Goal: Communication & Community: Ask a question

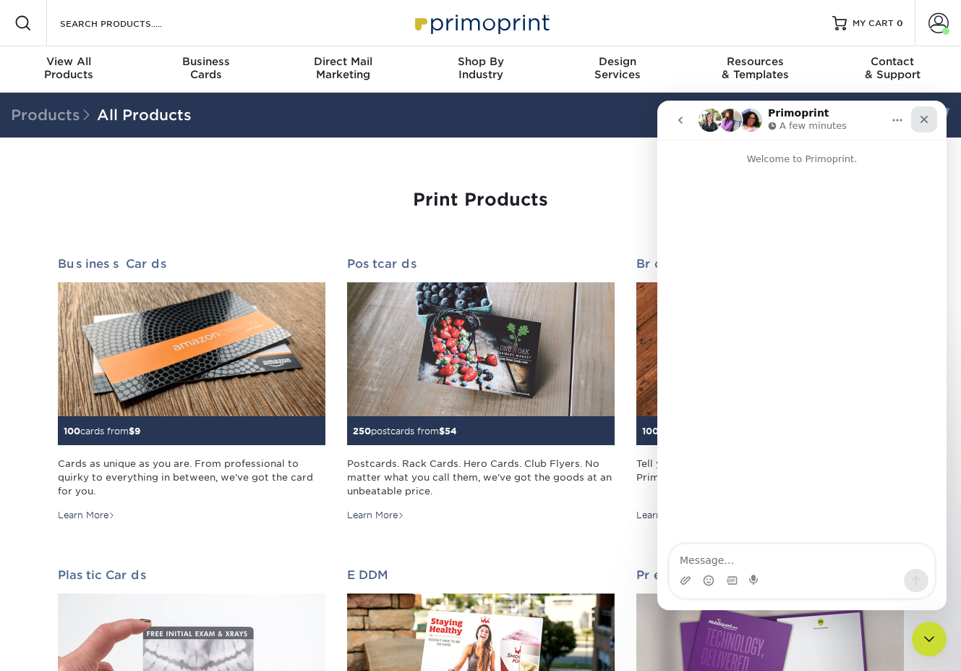
click at [927, 123] on icon "Close" at bounding box center [925, 120] width 12 height 12
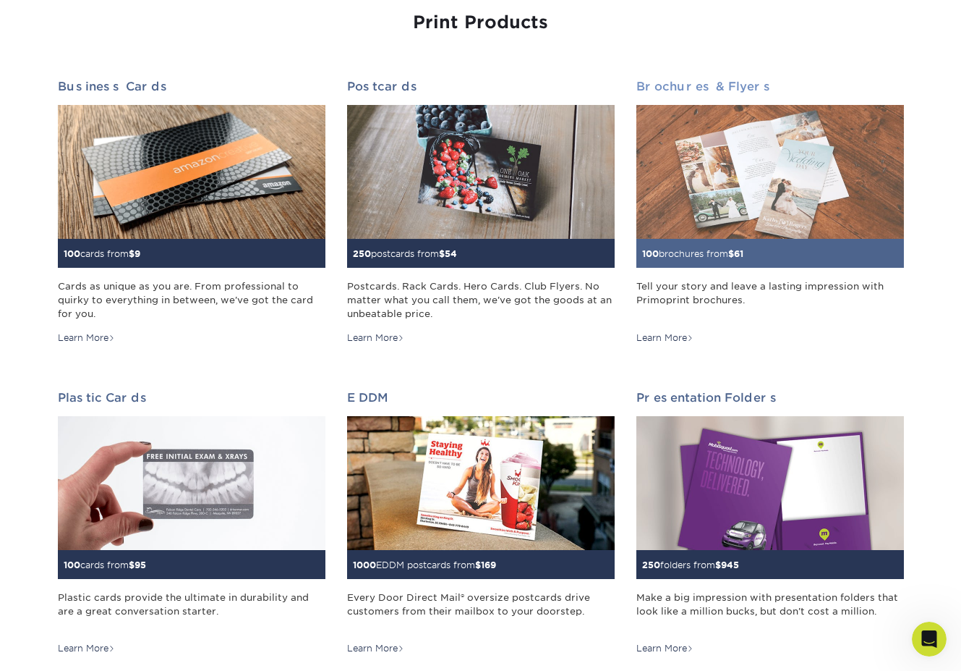
scroll to position [176, 0]
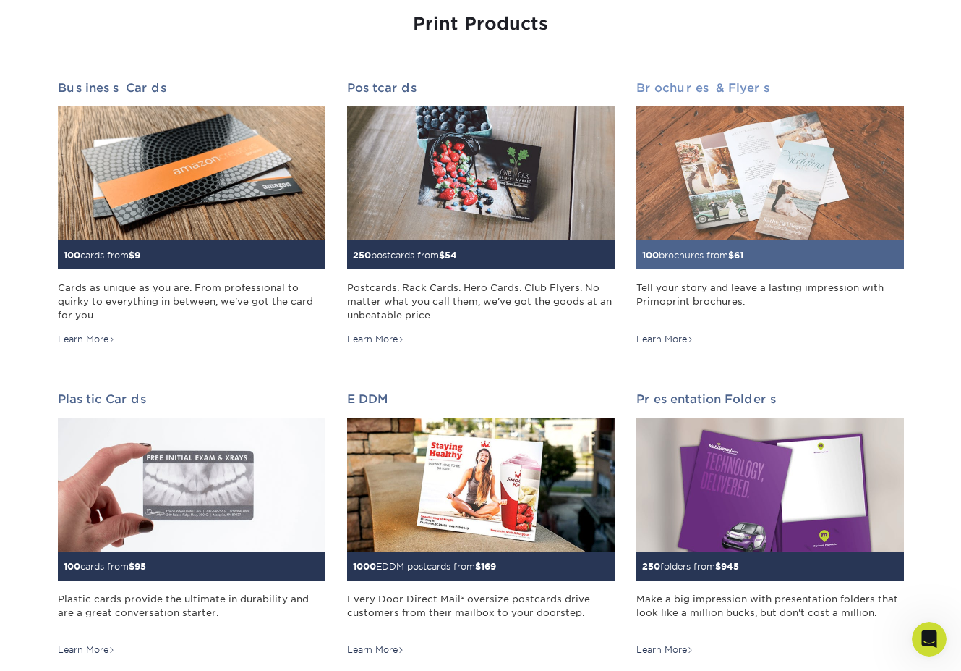
click at [724, 213] on img at bounding box center [771, 173] width 268 height 134
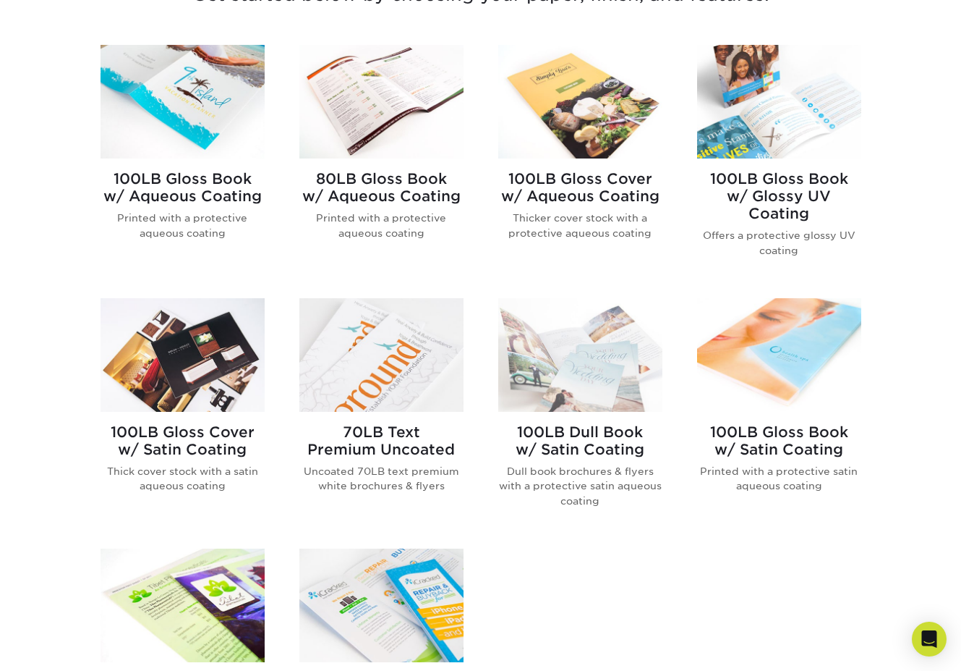
scroll to position [595, 0]
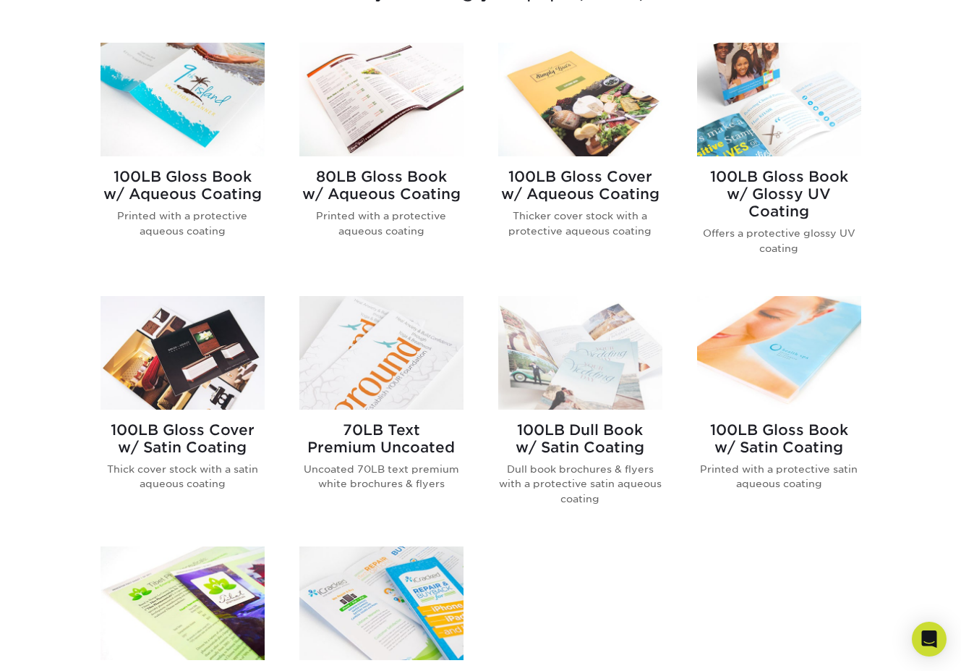
click at [400, 371] on img at bounding box center [382, 353] width 164 height 114
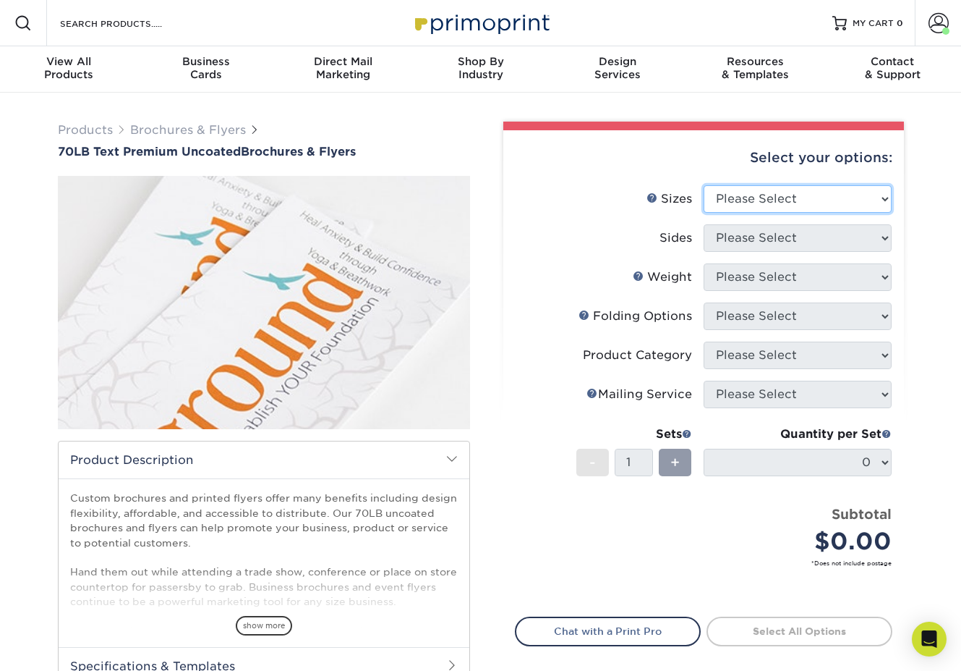
click at [729, 195] on select "Please Select 3.67" x 8.5" 4" x 6" 4" x 8.5" 4" x 9" 4.25" x 5.5" 4.25" x 11" 5…" at bounding box center [798, 198] width 188 height 27
select select "8.00x10.00"
click at [704, 185] on select "Please Select 3.67" x 8.5" 4" x 6" 4" x 8.5" 4" x 9" 4.25" x 5.5" 4.25" x 11" 5…" at bounding box center [798, 198] width 188 height 27
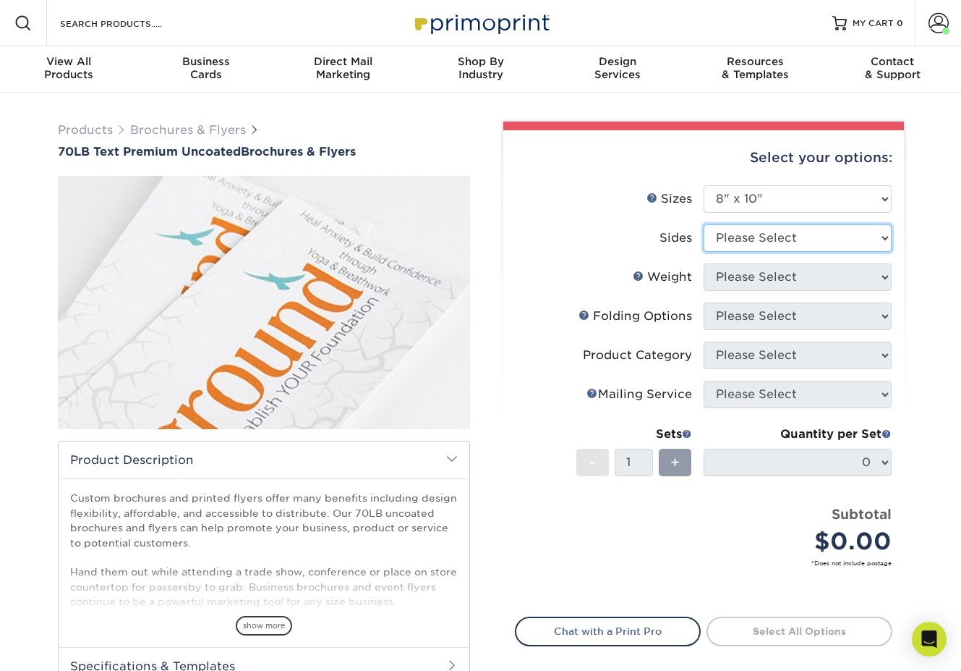
click at [844, 241] on select "Please Select Print Both Sides Print Front Only" at bounding box center [798, 237] width 188 height 27
click at [785, 195] on select "Please Select 3.67" x 8.5" 4" x 6" 4" x 8.5" 4" x 9" 4.25" x 5.5" 4.25" x 11" 5…" at bounding box center [798, 198] width 188 height 27
click at [727, 201] on select "Please Select 3.67" x 8.5" 4" x 6" 4" x 8.5" 4" x 9" 4.25" x 5.5" 4.25" x 11" 5…" at bounding box center [798, 198] width 188 height 27
click at [792, 192] on select "Please Select 3.67" x 8.5" 4" x 6" 4" x 8.5" 4" x 9" 4.25" x 5.5" 4.25" x 11" 5…" at bounding box center [798, 198] width 188 height 27
click at [774, 226] on select "Please Select Print Both Sides Print Front Only" at bounding box center [798, 237] width 188 height 27
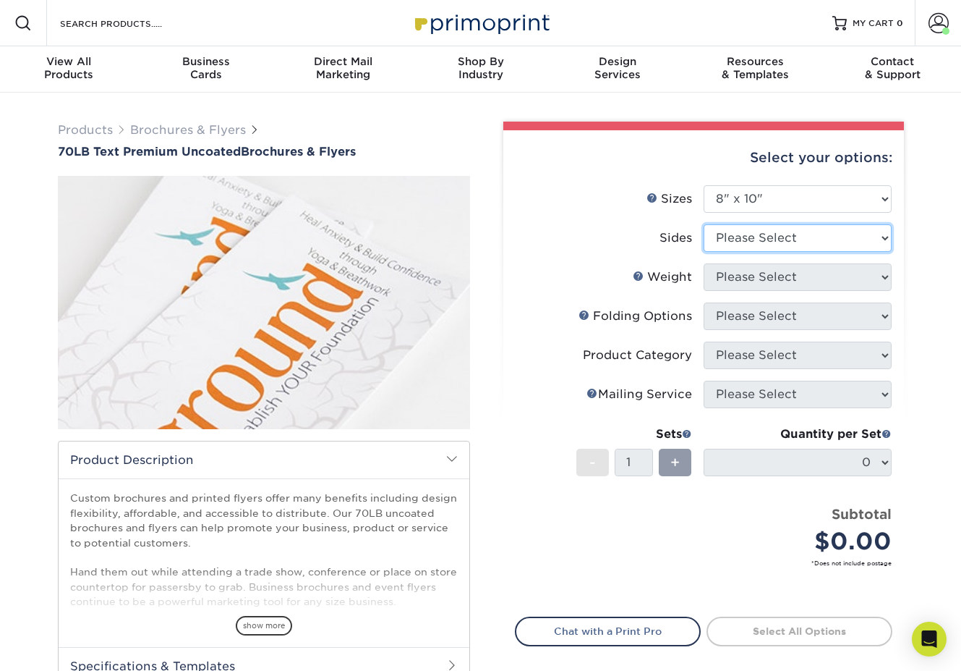
click at [704, 224] on select "Please Select Print Both Sides Print Front Only" at bounding box center [798, 237] width 188 height 27
click at [774, 237] on select "Please Select Print Both Sides Print Front Only" at bounding box center [798, 237] width 188 height 27
select select "32d3c223-f82c-492b-b915-ba065a00862f"
click at [704, 224] on select "Please Select Print Both Sides Print Front Only" at bounding box center [798, 237] width 188 height 27
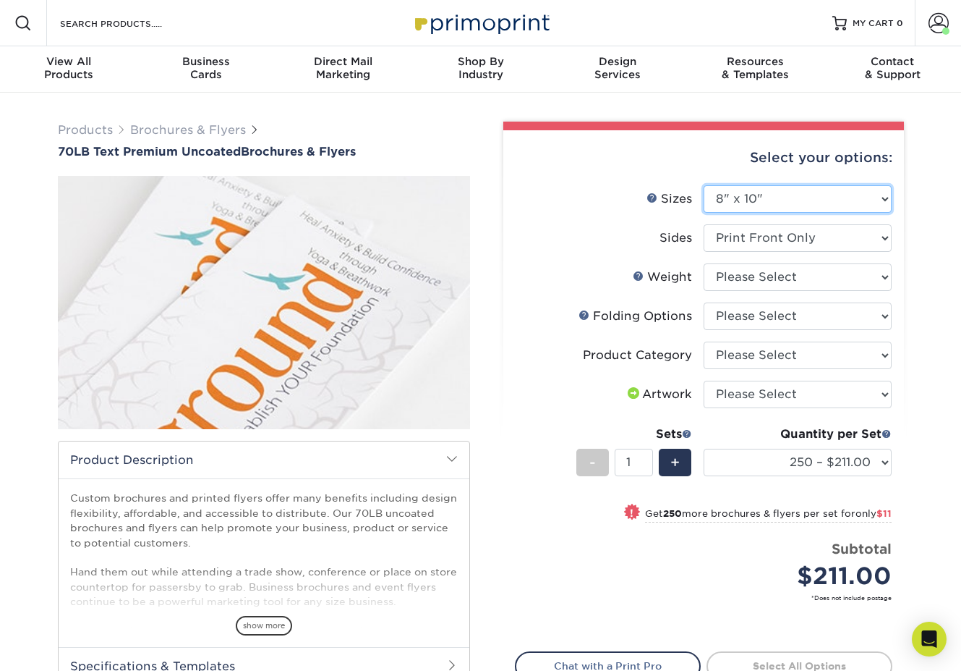
click at [736, 192] on select "Please Select 3.67" x 8.5" 4" x 6" 4" x 8.5" 4" x 9" 4.25" x 5.5" 4.25" x 11" 5…" at bounding box center [798, 198] width 188 height 27
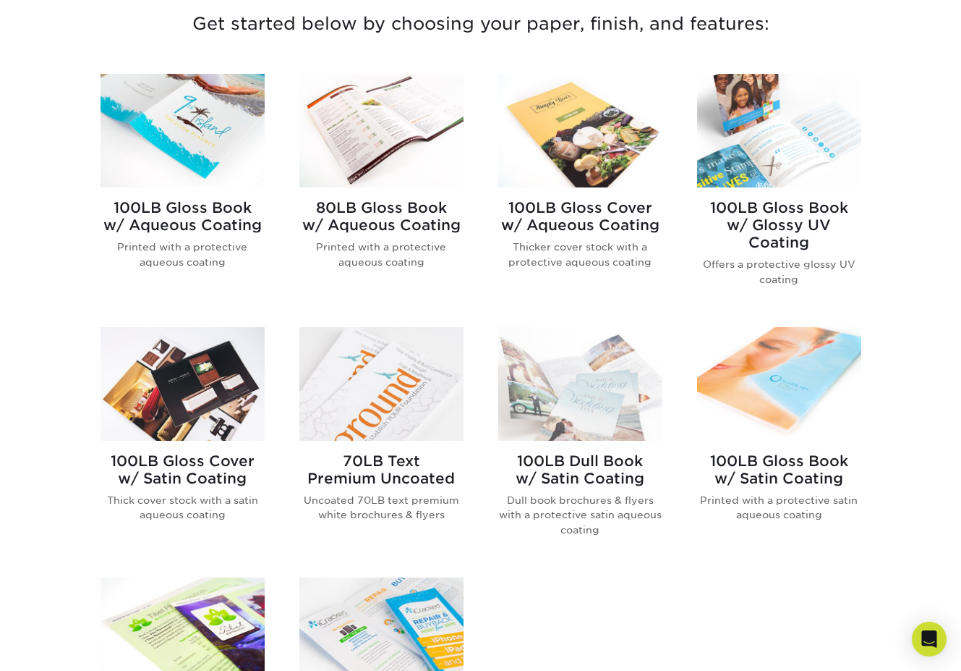
scroll to position [565, 0]
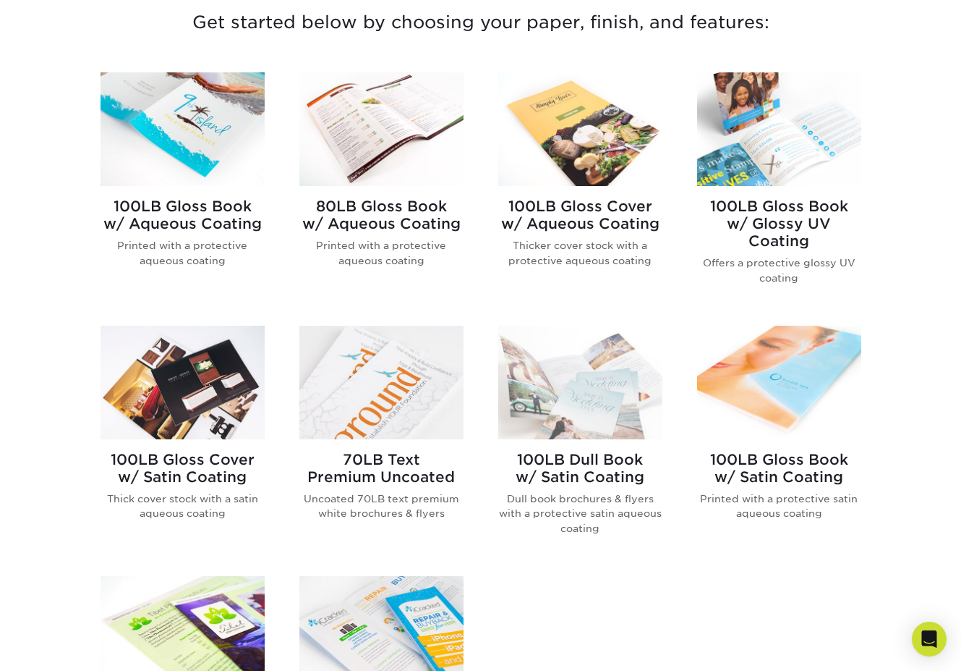
click at [201, 208] on h2 "100LB Gloss Book w/ Aqueous Coating" at bounding box center [183, 215] width 164 height 35
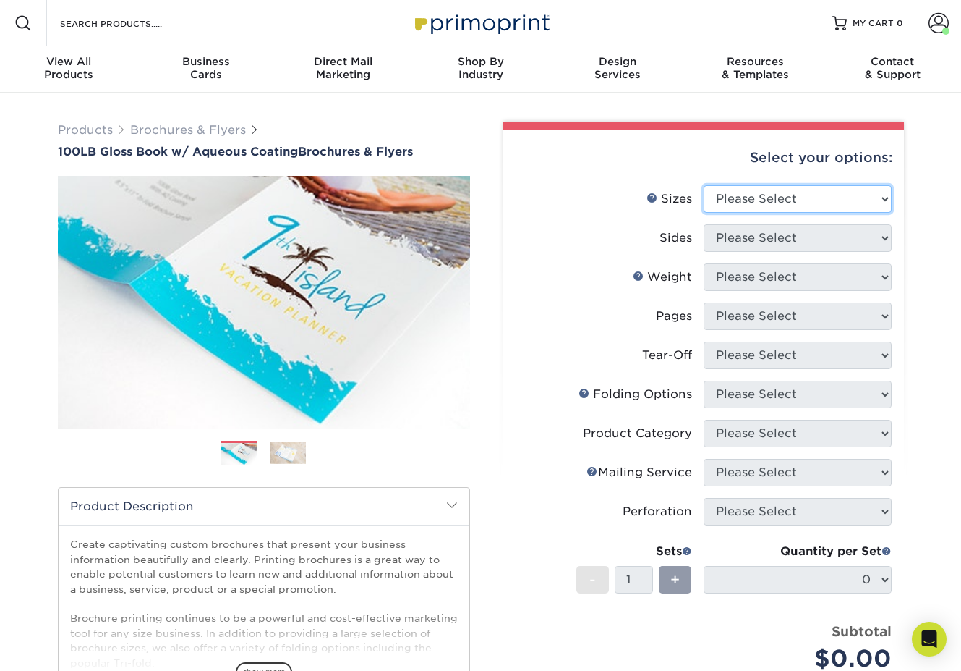
click at [729, 198] on select "Please Select 3.5" x 8.5" 3.5" x 11" 3.67" x 8.5" 4" x 6" 4" x 8.5" 4" x 9" 4" …" at bounding box center [798, 198] width 188 height 27
select select "5.50x8.50"
click at [704, 185] on select "Please Select 3.5" x 8.5" 3.5" x 11" 3.67" x 8.5" 4" x 6" 4" x 8.5" 4" x 9" 4" …" at bounding box center [798, 198] width 188 height 27
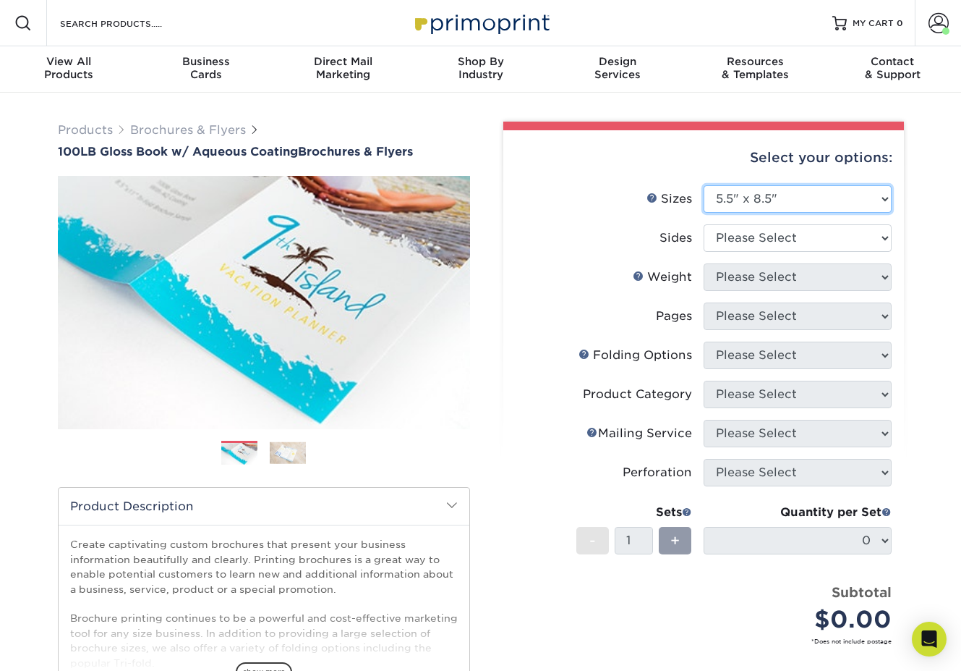
click at [782, 206] on select "Please Select 3.5" x 8.5" 3.5" x 11" 3.67" x 8.5" 4" x 6" 4" x 8.5" 4" x 9" 4" …" at bounding box center [798, 198] width 188 height 27
click at [704, 185] on select "Please Select 3.5" x 8.5" 3.5" x 11" 3.67" x 8.5" 4" x 6" 4" x 8.5" 4" x 9" 4" …" at bounding box center [798, 198] width 188 height 27
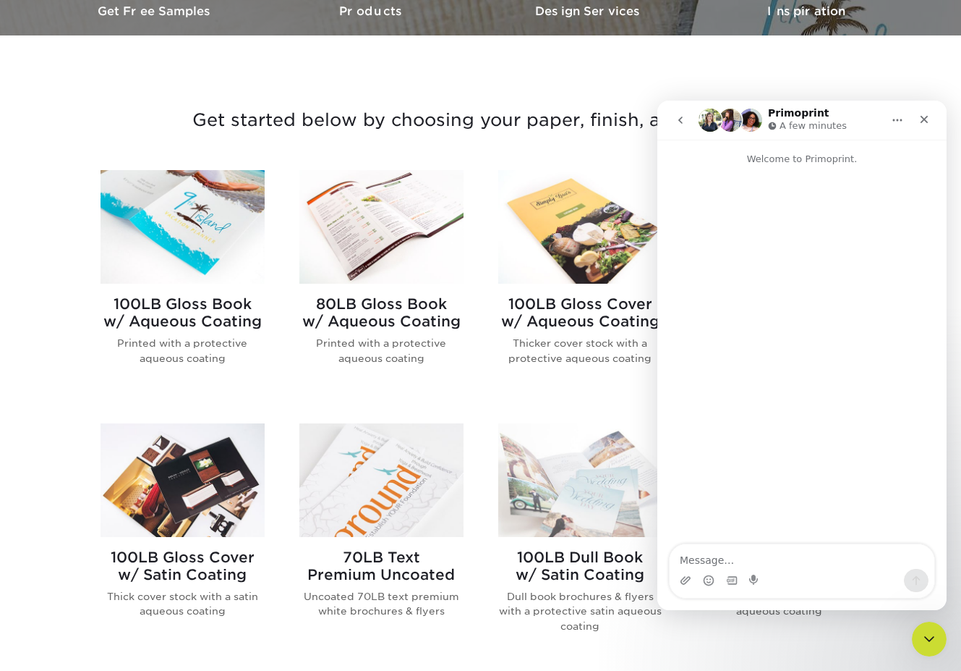
scroll to position [475, 0]
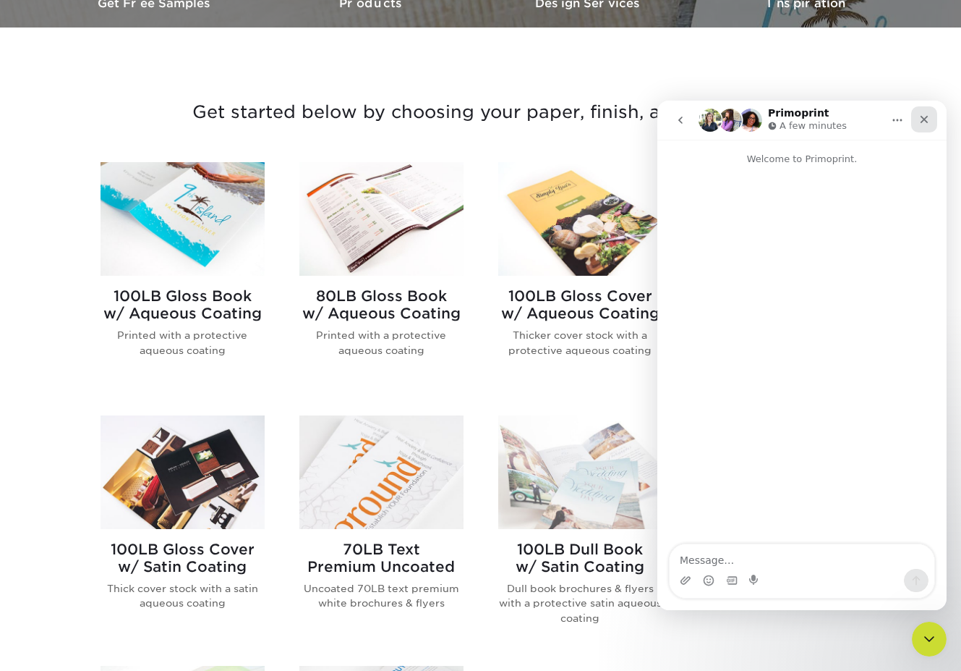
click at [930, 120] on icon "Close" at bounding box center [925, 120] width 12 height 12
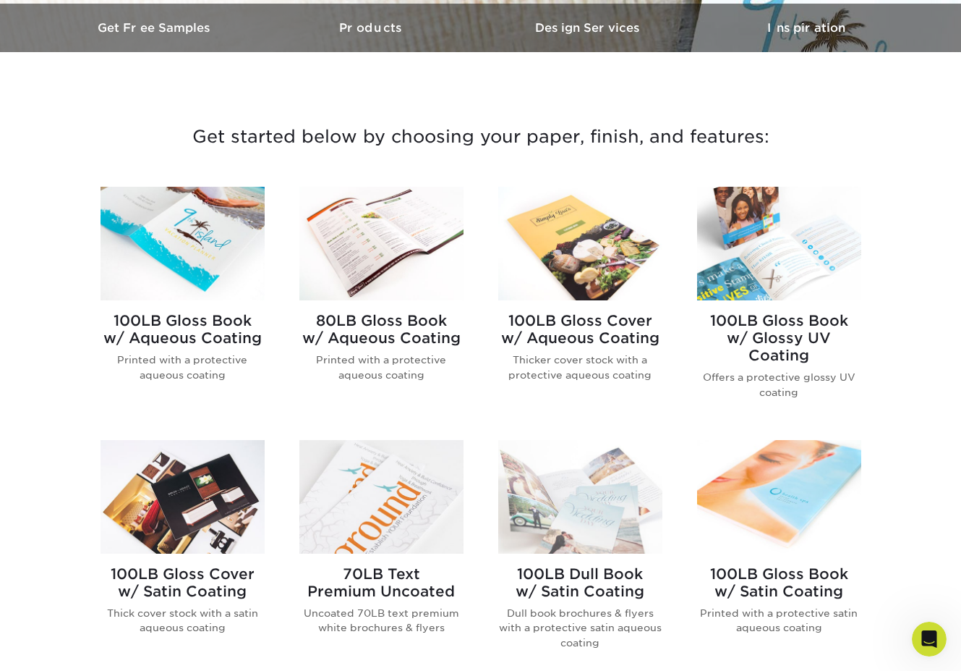
scroll to position [443, 0]
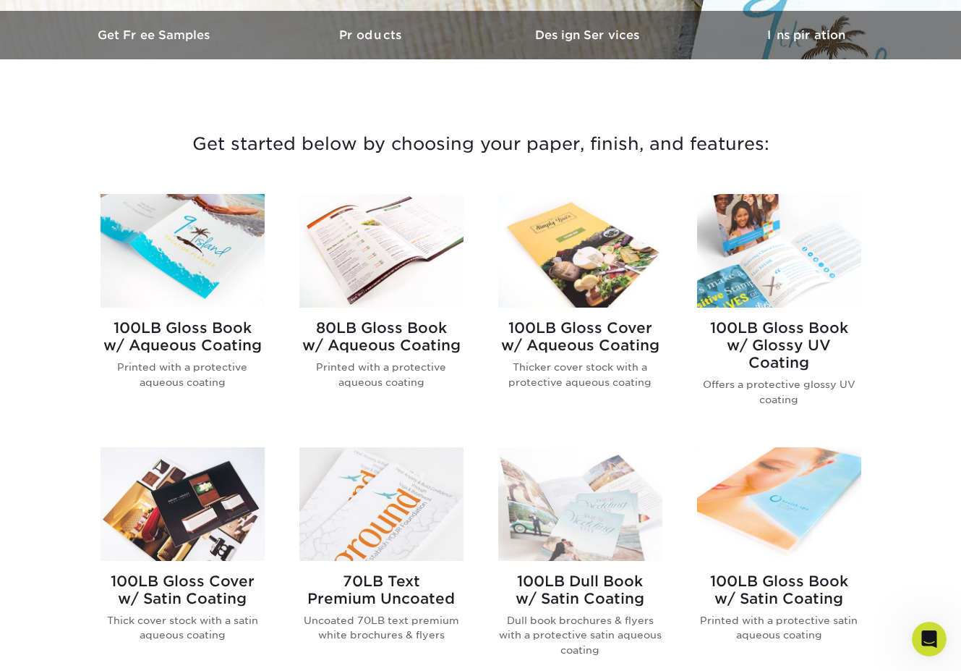
click at [388, 252] on img at bounding box center [382, 251] width 164 height 114
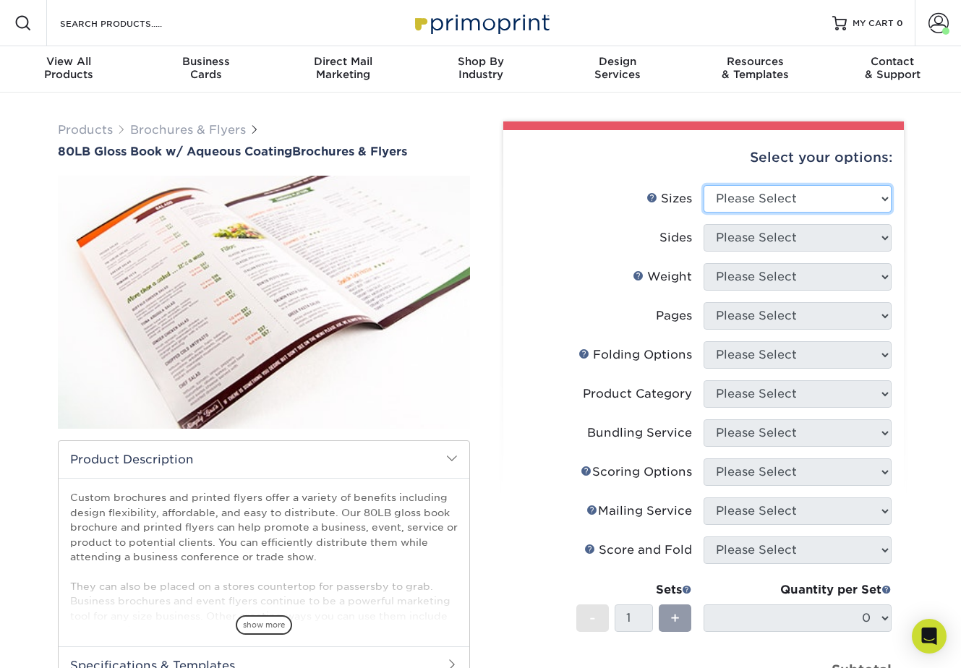
click at [755, 202] on select "Please Select 3.67" x 8.5" 3.67" x 8.5" 4" x 6" 4" x 8.5" 4" x 9" 4" x 11" 4" x…" at bounding box center [798, 198] width 188 height 27
select select "5.50x8.50"
click at [704, 185] on select "Please Select 3.67" x 8.5" 3.67" x 8.5" 4" x 6" 4" x 8.5" 4" x 9" 4" x 11" 4" x…" at bounding box center [798, 198] width 188 height 27
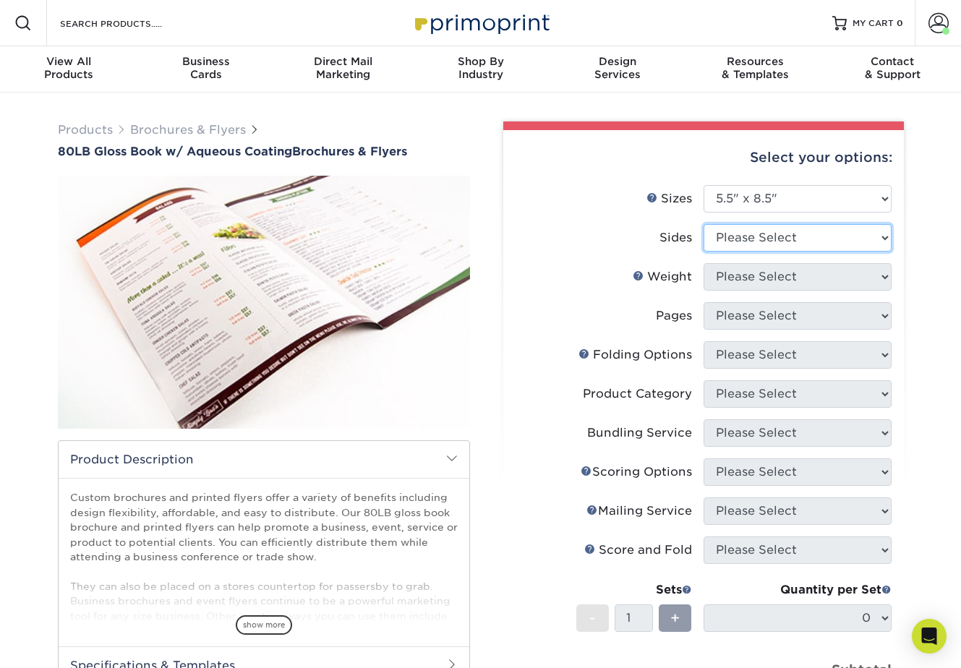
click at [784, 240] on select "Please Select Print Both Sides Print Front Only" at bounding box center [798, 237] width 188 height 27
select select "32d3c223-f82c-492b-b915-ba065a00862f"
click at [704, 224] on select "Please Select Print Both Sides Print Front Only" at bounding box center [798, 237] width 188 height 27
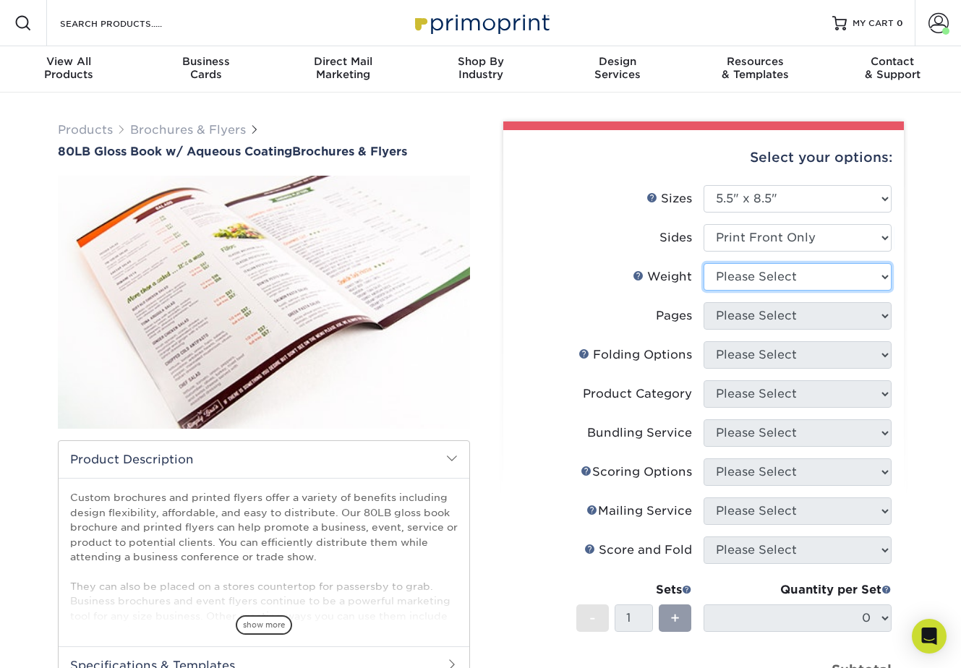
click at [755, 277] on select "Please Select 80LB" at bounding box center [798, 276] width 188 height 27
select select "80LB"
click at [704, 263] on select "Please Select 80LB" at bounding box center [798, 276] width 188 height 27
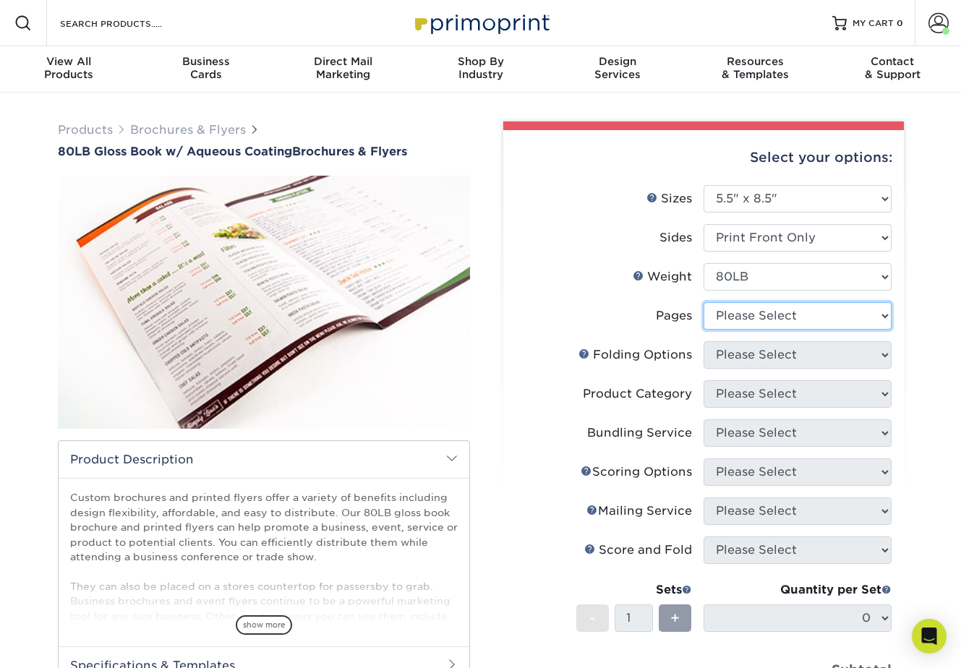
click at [735, 310] on select "Please Select 0" at bounding box center [798, 315] width 188 height 27
select select "0"
click at [704, 302] on select "Please Select 0" at bounding box center [798, 315] width 188 height 27
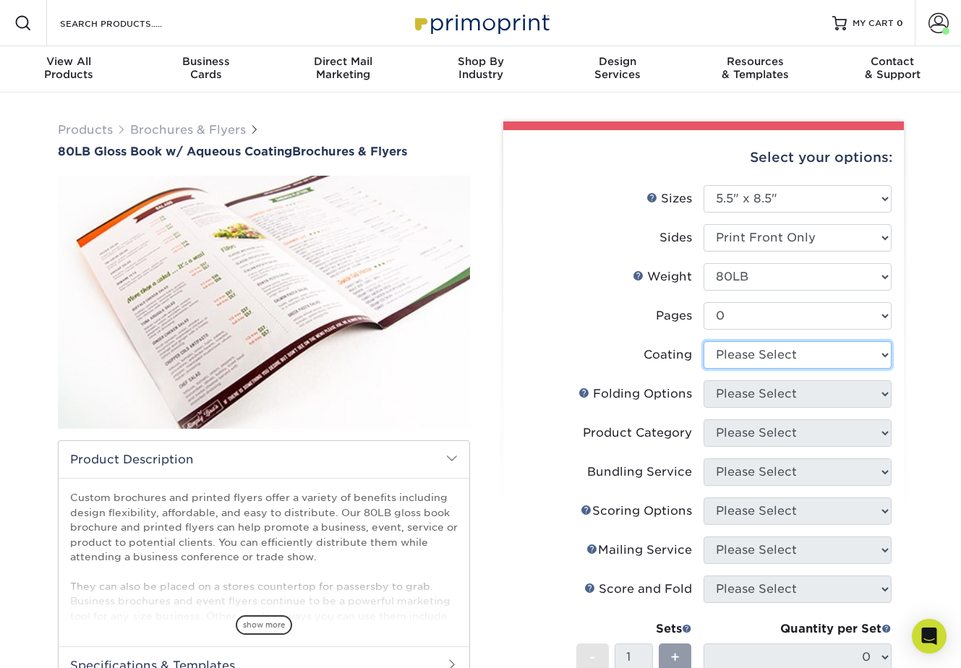
click at [756, 357] on select at bounding box center [798, 354] width 188 height 27
select select "d41dab50-ff65-4f4f-bb17-2afe4d36ae33"
click at [704, 341] on select at bounding box center [798, 354] width 188 height 27
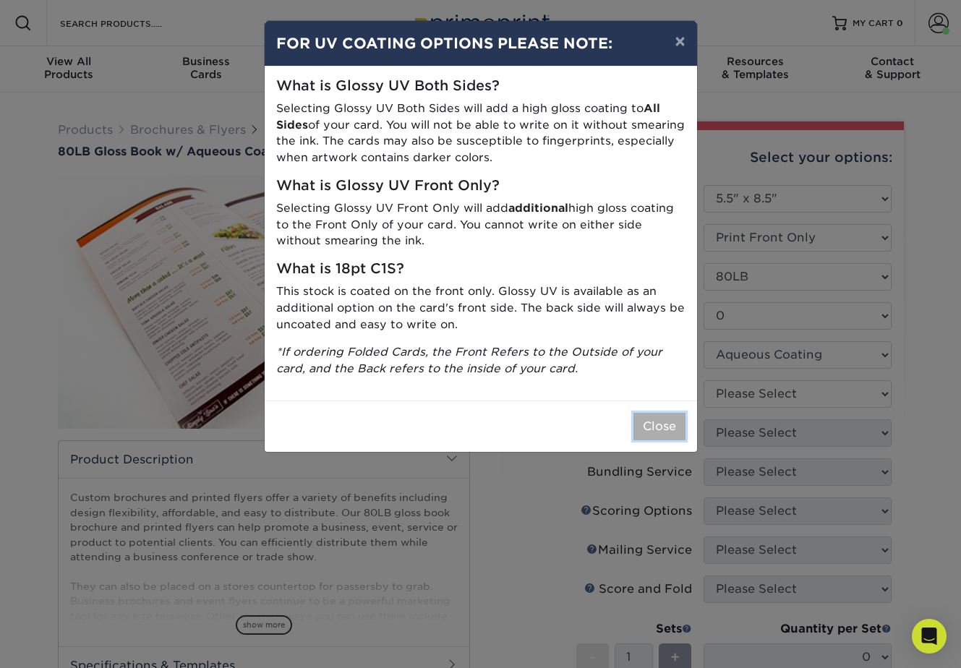
click at [645, 428] on button "Close" at bounding box center [660, 426] width 52 height 27
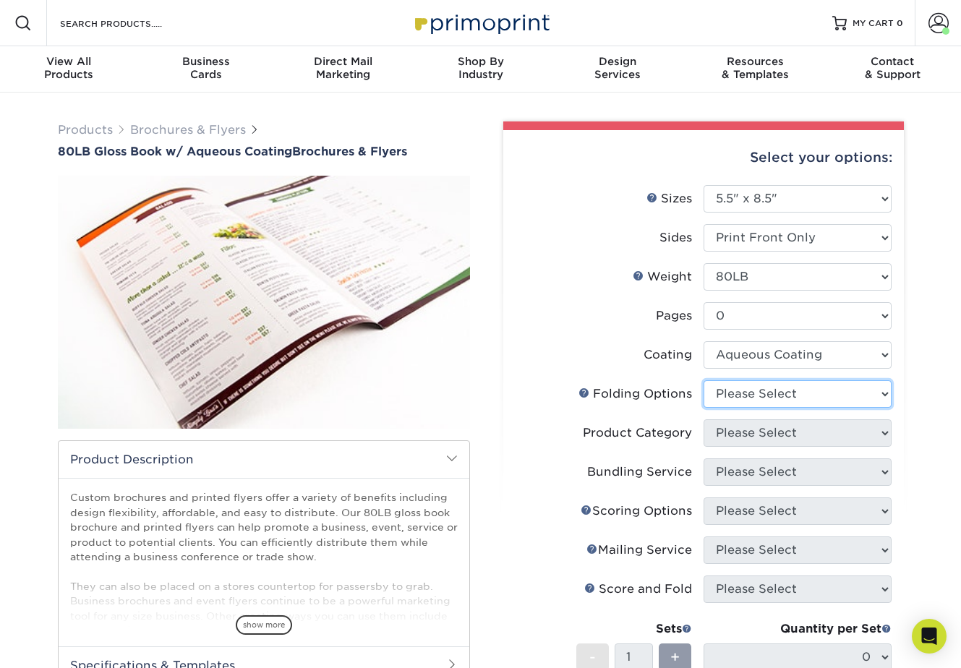
click at [748, 394] on select "Please Select" at bounding box center [798, 394] width 188 height 27
click at [704, 381] on select "Please Select" at bounding box center [798, 394] width 188 height 27
click at [506, 328] on div "Select your options: Sizes Help Sizes Please Select 3.67" x 8.5" 3.67" x 8.5" 4…" at bounding box center [704, 535] width 401 height 810
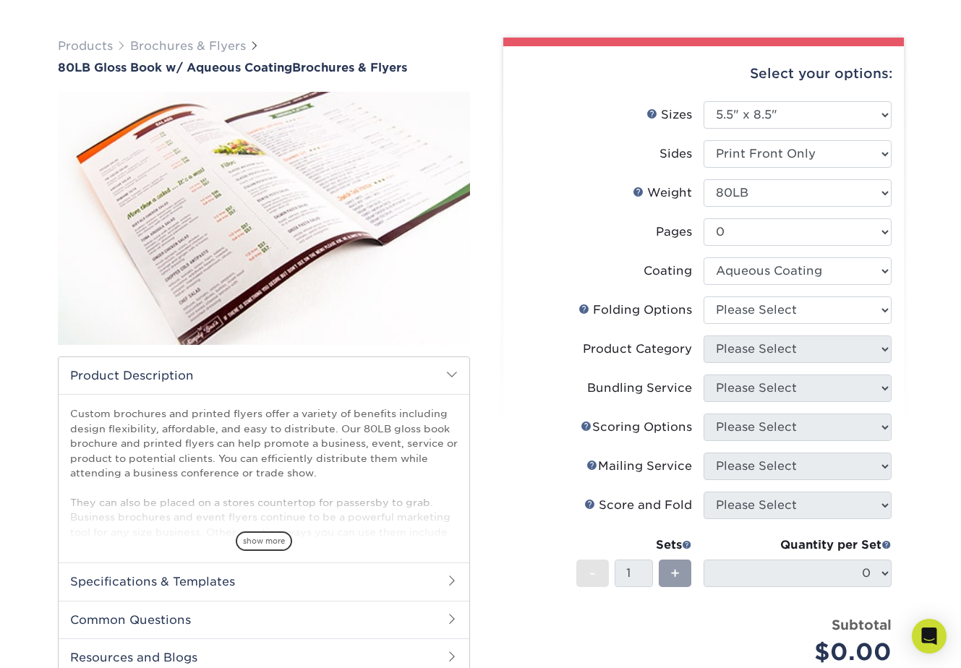
scroll to position [88, 0]
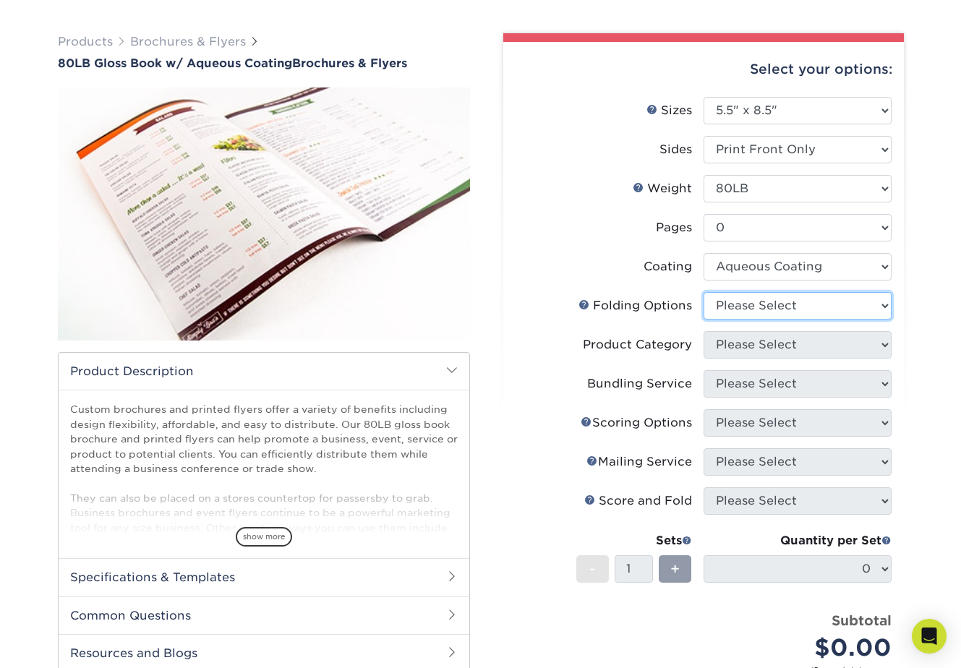
click at [770, 310] on select "Please Select" at bounding box center [798, 305] width 188 height 27
click at [704, 292] on select "Please Select" at bounding box center [798, 305] width 188 height 27
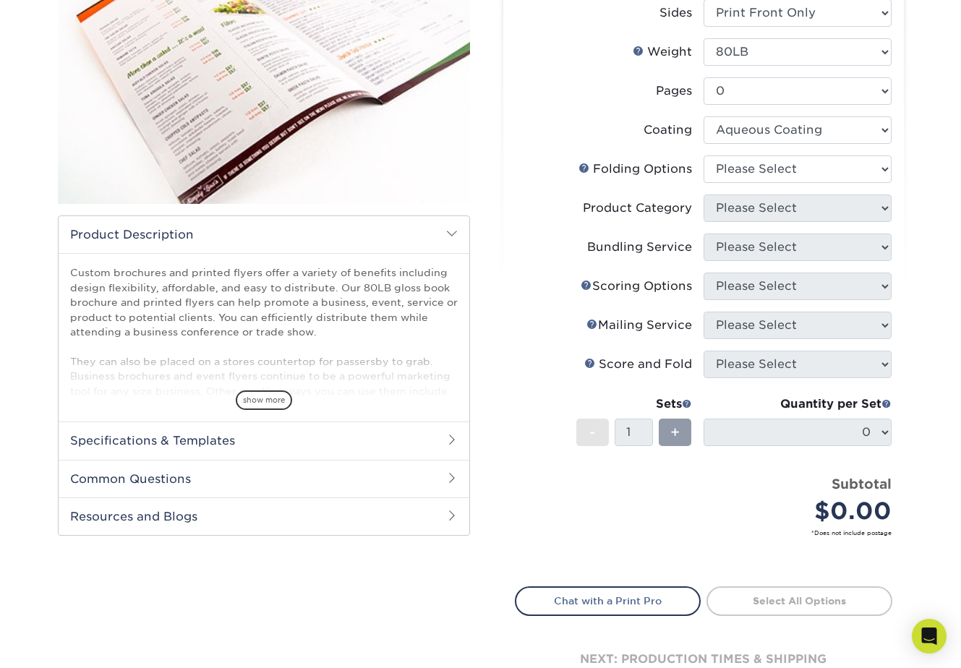
scroll to position [228, 0]
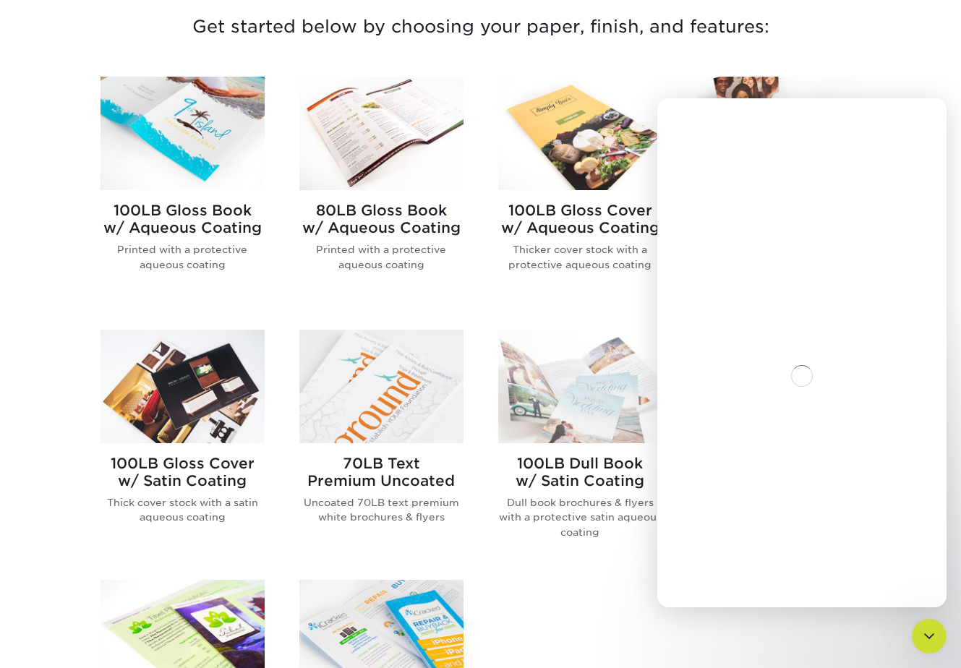
scroll to position [574, 0]
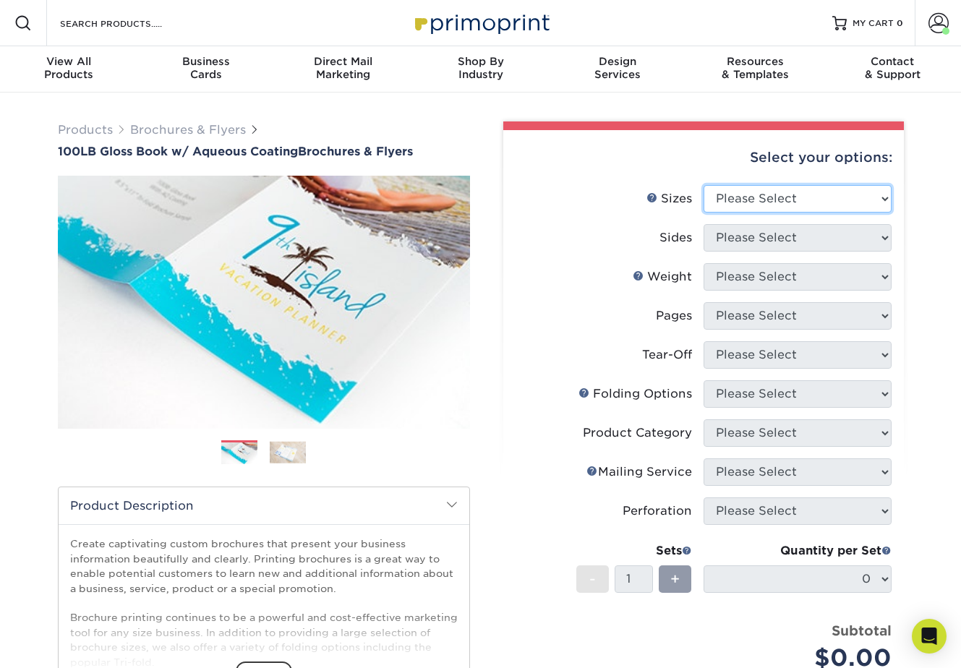
click at [752, 200] on select "Please Select 3.5" x 8.5" 3.5" x 11" 3.67" x 8.5" 4" x 6" 4" x 8.5" 4" x 9" 4" …" at bounding box center [798, 198] width 188 height 27
click at [820, 199] on select "Please Select 3.5" x 8.5" 3.5" x 11" 3.67" x 8.5" 4" x 6" 4" x 8.5" 4" x 9" 4" …" at bounding box center [798, 198] width 188 height 27
select select "4.00x6.00"
click at [704, 185] on select "Please Select 3.5" x 8.5" 3.5" x 11" 3.67" x 8.5" 4" x 6" 4" x 8.5" 4" x 9" 4" …" at bounding box center [798, 198] width 188 height 27
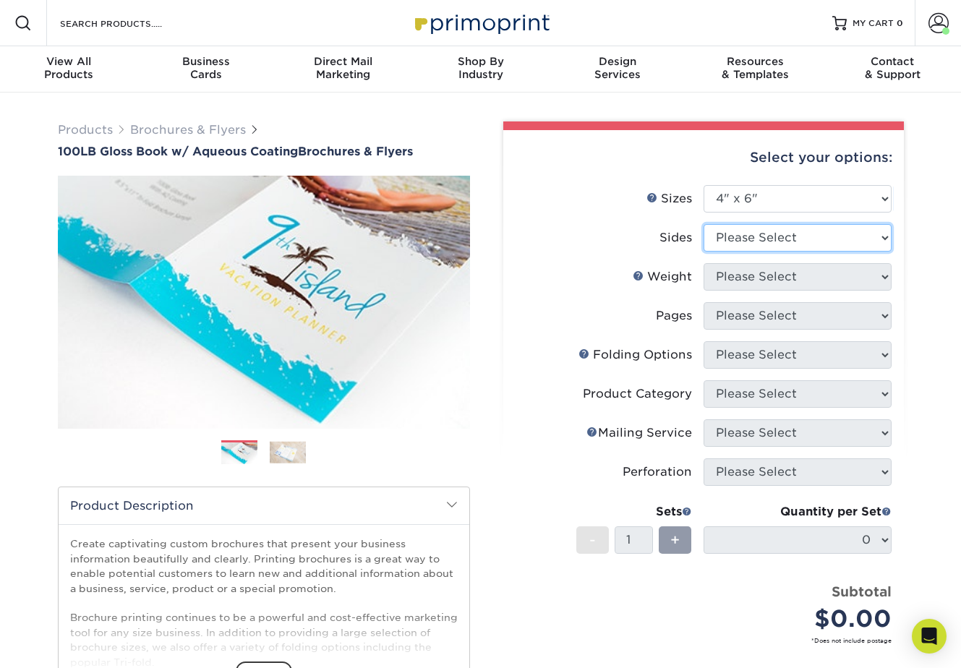
click at [777, 234] on select "Please Select Print Both Sides Print Front Only" at bounding box center [798, 237] width 188 height 27
select select "32d3c223-f82c-492b-b915-ba065a00862f"
click at [704, 224] on select "Please Select Print Both Sides Print Front Only" at bounding box center [798, 237] width 188 height 27
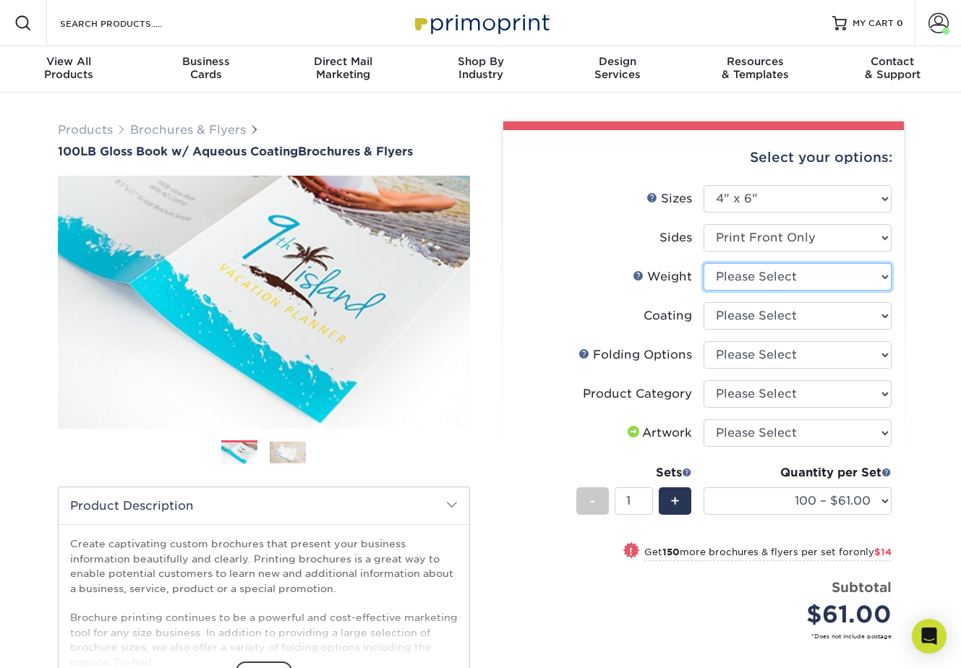
click at [804, 273] on select "Please Select 100LB" at bounding box center [798, 276] width 188 height 27
select select "100LB"
click at [704, 263] on select "Please Select 100LB" at bounding box center [798, 276] width 188 height 27
click at [810, 320] on select at bounding box center [798, 315] width 188 height 27
select select "d41dab50-ff65-4f4f-bb17-2afe4d36ae33"
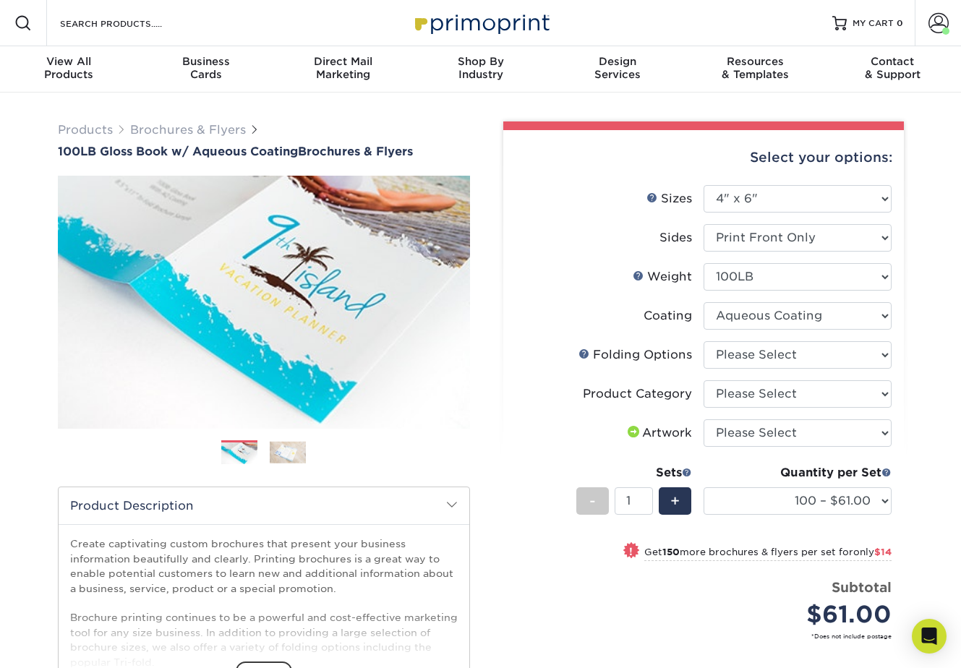
click at [704, 302] on select at bounding box center [798, 315] width 188 height 27
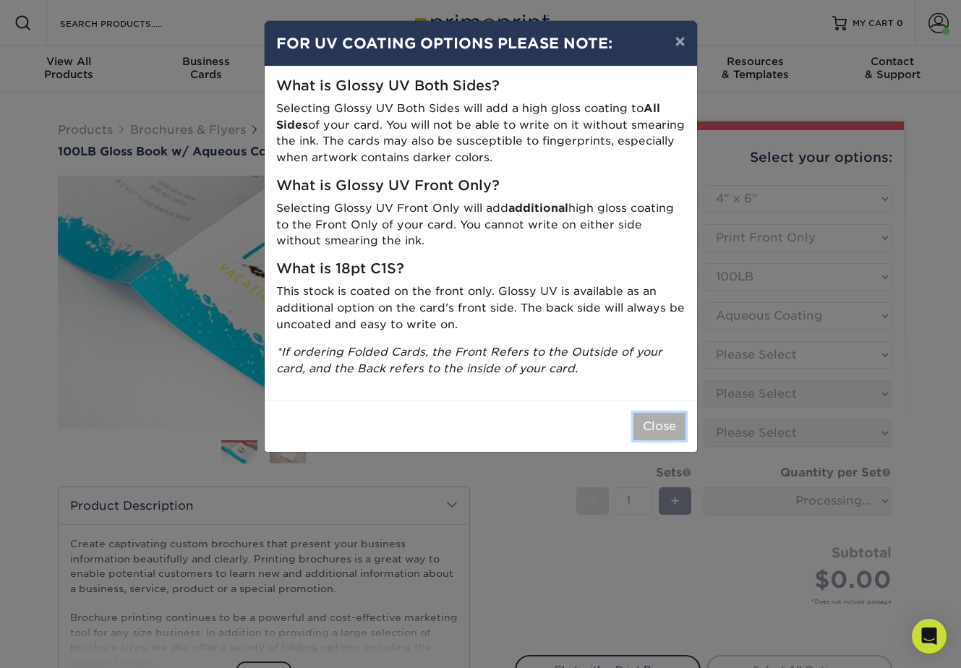
click at [649, 424] on button "Close" at bounding box center [660, 426] width 52 height 27
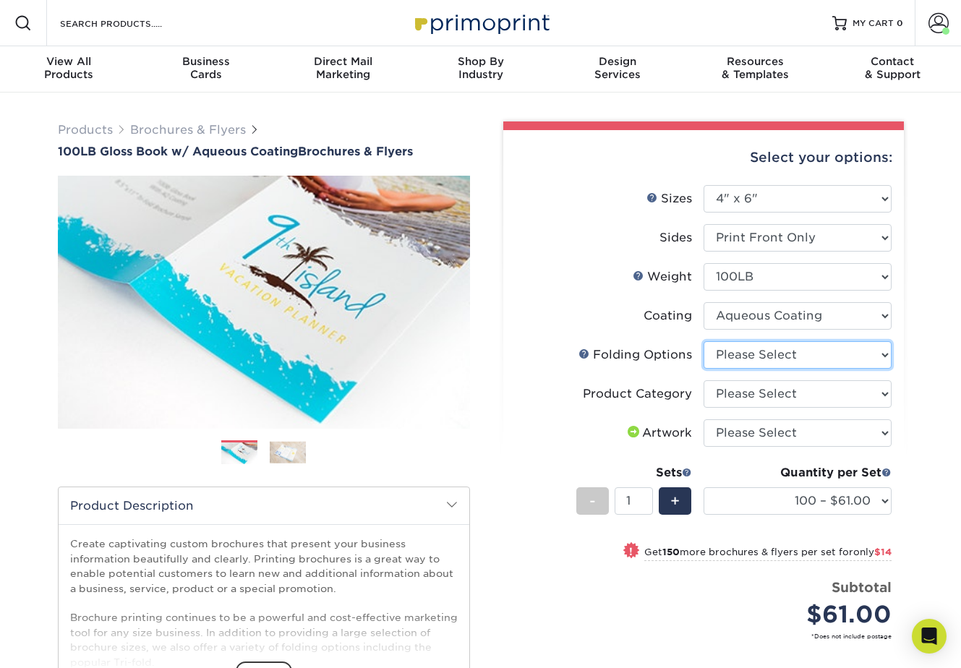
click at [760, 354] on select "Please Select FLAT - No Folding" at bounding box center [798, 354] width 188 height 27
select select "9b1d5825-34d1-4721-9874-ed79abb003d7"
click at [704, 341] on select "Please Select FLAT - No Folding" at bounding box center [798, 354] width 188 height 27
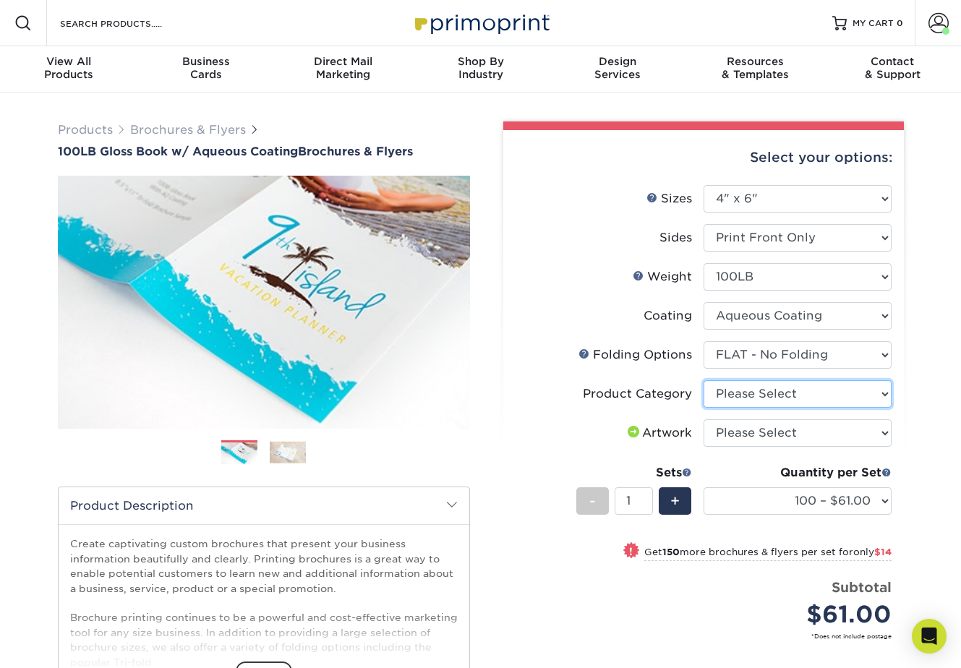
click at [809, 397] on select "Please Select Flyers and Brochures" at bounding box center [798, 394] width 188 height 27
select select "1a668080-6b7c-4174-b399-2c3833b27ef4"
click at [704, 381] on select "Please Select Flyers and Brochures" at bounding box center [798, 394] width 188 height 27
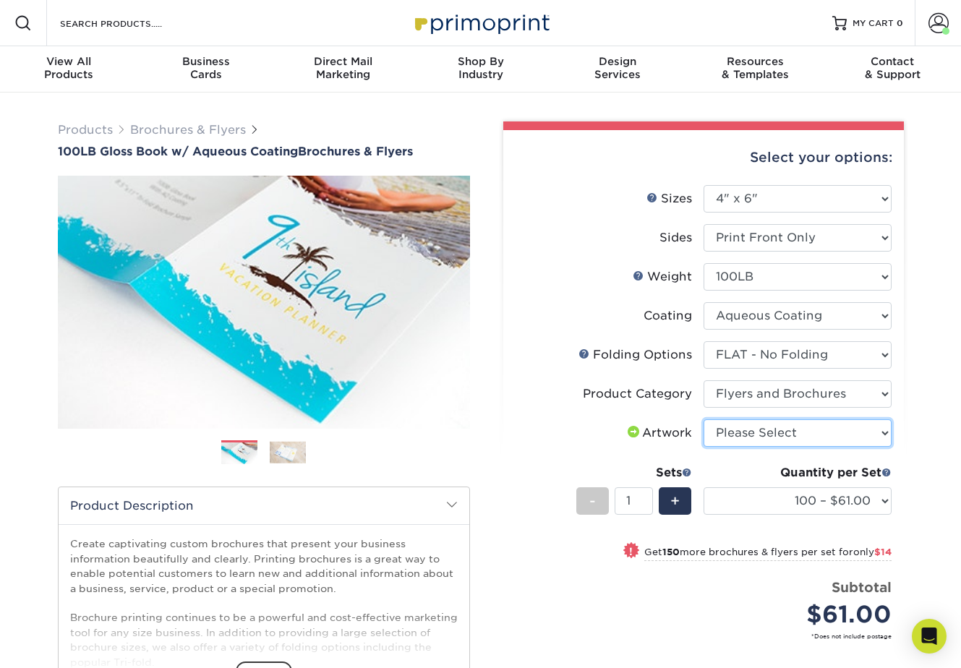
click at [791, 435] on select "Please Select I will upload files I need a design - $175" at bounding box center [798, 433] width 188 height 27
select select "upload"
click at [704, 420] on select "Please Select I will upload files I need a design - $175" at bounding box center [798, 433] width 188 height 27
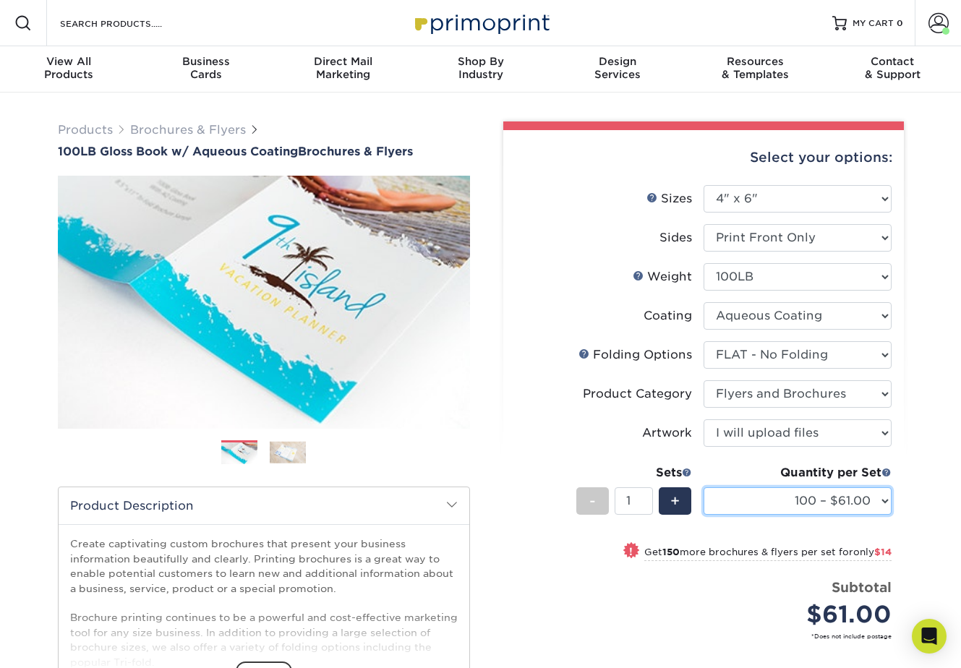
click at [845, 496] on select "100 – $61.00 250 – $75.00 500 – $82.00 1000 – $92.00 2000 – $133.00 2500 – $166…" at bounding box center [798, 501] width 188 height 27
select select "10000 – $404.00"
click at [704, 488] on select "100 – $61.00 250 – $75.00 500 – $82.00 1000 – $92.00 2000 – $133.00 2500 – $166…" at bounding box center [798, 501] width 188 height 27
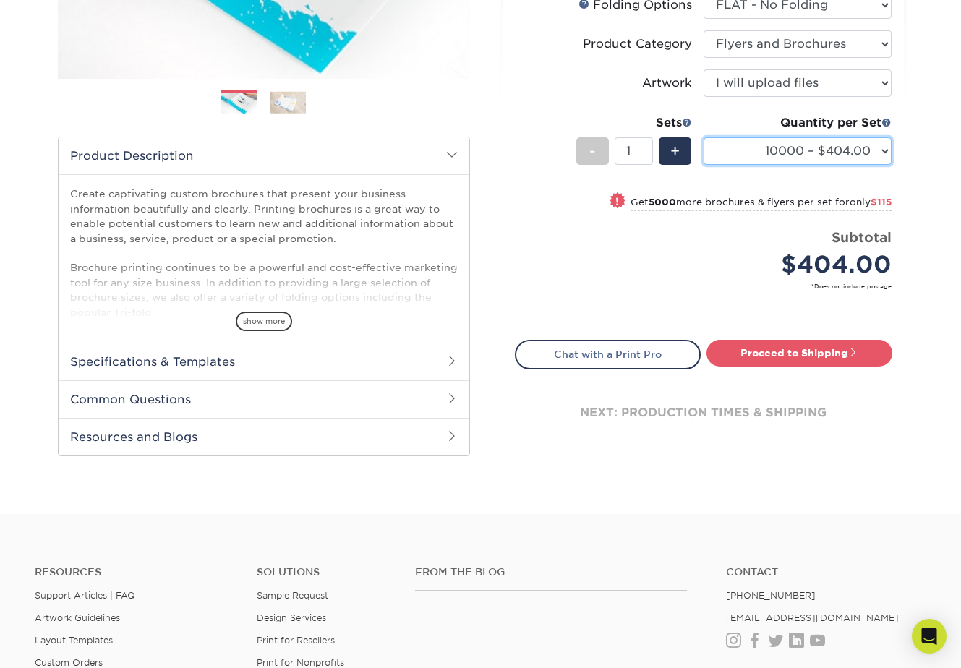
scroll to position [348, 0]
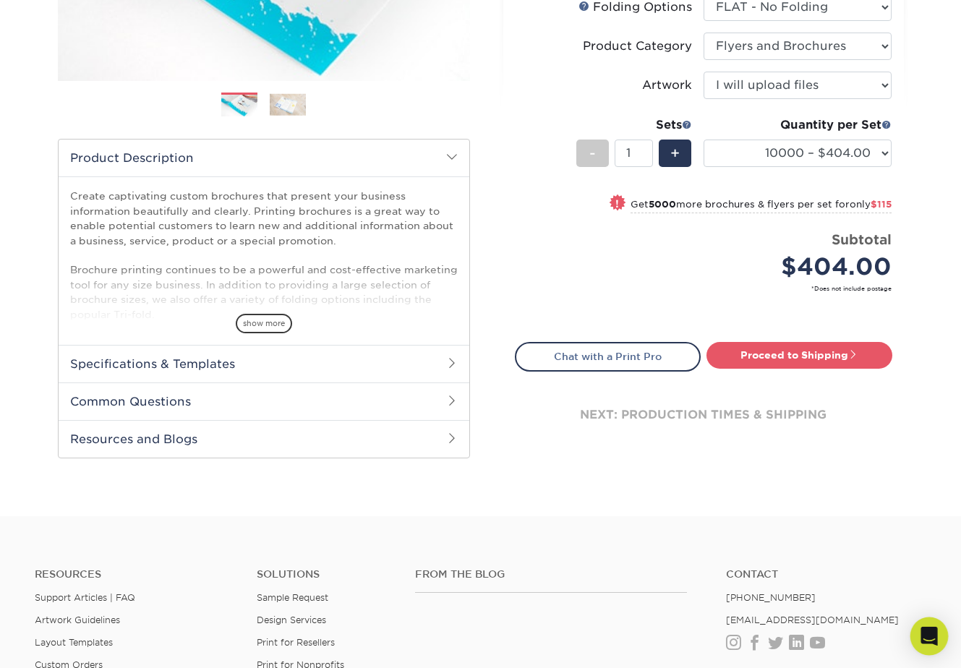
click at [935, 640] on icon "Open Intercom Messenger" at bounding box center [929, 636] width 17 height 19
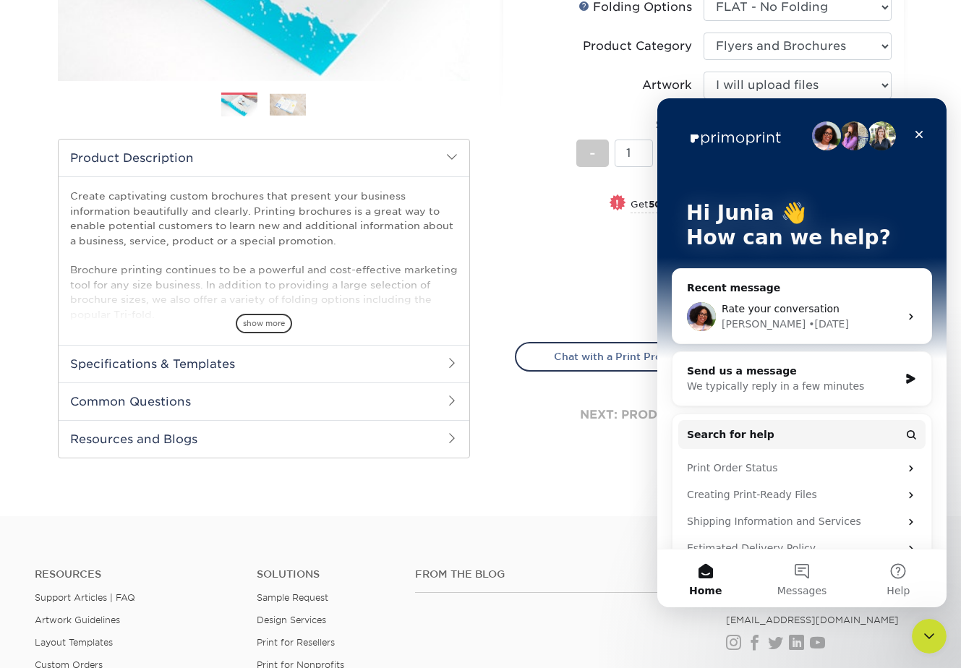
scroll to position [0, 0]
click at [556, 266] on div "Price per set $404.00" at bounding box center [610, 257] width 188 height 55
click at [920, 137] on icon "Close" at bounding box center [920, 135] width 12 height 12
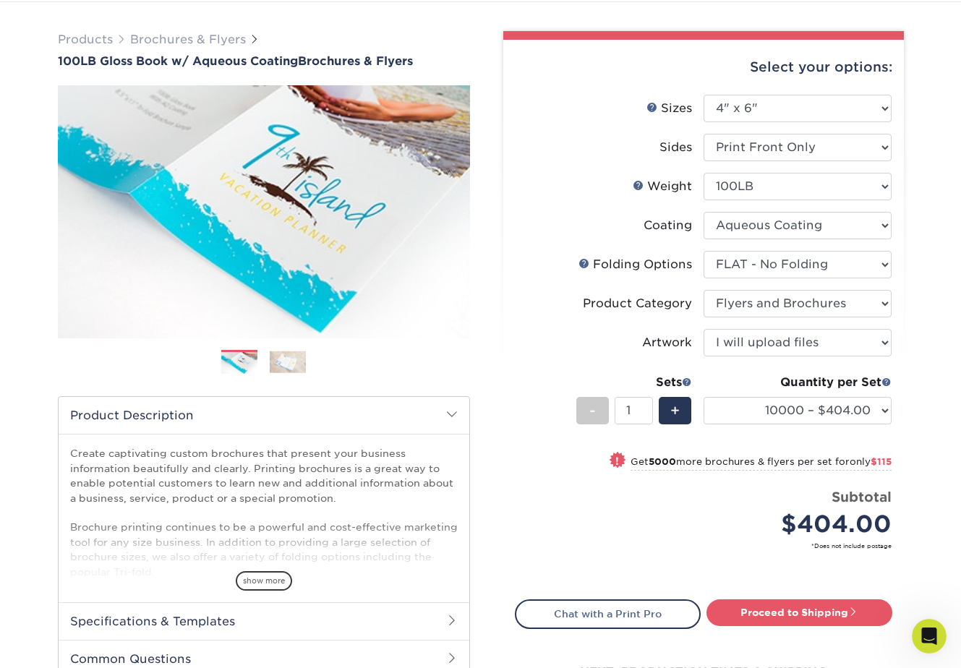
scroll to position [90, 0]
click at [80, 43] on link "Products" at bounding box center [85, 40] width 55 height 14
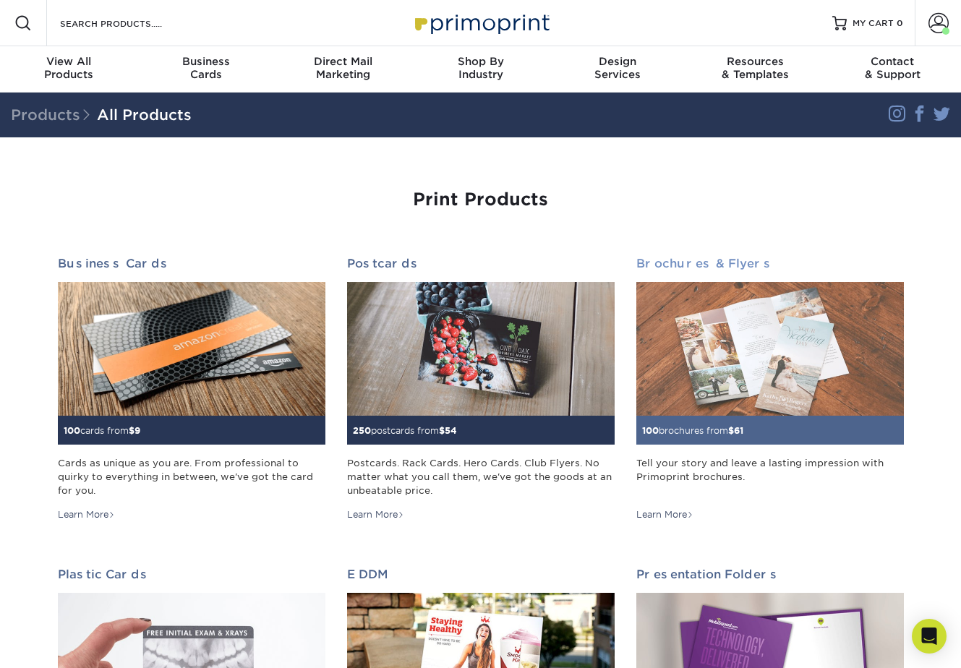
click at [754, 351] on img at bounding box center [771, 349] width 268 height 134
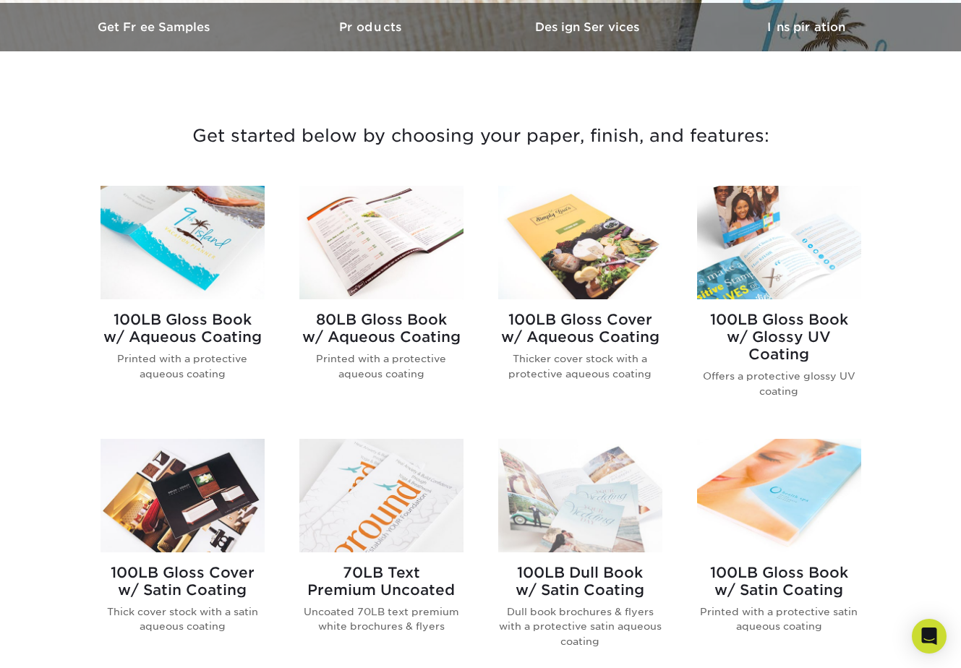
scroll to position [454, 0]
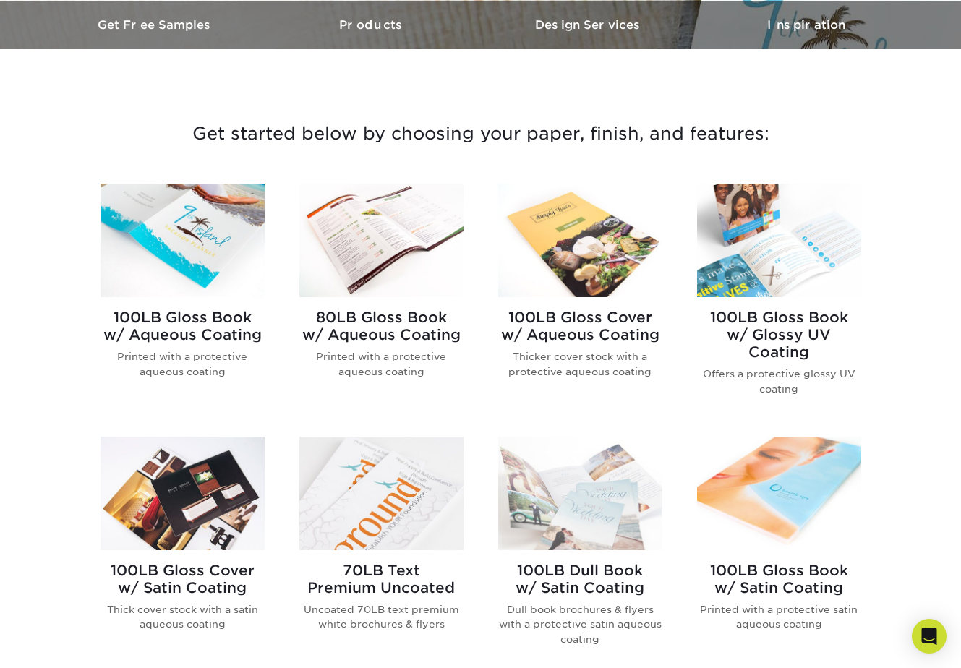
click at [559, 307] on div "100LB Gloss Cover w/ Aqueous Coating Thicker cover stock with a protective aque…" at bounding box center [580, 349] width 164 height 105
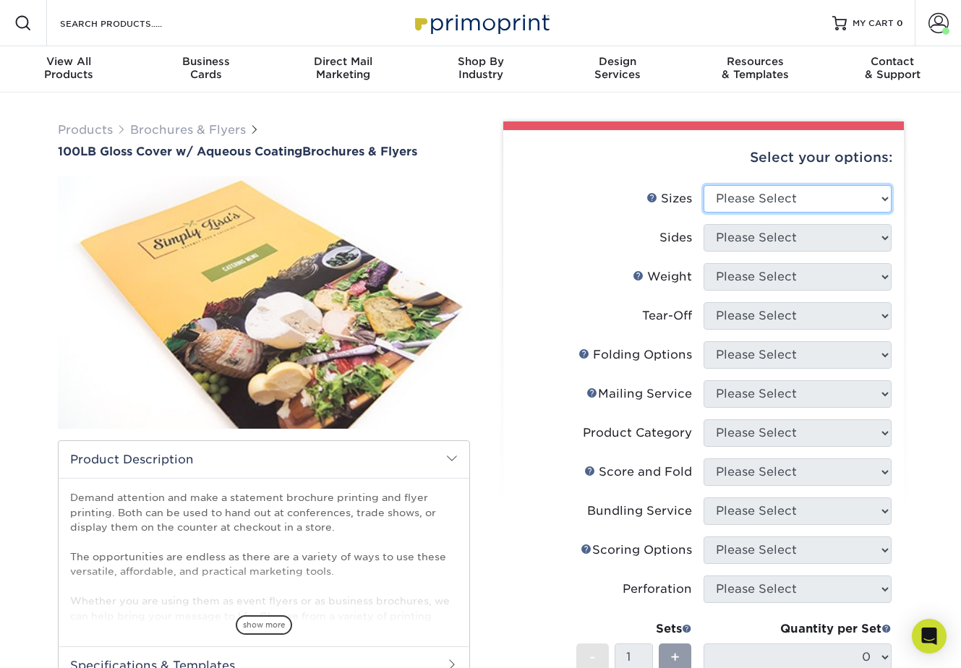
click at [726, 203] on select "Please Select 3.5" x 8.5" 3.5" x 11" 3.67" x 8.5" 4" x 8.5" 4" x 11" 4" x 12" 4…" at bounding box center [798, 198] width 188 height 27
click at [753, 198] on select "Please Select 3.5" x 8.5" 3.5" x 11" 3.67" x 8.5" 4" x 8.5" 4" x 11" 4" x 12" 4…" at bounding box center [798, 198] width 188 height 27
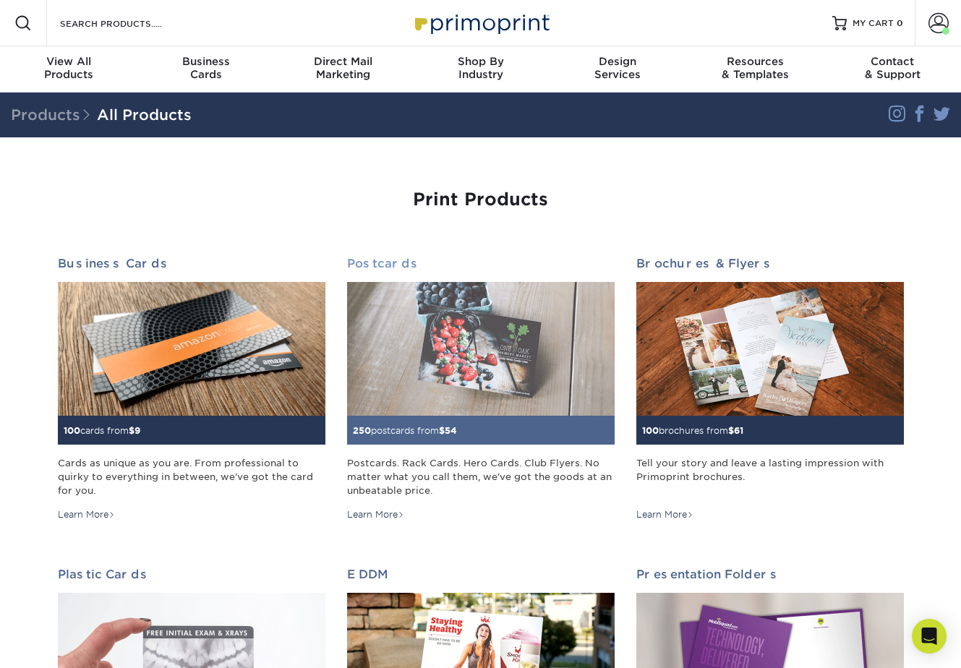
click at [453, 371] on img at bounding box center [481, 349] width 268 height 134
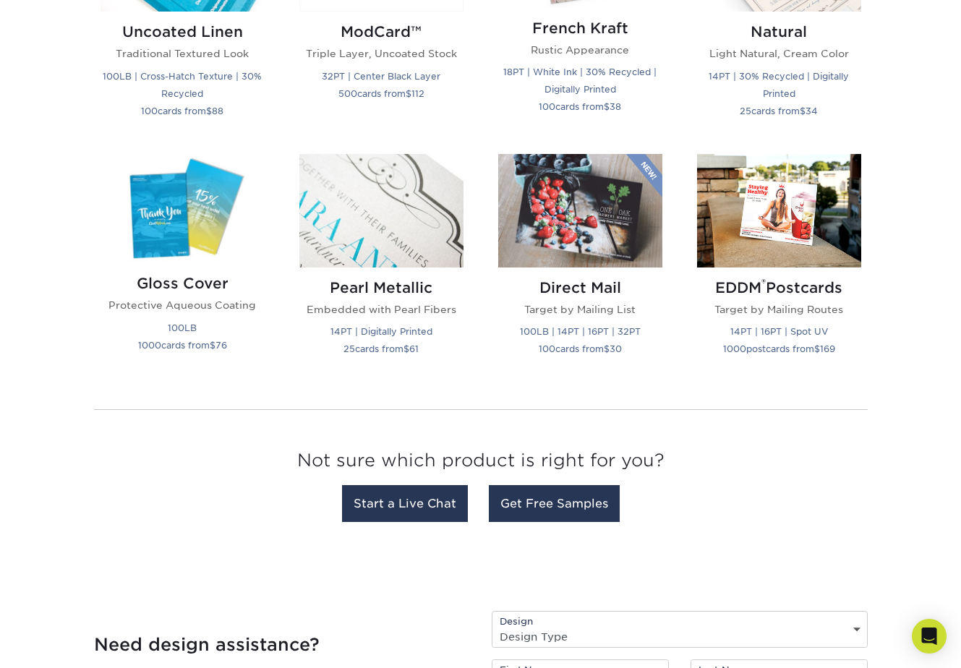
scroll to position [1754, 0]
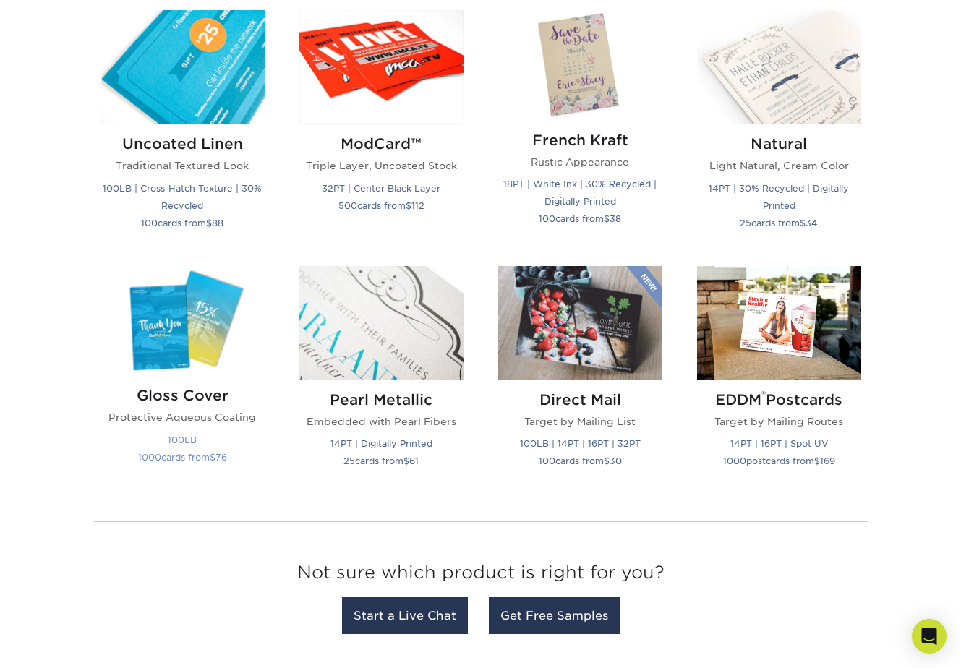
click at [194, 415] on p "Protective Aqueous Coating" at bounding box center [183, 417] width 164 height 14
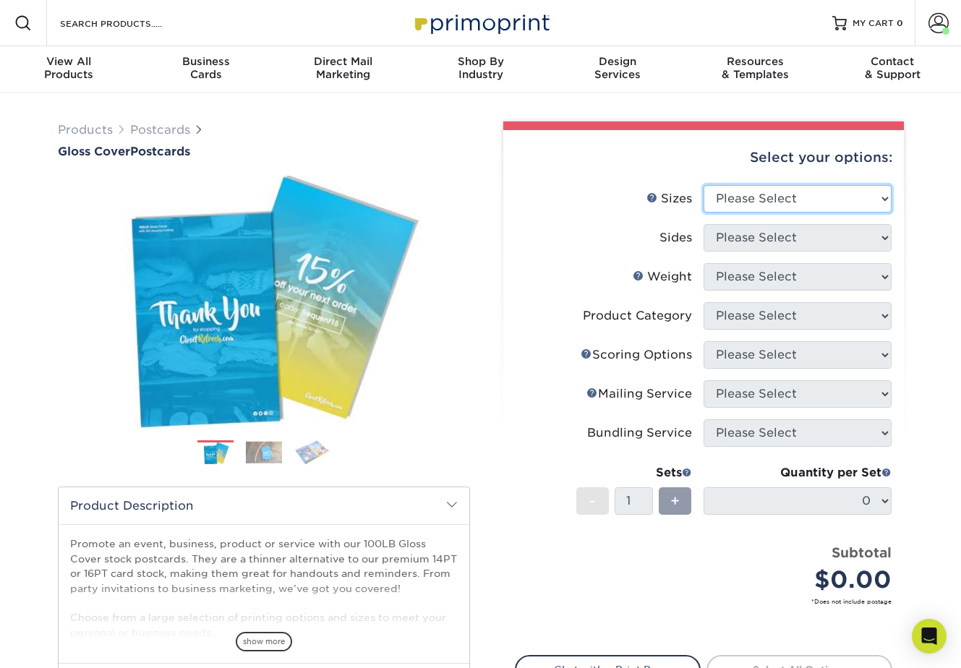
click at [794, 200] on select "Please Select 2" x 8" 3" x 4" 3" x 5" 3.5" x 8.5" 4" x 6" 4" x 9" 4.25" x 5.5" …" at bounding box center [798, 198] width 188 height 27
select select "4.00x6.00"
click at [704, 185] on select "Please Select 2" x 8" 3" x 4" 3" x 5" 3.5" x 8.5" 4" x 6" 4" x 9" 4.25" x 5.5" …" at bounding box center [798, 198] width 188 height 27
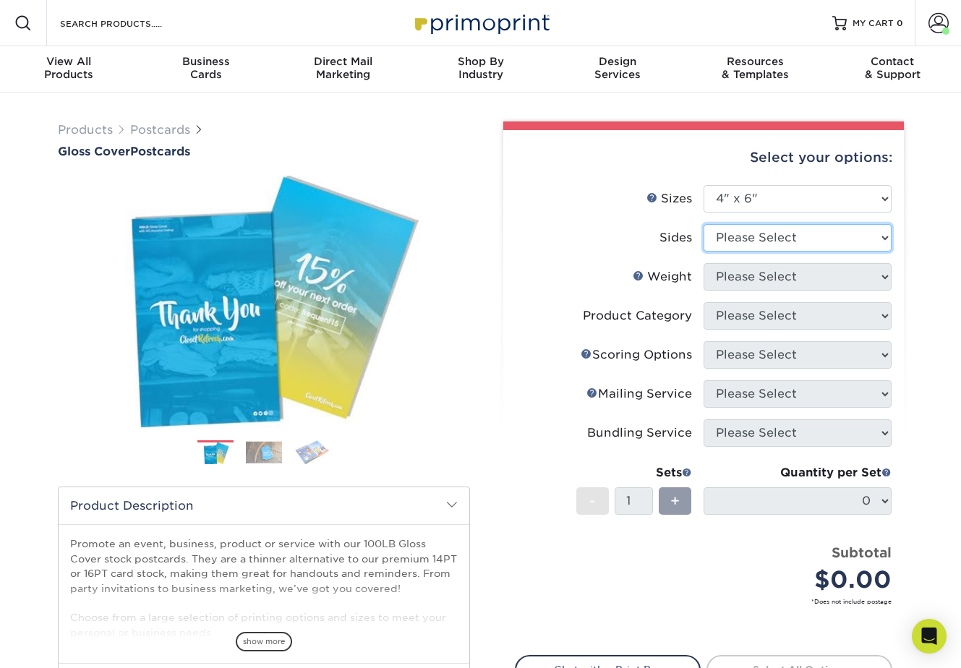
click at [752, 239] on select "Please Select Print Both Sides Print Front Only" at bounding box center [798, 237] width 188 height 27
select select "32d3c223-f82c-492b-b915-ba065a00862f"
click at [704, 224] on select "Please Select Print Both Sides Print Front Only" at bounding box center [798, 237] width 188 height 27
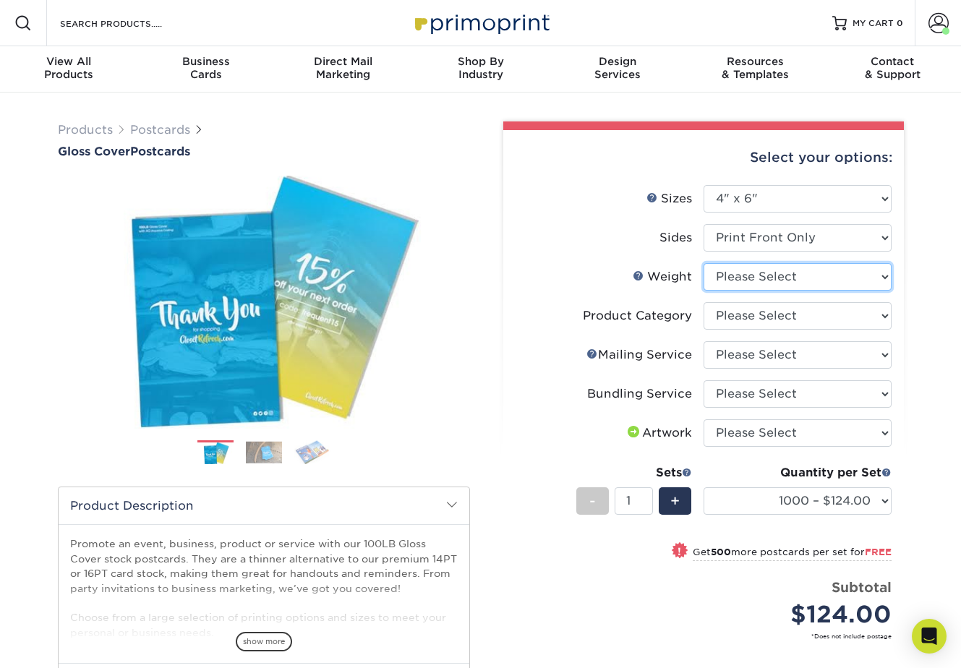
click at [742, 276] on select "Please Select 100LB" at bounding box center [798, 276] width 188 height 27
select select "100LB"
click at [704, 263] on select "Please Select 100LB" at bounding box center [798, 276] width 188 height 27
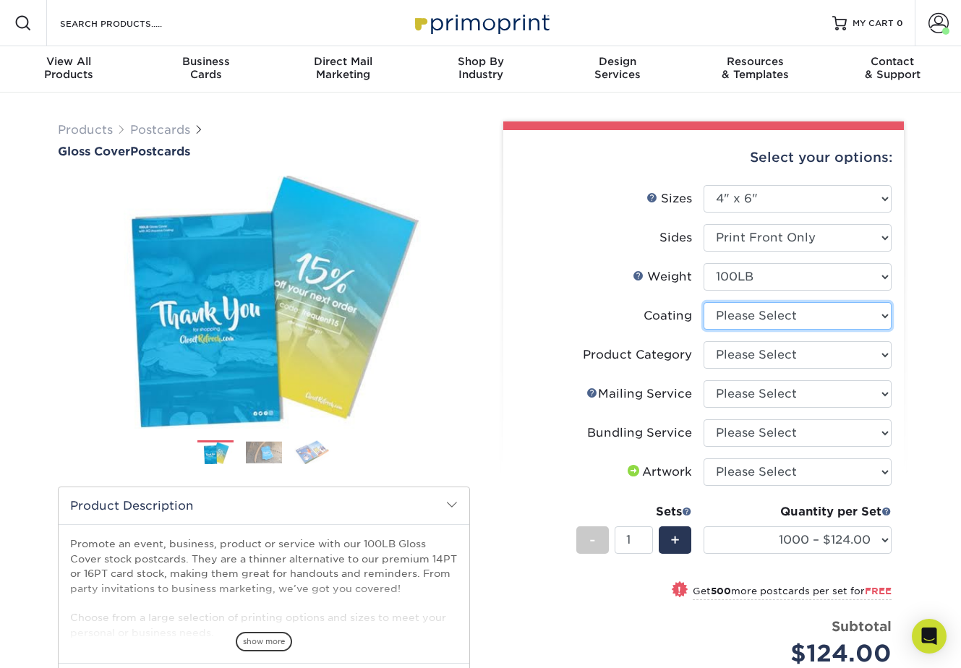
click at [749, 318] on select at bounding box center [798, 315] width 188 height 27
select select "d41dab50-ff65-4f4f-bb17-2afe4d36ae33"
click at [704, 302] on select at bounding box center [798, 315] width 188 height 27
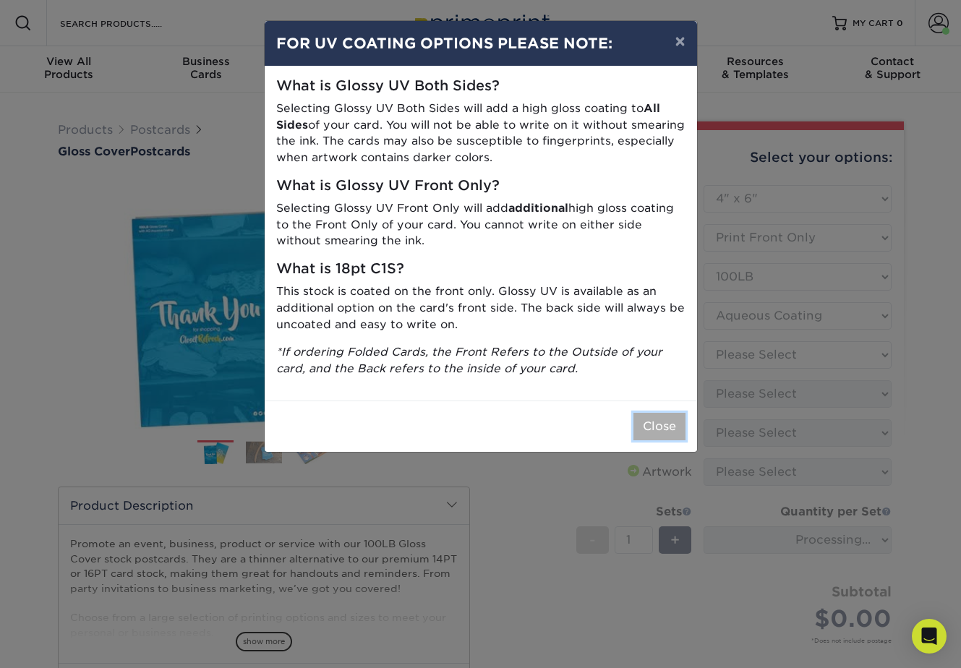
click at [661, 432] on button "Close" at bounding box center [660, 426] width 52 height 27
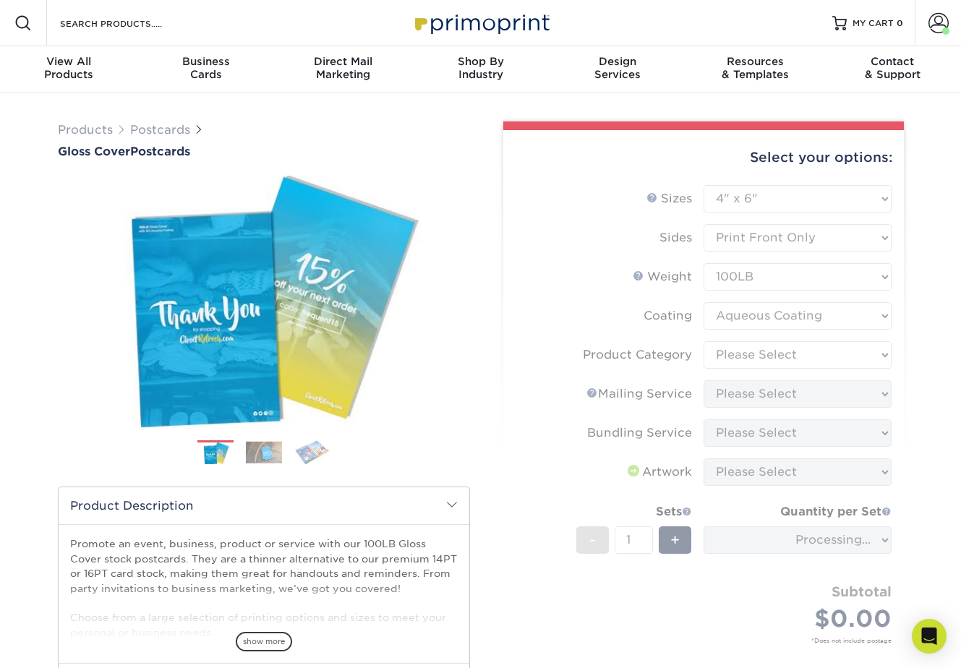
click at [743, 354] on form "Sizes Help Sizes Please Select 2" x 8" 3" x 4" 3" x 5" 3.5" x 8.5" 4" x 6" 4" x…" at bounding box center [704, 431] width 378 height 493
click at [815, 350] on form "Sizes Help Sizes Please Select 2" x 8" 3" x 4" 3" x 5" 3.5" x 8.5" 4" x 6" 4" x…" at bounding box center [704, 431] width 378 height 493
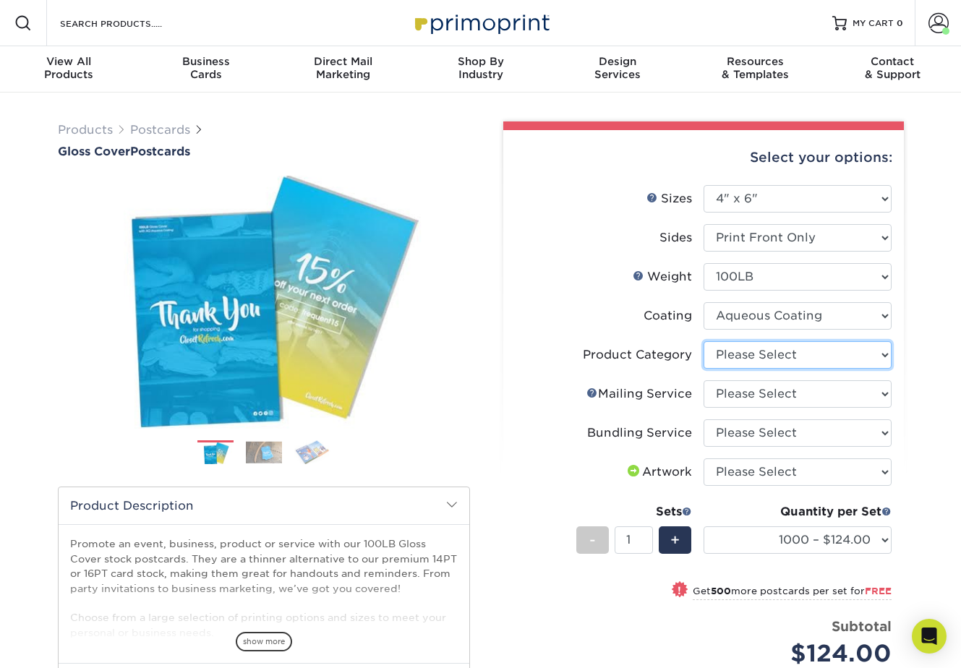
click at [791, 355] on select "Please Select Postcards" at bounding box center [798, 354] width 188 height 27
select select "9b7272e0-d6c8-4c3c-8e97-d3a1bcdab858"
click at [704, 341] on select "Please Select Postcards" at bounding box center [798, 354] width 188 height 27
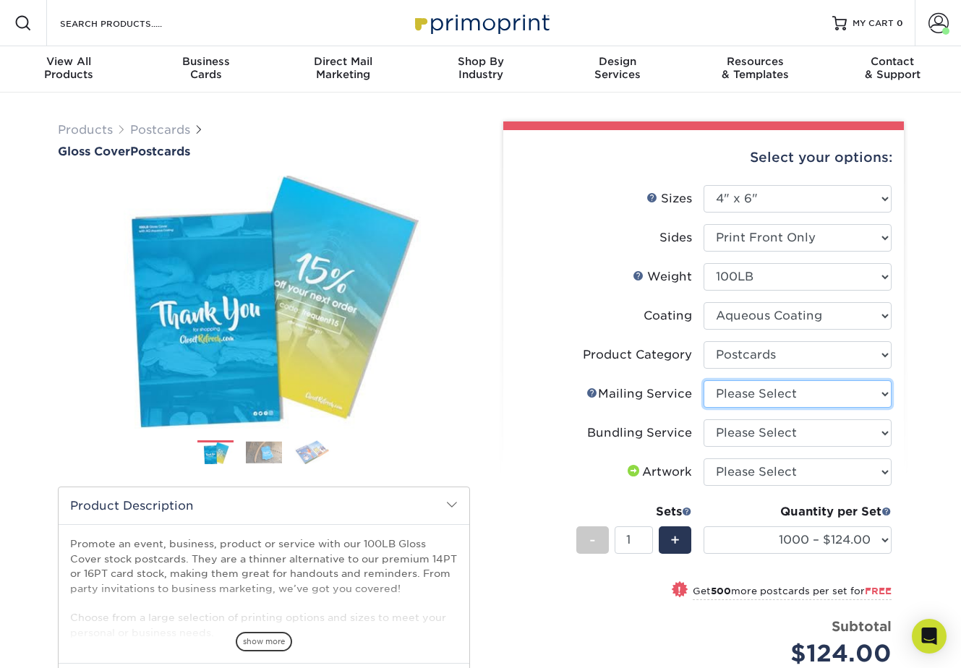
click at [772, 395] on select "Please Select No Direct Mailing Service No, I will mail/stamp/imprint Direct Ma…" at bounding box center [798, 394] width 188 height 27
select select "3e5e9bdd-d78a-4c28-a41d-fe1407925ca6"
click at [704, 381] on select "Please Select No Direct Mailing Service No, I will mail/stamp/imprint Direct Ma…" at bounding box center [798, 394] width 188 height 27
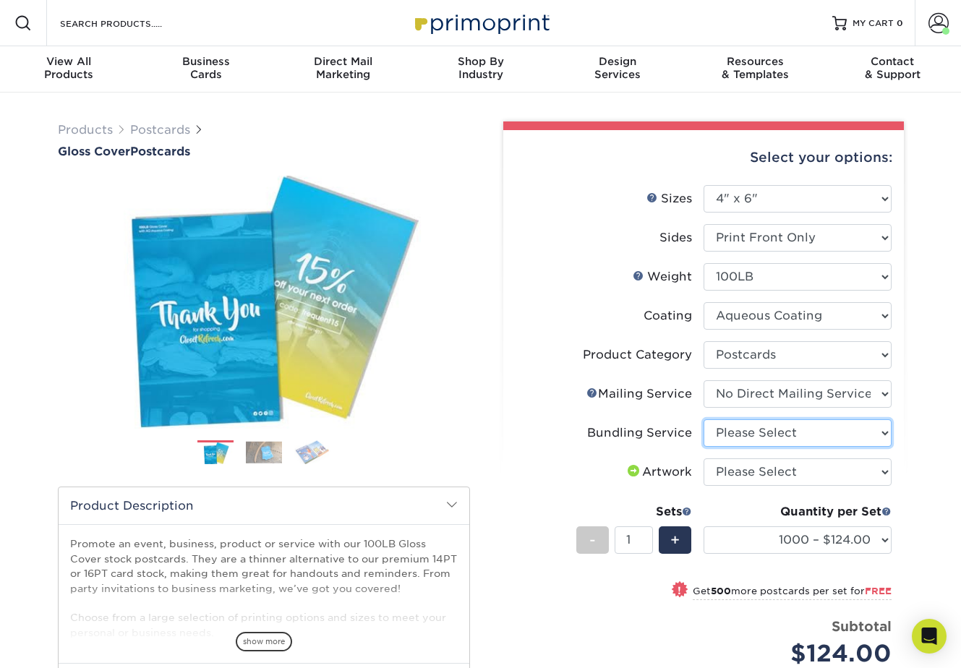
click at [778, 428] on select "Please Select No Bundling Services Yes, Bundles of 50 (+2 Days) Yes, Bundles of…" at bounding box center [798, 433] width 188 height 27
select select "58689abb-25c0-461c-a4c3-a80b627d6649"
click at [704, 420] on select "Please Select No Bundling Services Yes, Bundles of 50 (+2 Days) Yes, Bundles of…" at bounding box center [798, 433] width 188 height 27
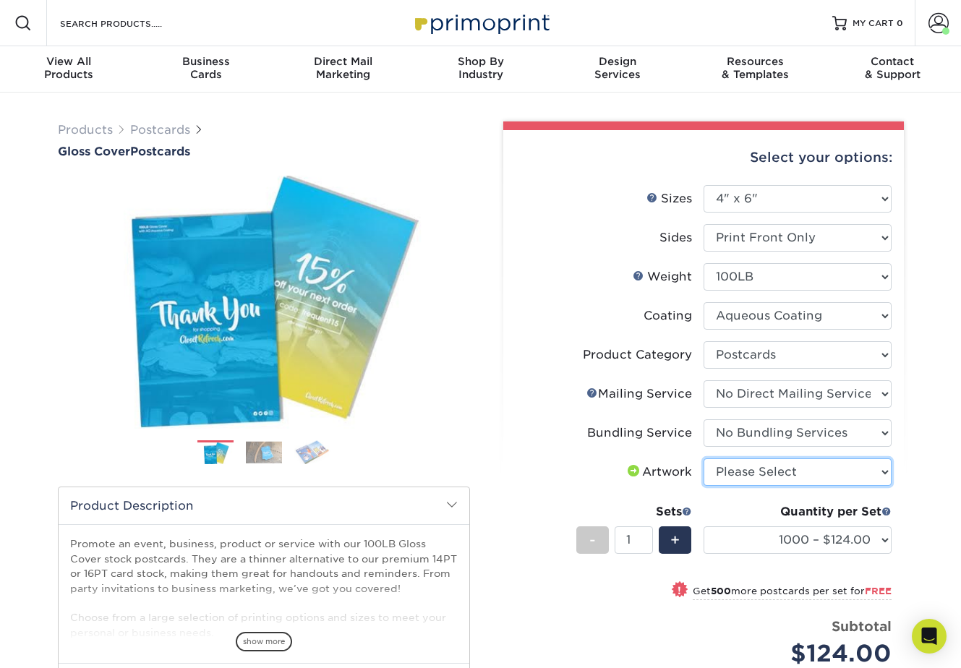
click at [761, 475] on select "Please Select I will upload files I need a design - $150" at bounding box center [798, 472] width 188 height 27
select select "upload"
click at [704, 459] on select "Please Select I will upload files I need a design - $150" at bounding box center [798, 472] width 188 height 27
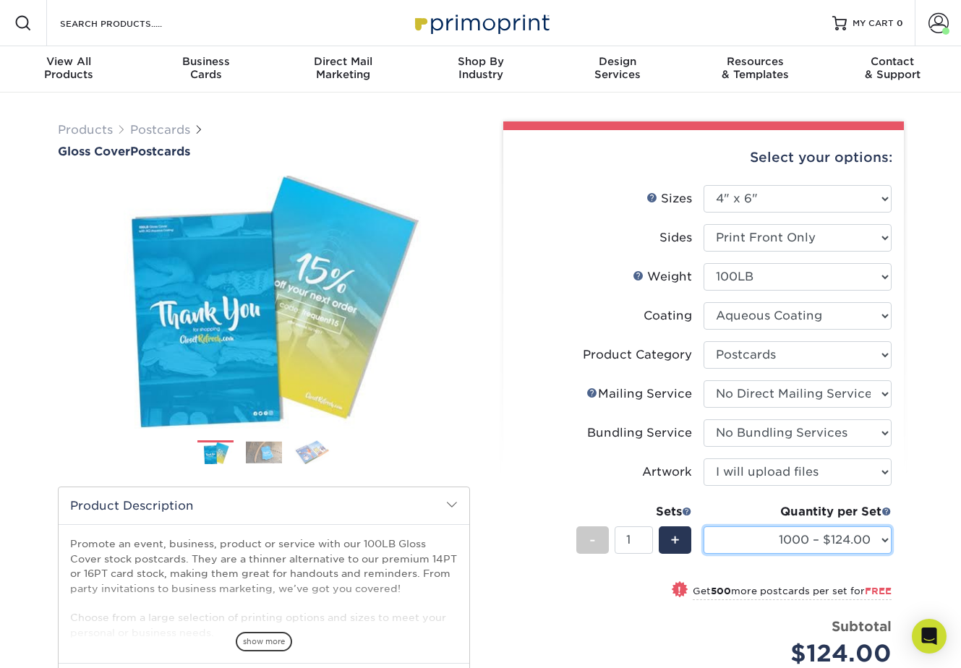
click at [782, 545] on select "1000 – $124.00 1500 – $111.00 2000 – $147.00 2500 – $204.00 3000 – $214.00 4000…" at bounding box center [798, 540] width 188 height 27
select select "10000 – $605.00"
click at [704, 527] on select "1000 – $124.00 1500 – $111.00 2000 – $147.00 2500 – $204.00 3000 – $214.00 4000…" at bounding box center [798, 540] width 188 height 27
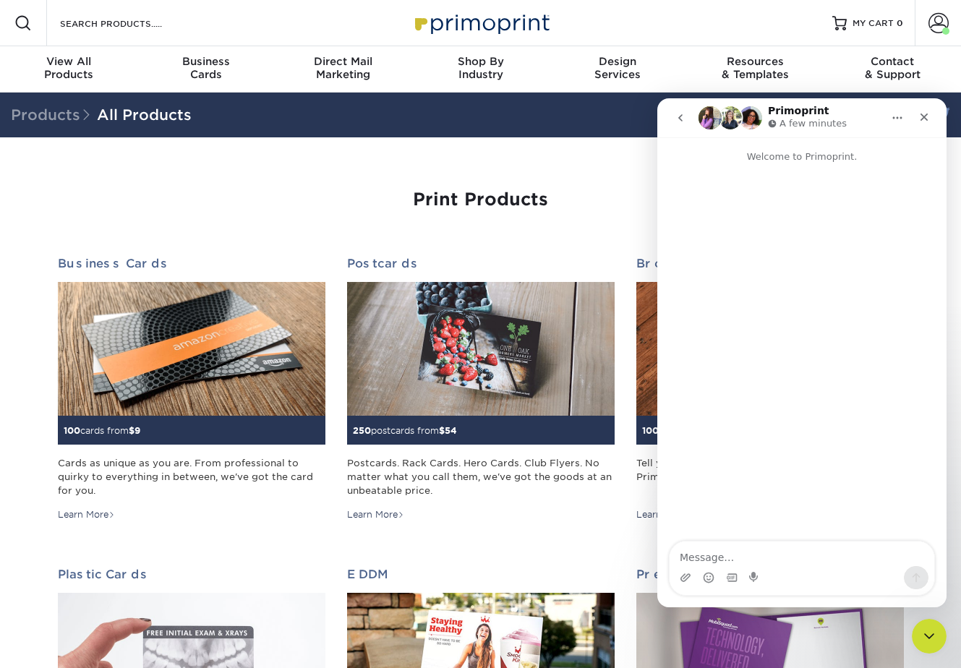
click at [47, 229] on div "Print Products" at bounding box center [481, 218] width 868 height 56
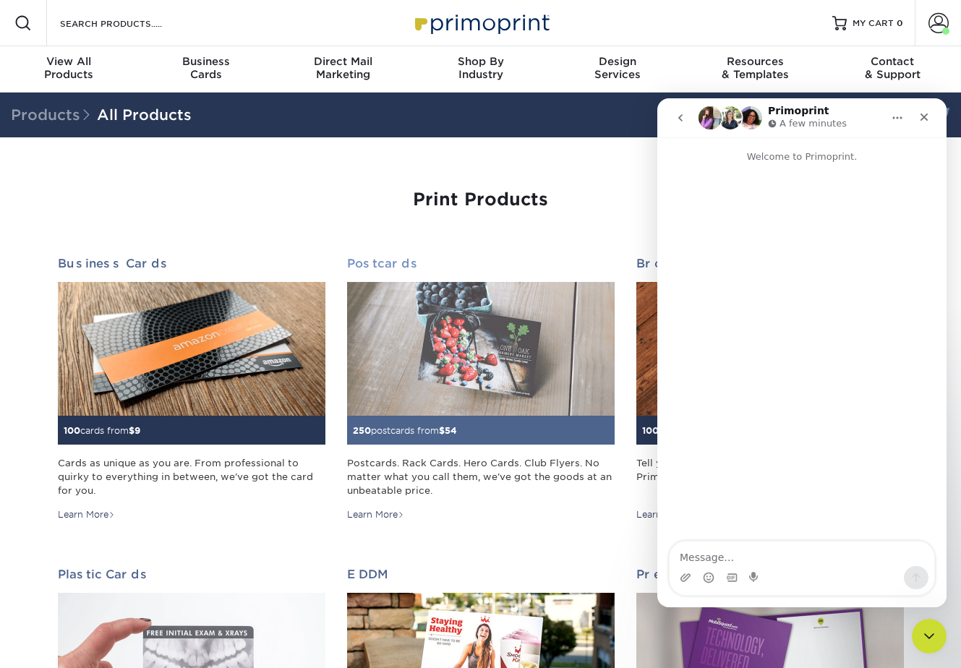
click at [409, 360] on img at bounding box center [481, 349] width 268 height 134
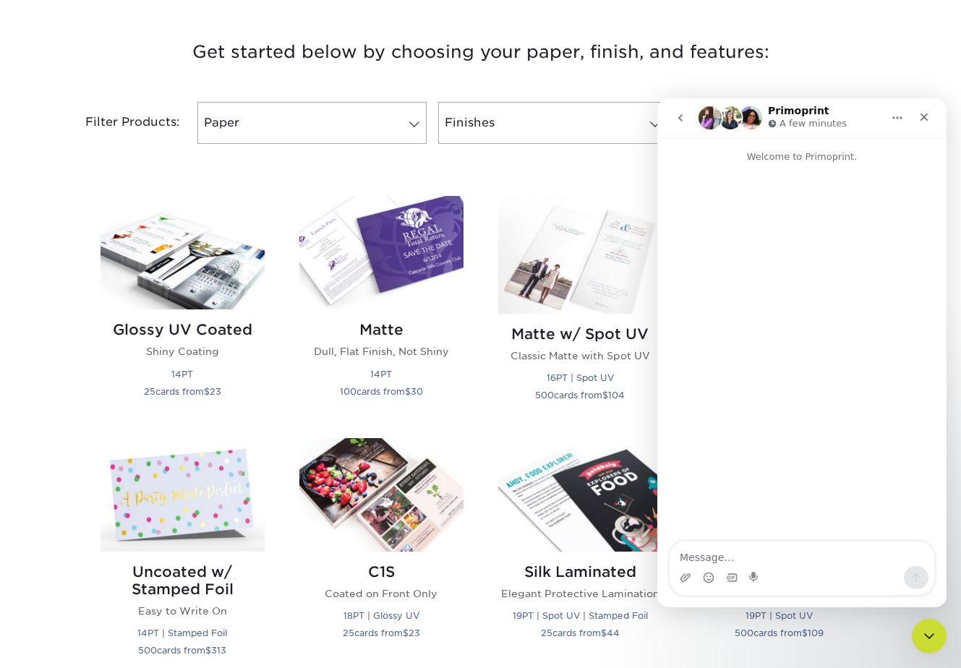
scroll to position [546, 0]
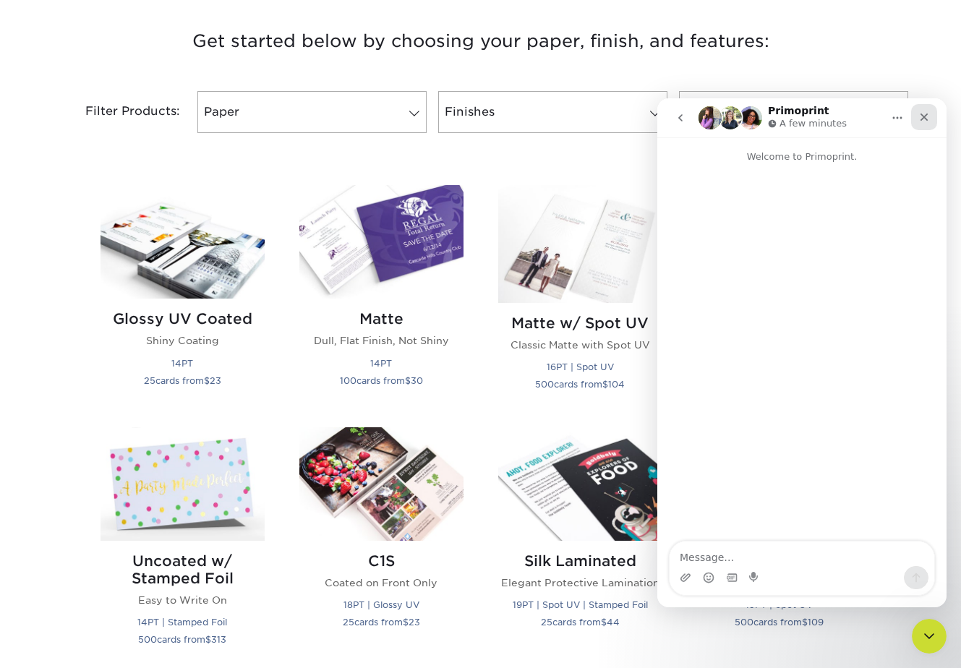
click at [922, 120] on icon "Close" at bounding box center [925, 117] width 12 height 12
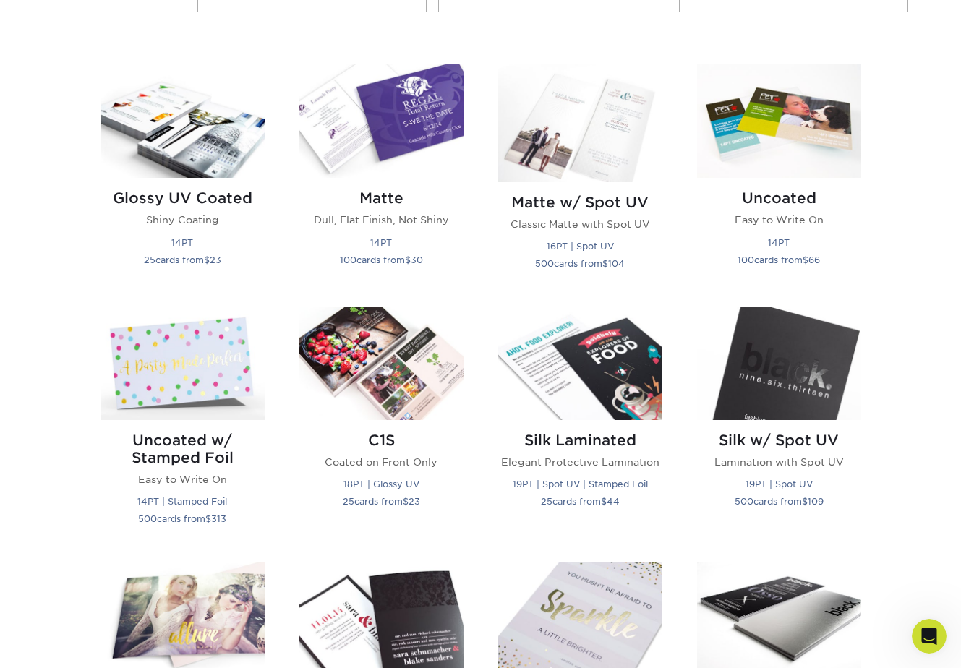
scroll to position [665, 0]
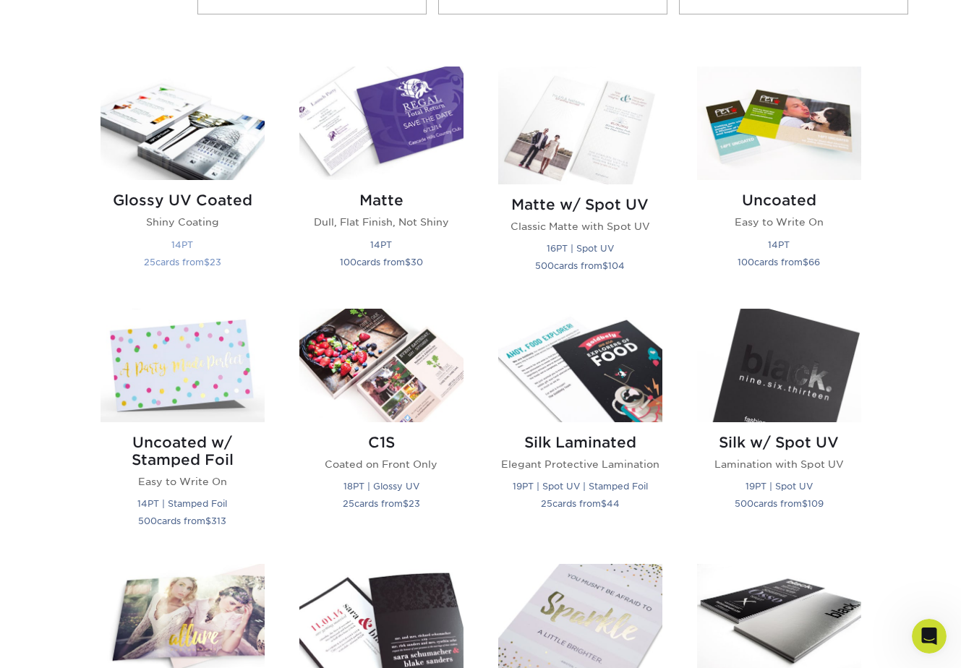
click at [201, 145] on img at bounding box center [183, 124] width 164 height 114
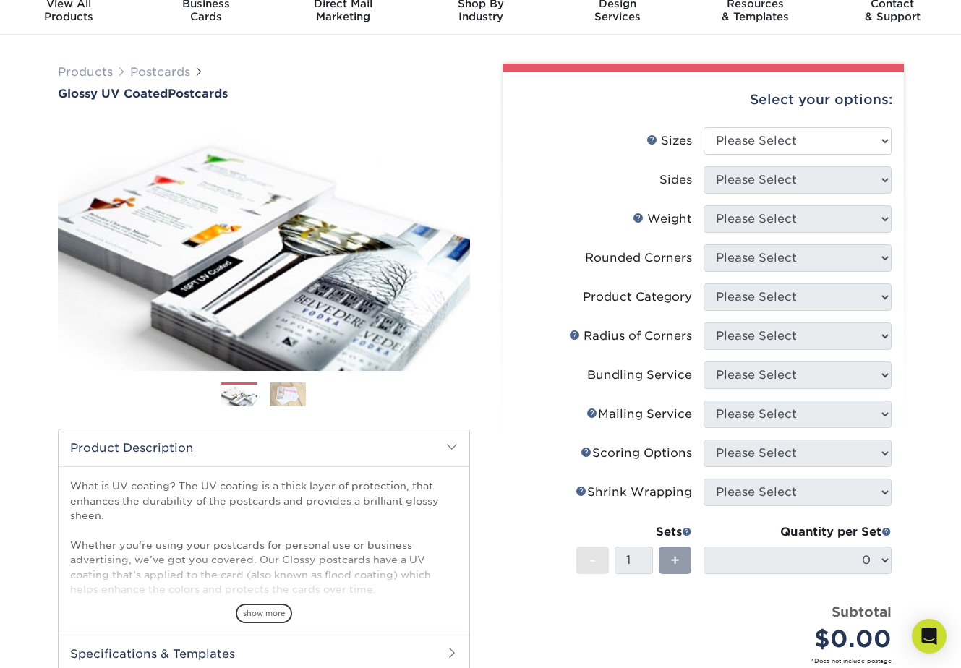
scroll to position [66, 0]
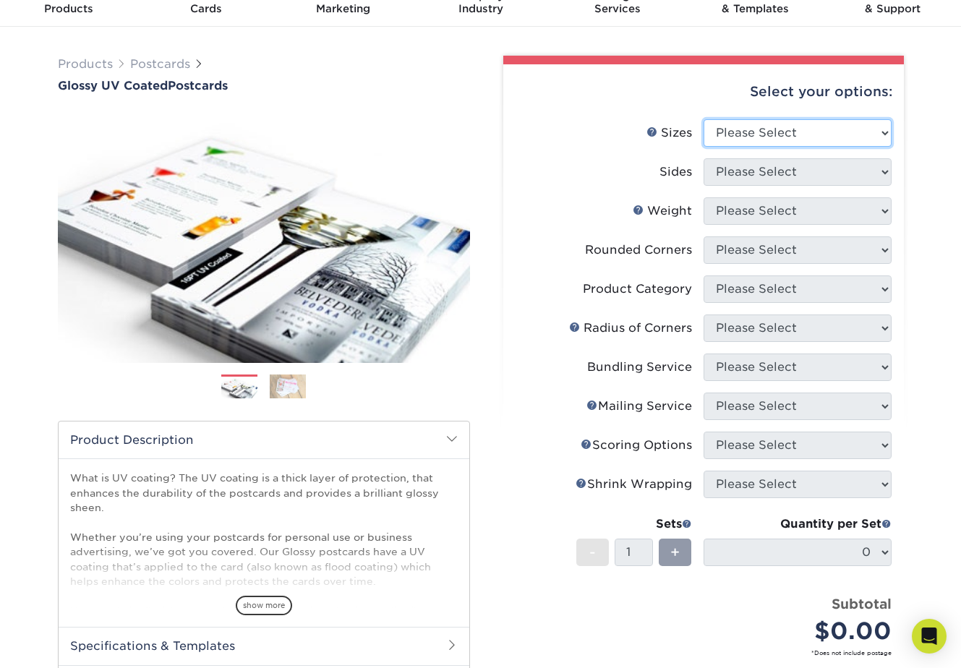
click at [797, 127] on select "Please Select 1.5" x 7" 2" x 4" 2" x 6" 2" x 7" 2" x 8" 2.12" x 5.5" 2.12" x 5.…" at bounding box center [798, 132] width 188 height 27
select select "4.00x6.00"
click at [704, 119] on select "Please Select 1.5" x 7" 2" x 4" 2" x 6" 2" x 7" 2" x 8" 2.12" x 5.5" 2.12" x 5.…" at bounding box center [798, 132] width 188 height 27
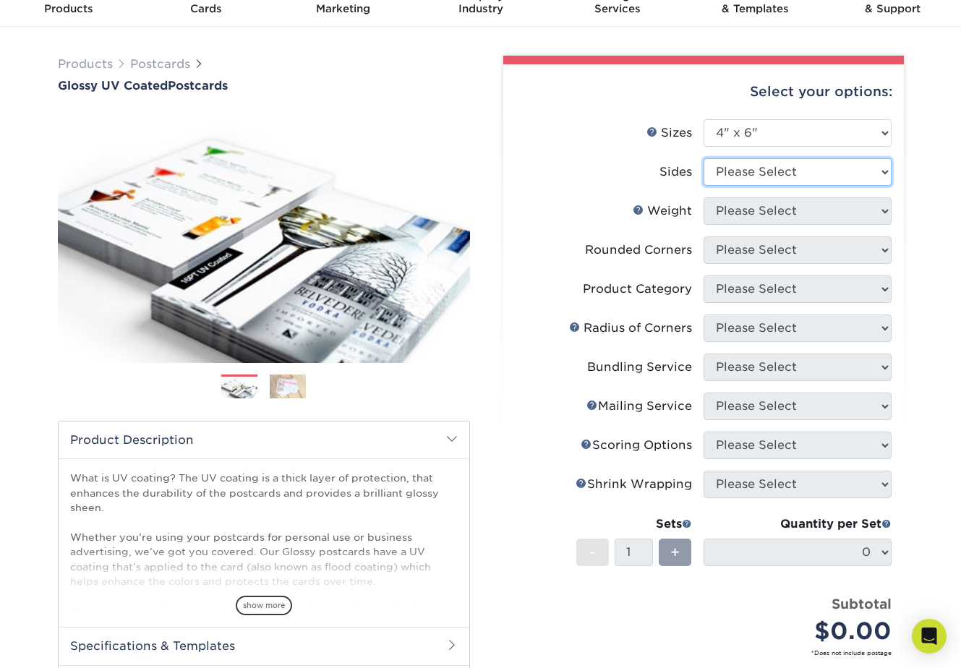
click at [764, 171] on select "Please Select Print Both Sides Print Front Only" at bounding box center [798, 171] width 188 height 27
select select "32d3c223-f82c-492b-b915-ba065a00862f"
click at [704, 158] on select "Please Select Print Both Sides Print Front Only" at bounding box center [798, 171] width 188 height 27
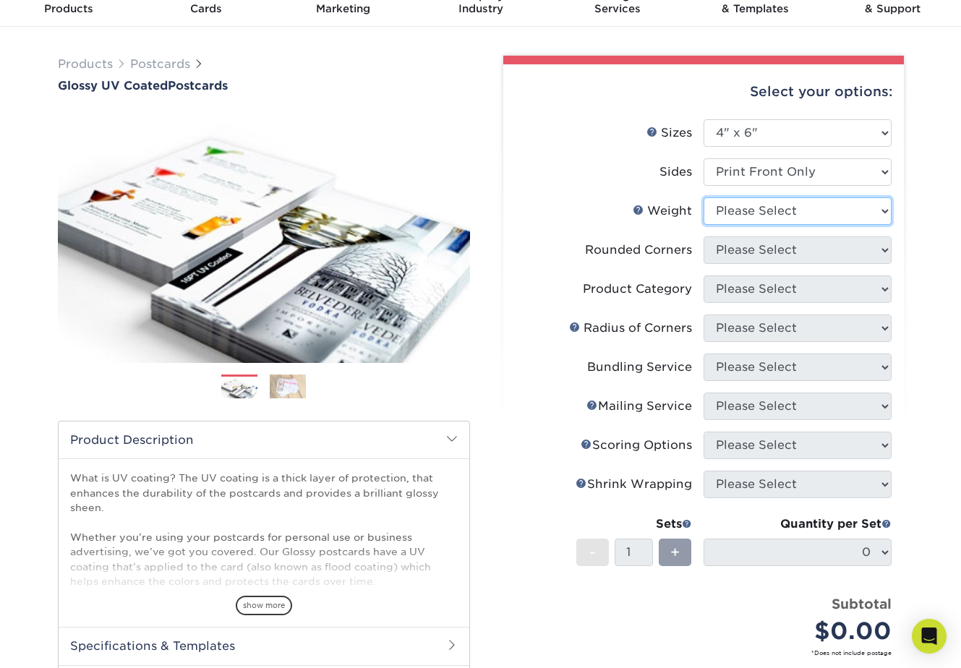
click at [749, 212] on select "Please Select 14PT 16PT 18PT C1S" at bounding box center [798, 211] width 188 height 27
select select "18PTC1S"
click at [704, 198] on select "Please Select 14PT 16PT 18PT C1S" at bounding box center [798, 211] width 188 height 27
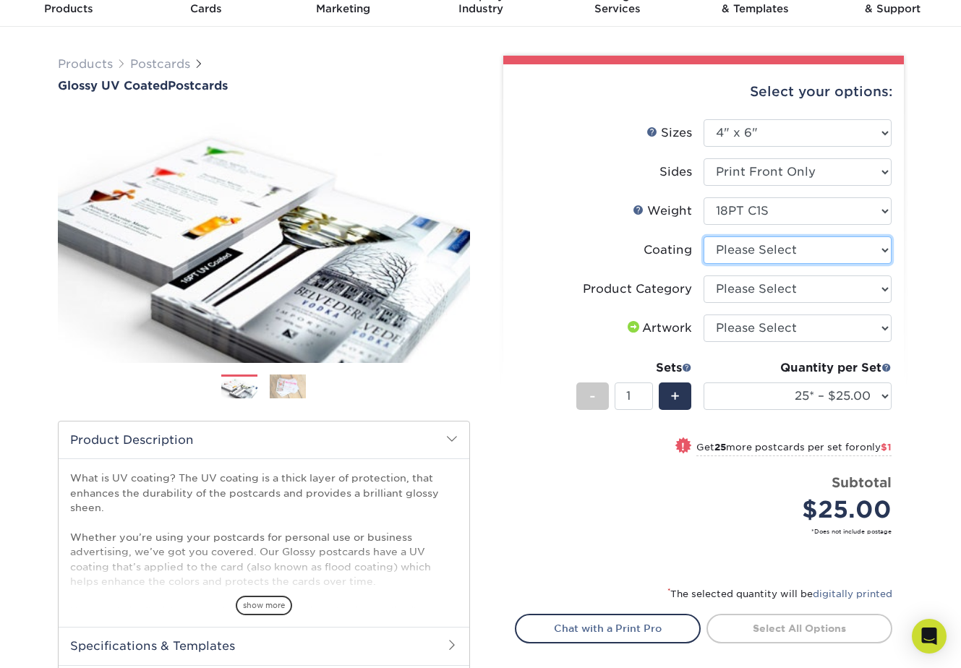
click at [838, 258] on select at bounding box center [798, 250] width 188 height 27
select select "1e8116af-acfc-44b1-83dc-8181aa338834"
click at [704, 237] on select at bounding box center [798, 250] width 188 height 27
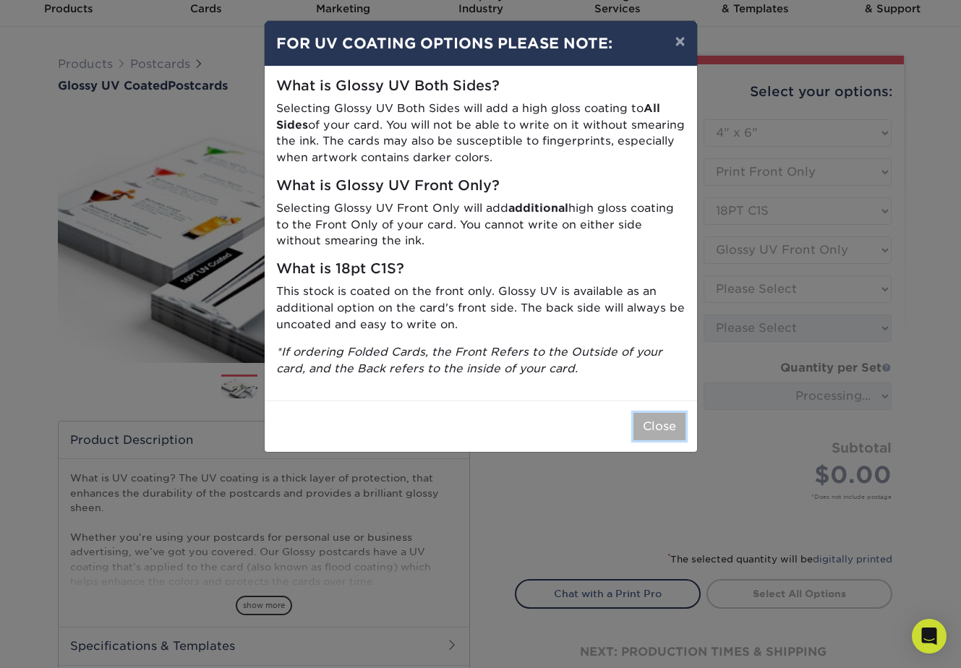
click at [663, 422] on button "Close" at bounding box center [660, 426] width 52 height 27
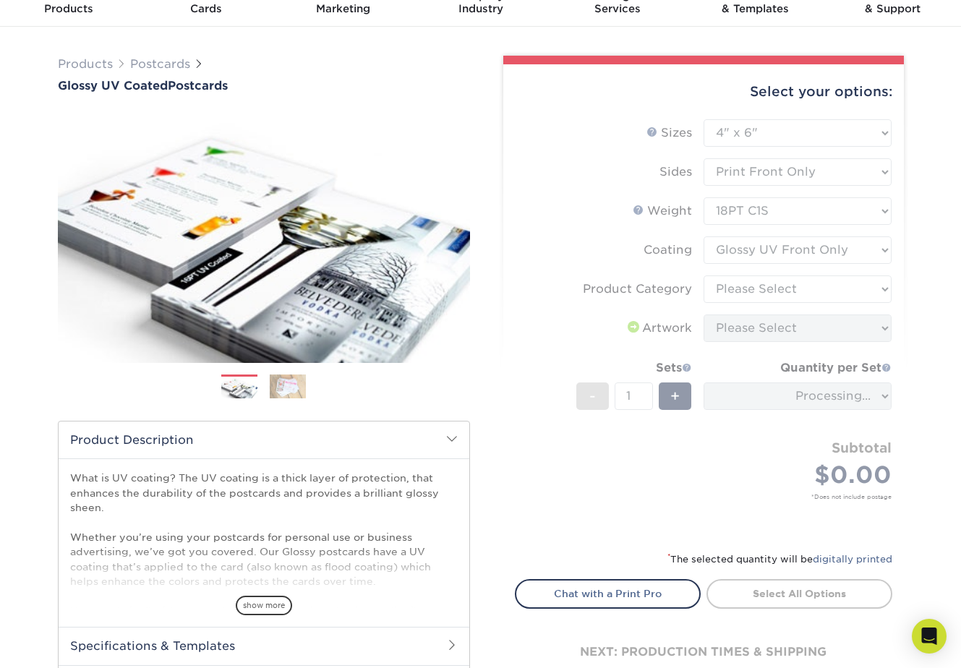
click at [775, 290] on form "Sizes Help Sizes Please Select 1.5" x 7" 2" x 4" 2" x 6" 2" x 7" 2" x 8" 2.12" …" at bounding box center [704, 326] width 378 height 415
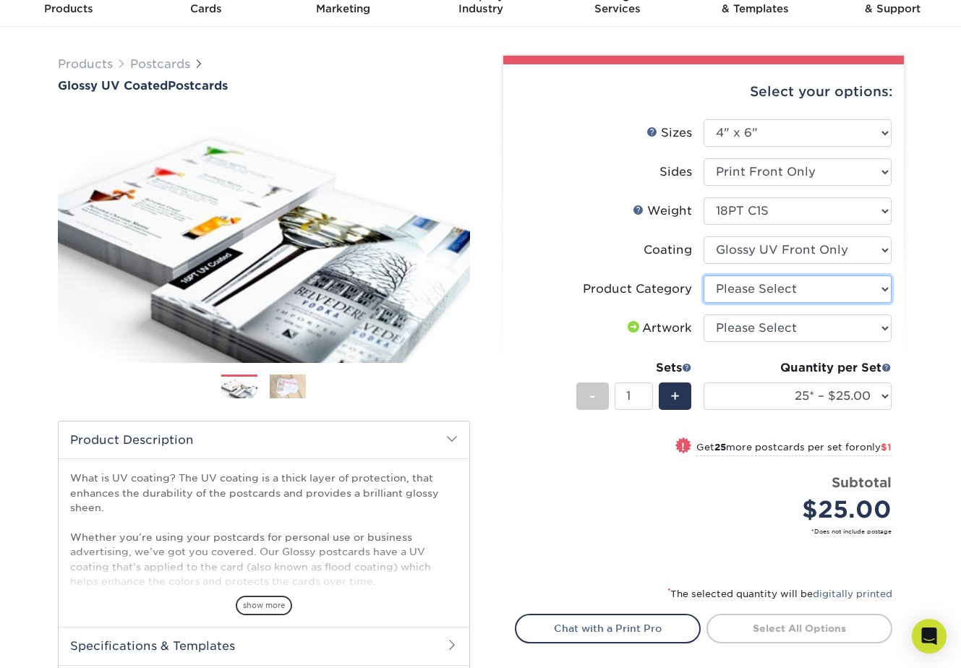
click at [759, 288] on select "Please Select Postcards" at bounding box center [798, 289] width 188 height 27
select select "9b7272e0-d6c8-4c3c-8e97-d3a1bcdab858"
click at [704, 276] on select "Please Select Postcards" at bounding box center [798, 289] width 188 height 27
click at [750, 335] on select "Please Select I will upload files I need a design - $150" at bounding box center [798, 328] width 188 height 27
select select "upload"
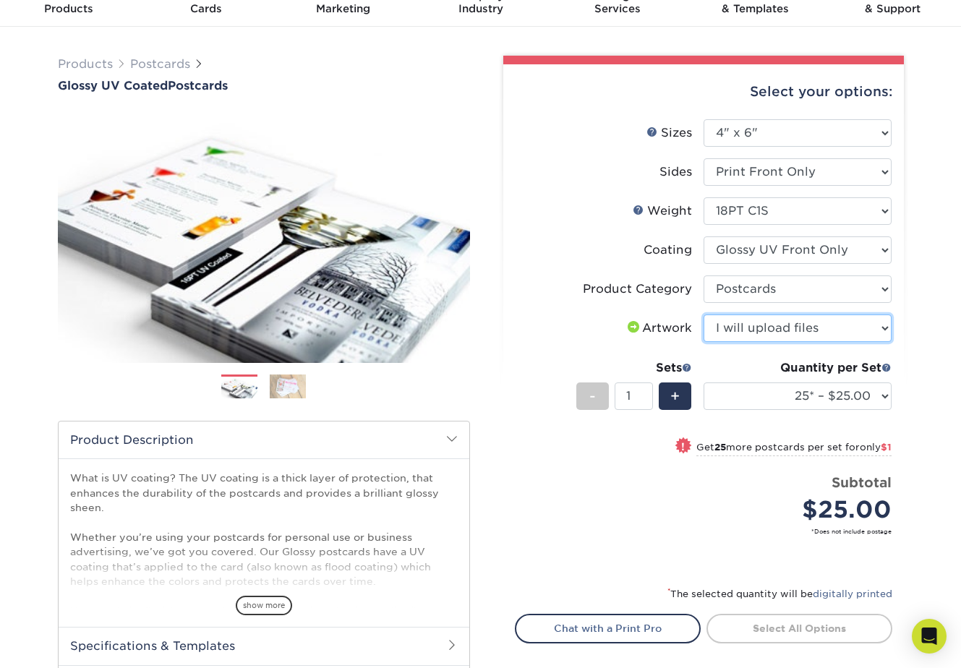
click at [704, 315] on select "Please Select I will upload files I need a design - $150" at bounding box center [798, 328] width 188 height 27
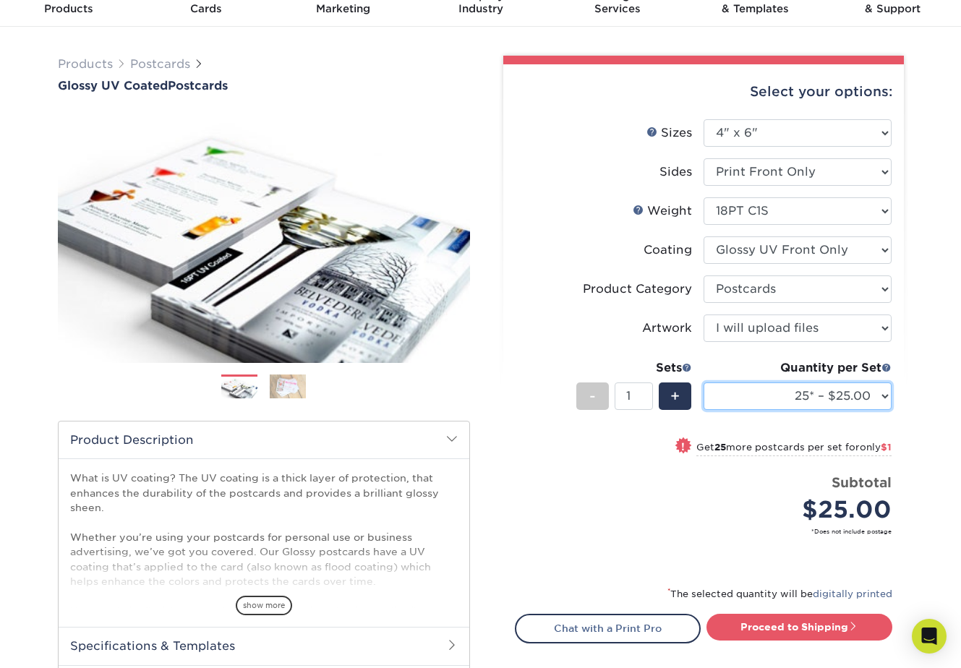
click at [767, 393] on select "25* – $25.00 50* – $26.00 75* – $28.00 100* – $30.00 250* – $48.00 500 – $90.00…" at bounding box center [798, 396] width 188 height 27
select select "10000 – $570.00"
click at [704, 383] on select "25* – $25.00 50* – $26.00 75* – $28.00 100* – $30.00 250* – $48.00 500 – $90.00…" at bounding box center [798, 396] width 188 height 27
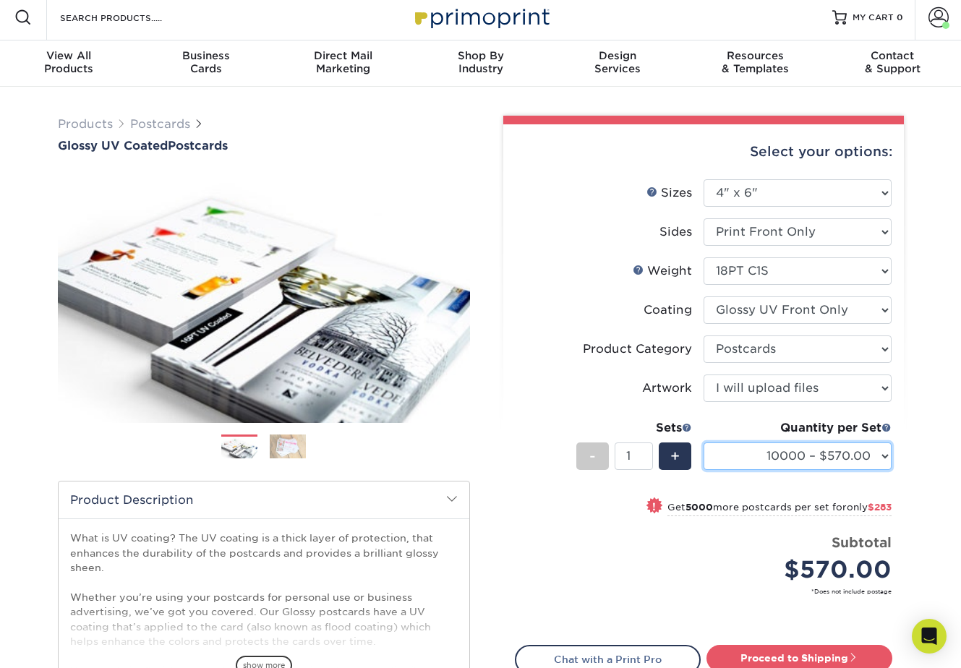
scroll to position [0, 0]
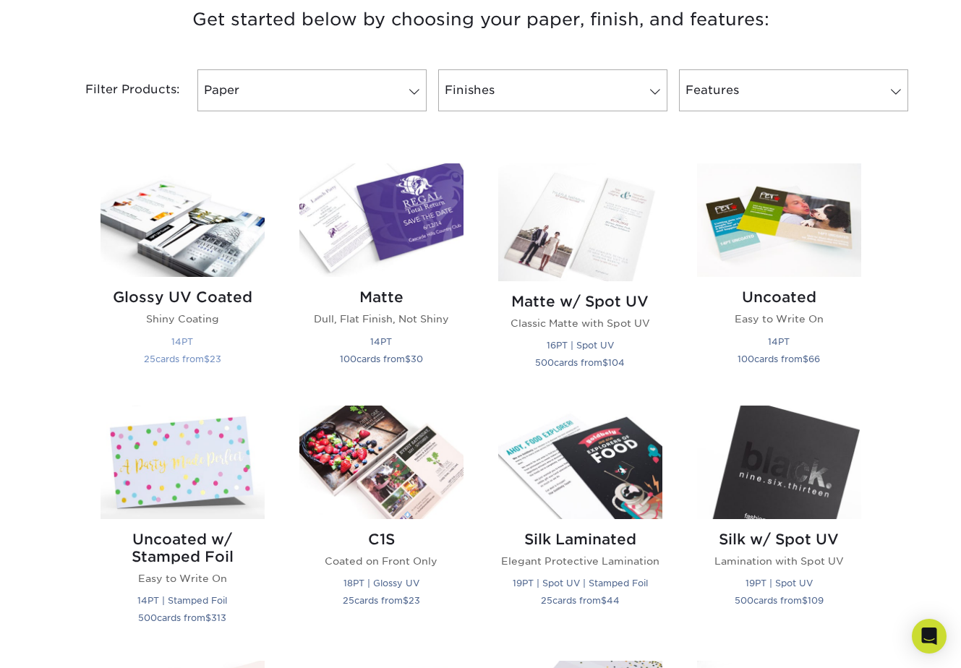
scroll to position [569, 0]
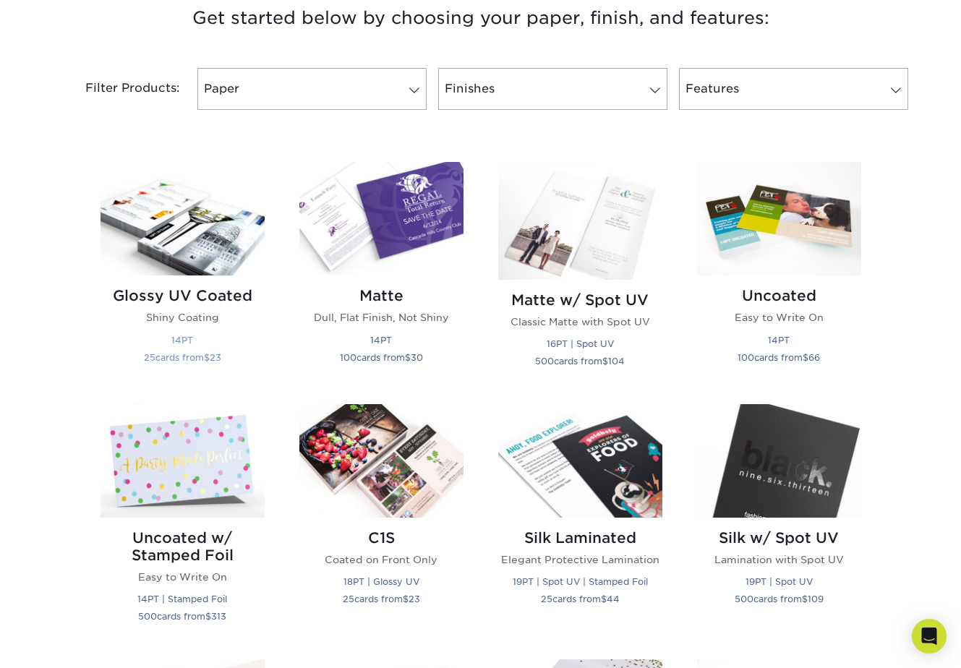
click at [149, 304] on h2 "Glossy UV Coated" at bounding box center [183, 295] width 164 height 17
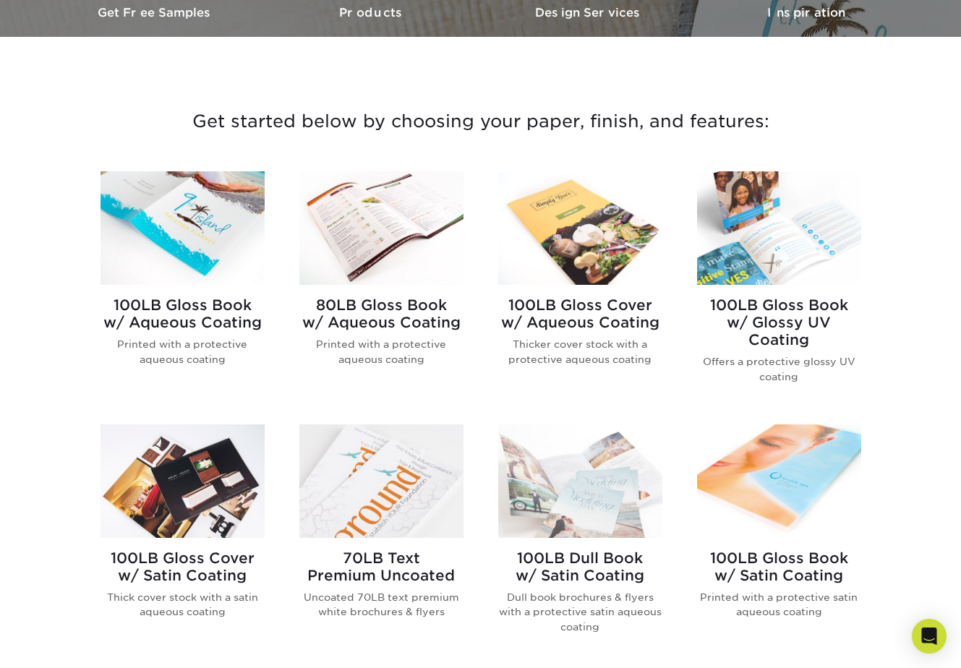
scroll to position [468, 0]
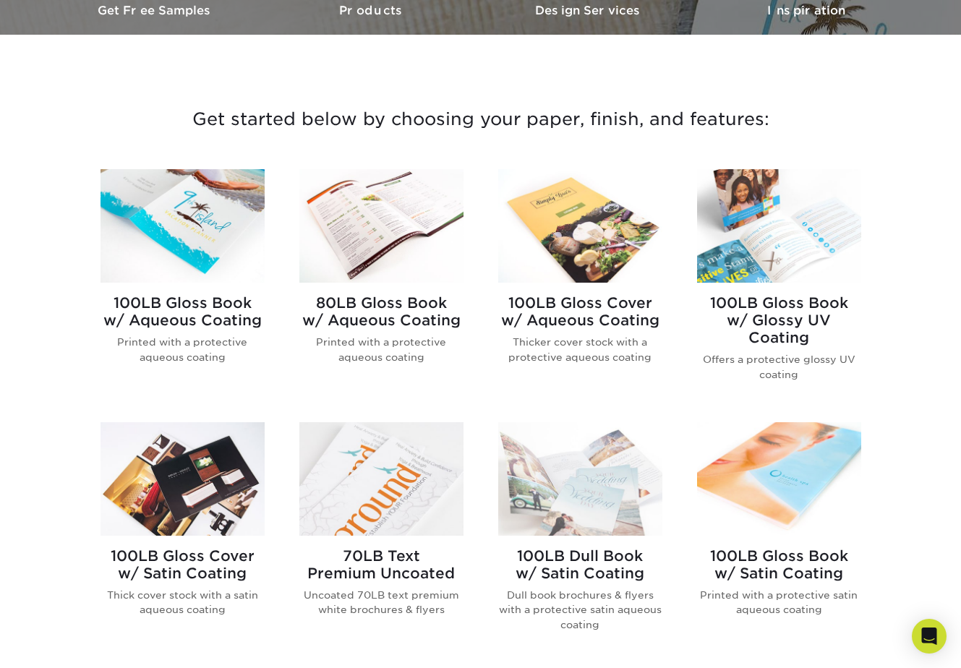
click at [605, 318] on h2 "100LB Gloss Cover w/ Aqueous Coating" at bounding box center [580, 311] width 164 height 35
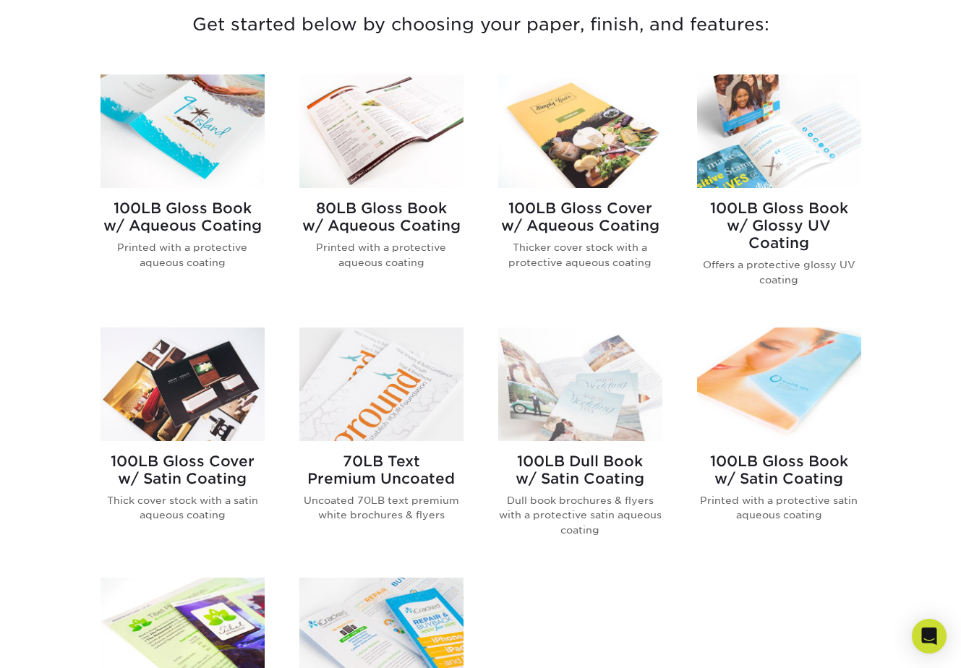
scroll to position [564, 0]
click at [199, 370] on img at bounding box center [183, 384] width 164 height 114
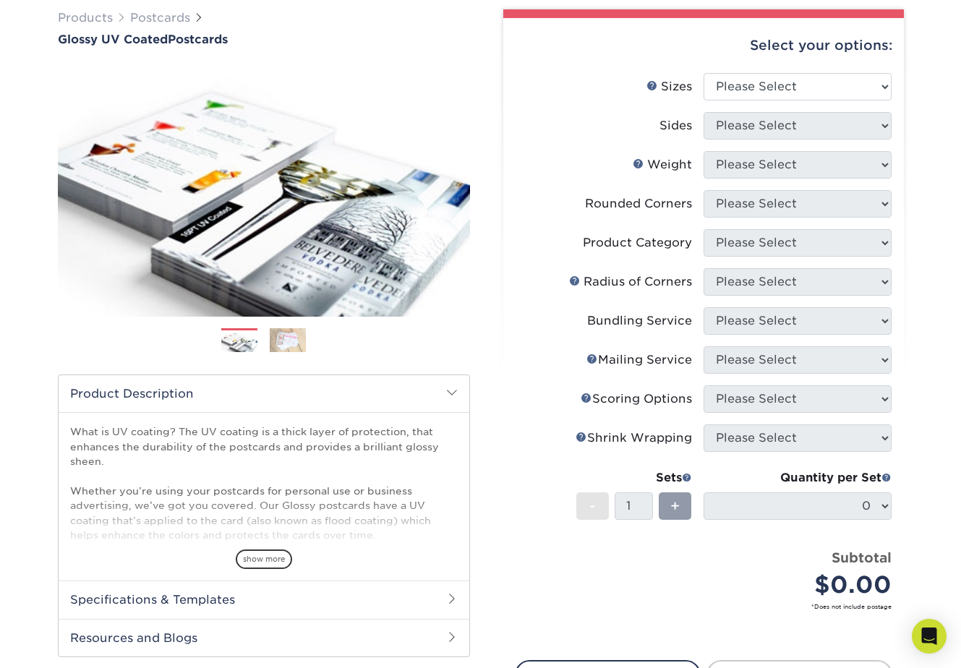
scroll to position [124, 0]
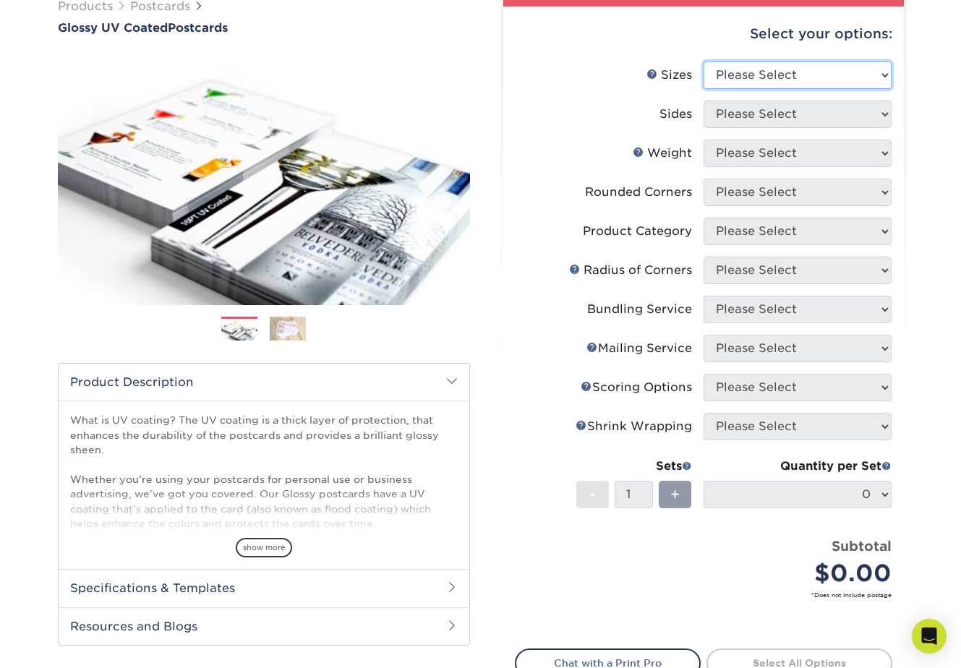
click at [763, 69] on select "Please Select 1.5" x 7" 2" x 4" 2" x 6" 2" x 7" 2" x 8" 2.12" x 5.5" 2.12" x 5.…" at bounding box center [798, 74] width 188 height 27
select select "4.00x6.00"
click at [704, 61] on select "Please Select 1.5" x 7" 2" x 4" 2" x 6" 2" x 7" 2" x 8" 2.12" x 5.5" 2.12" x 5.…" at bounding box center [798, 74] width 188 height 27
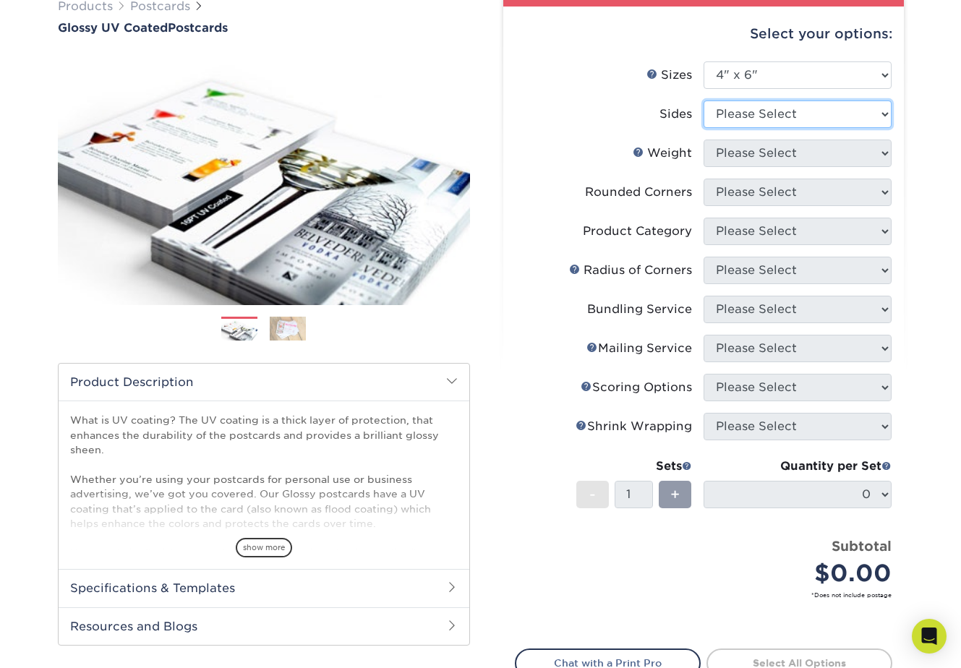
click at [779, 114] on select "Please Select Print Both Sides Print Front Only" at bounding box center [798, 114] width 188 height 27
select select "32d3c223-f82c-492b-b915-ba065a00862f"
click at [704, 101] on select "Please Select Print Both Sides Print Front Only" at bounding box center [798, 114] width 188 height 27
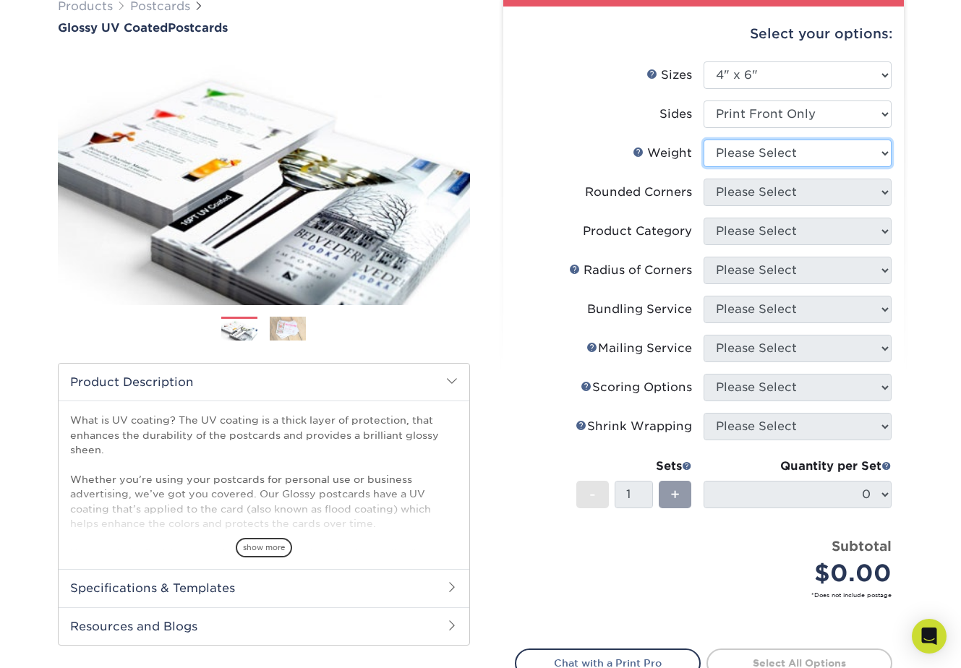
click at [744, 155] on select "Please Select 14PT 16PT 18PT C1S" at bounding box center [798, 153] width 188 height 27
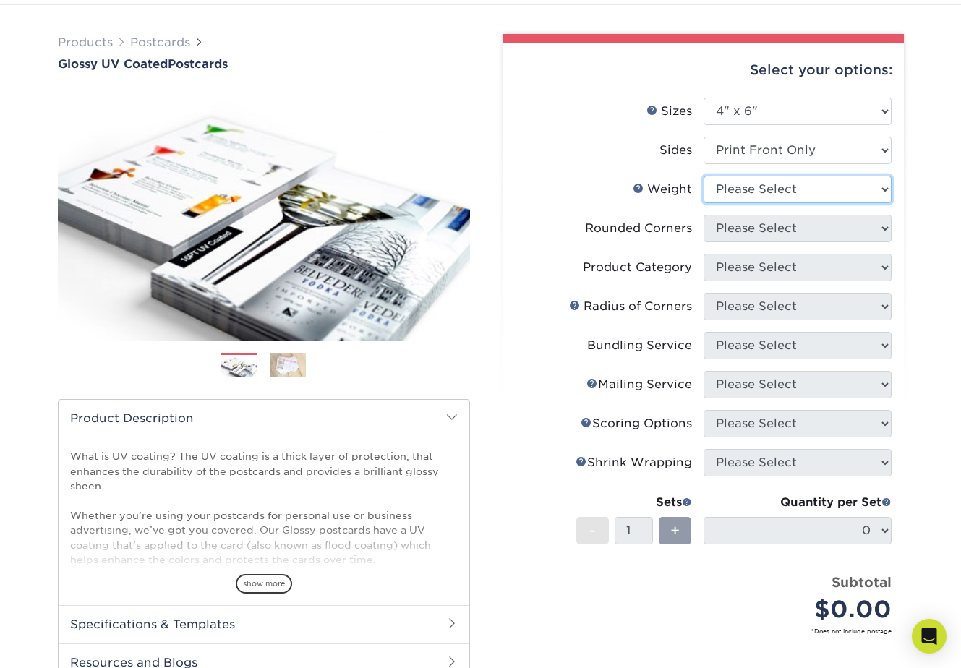
click at [781, 187] on select "Please Select 14PT 16PT 18PT C1S" at bounding box center [798, 189] width 188 height 27
select select "14PT"
click at [704, 176] on select "Please Select 14PT 16PT 18PT C1S" at bounding box center [798, 189] width 188 height 27
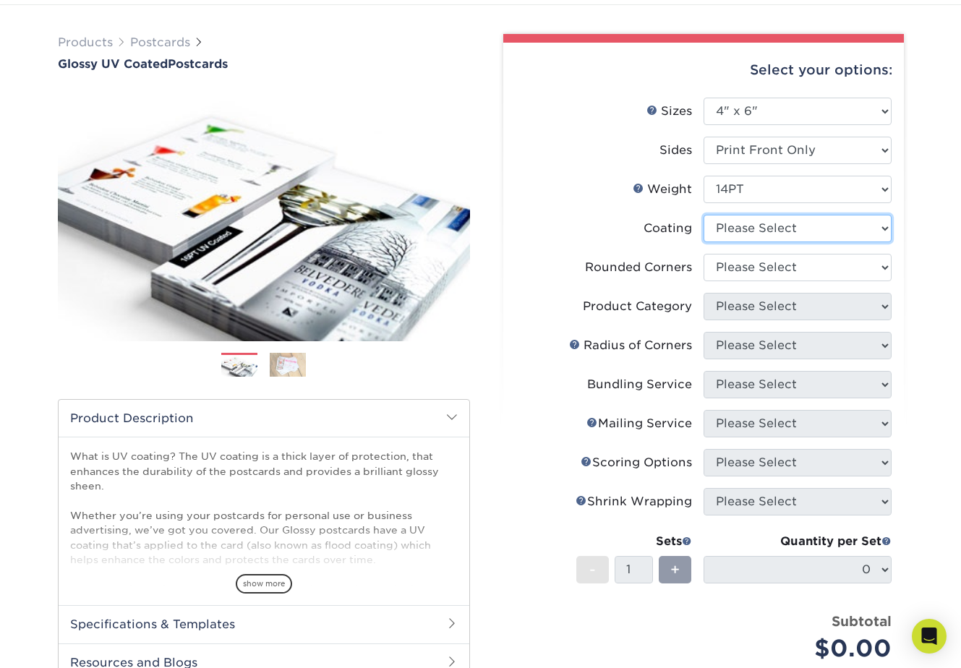
click at [750, 228] on select at bounding box center [798, 228] width 188 height 27
select select "1e8116af-acfc-44b1-83dc-8181aa338834"
click at [704, 215] on select at bounding box center [798, 228] width 188 height 27
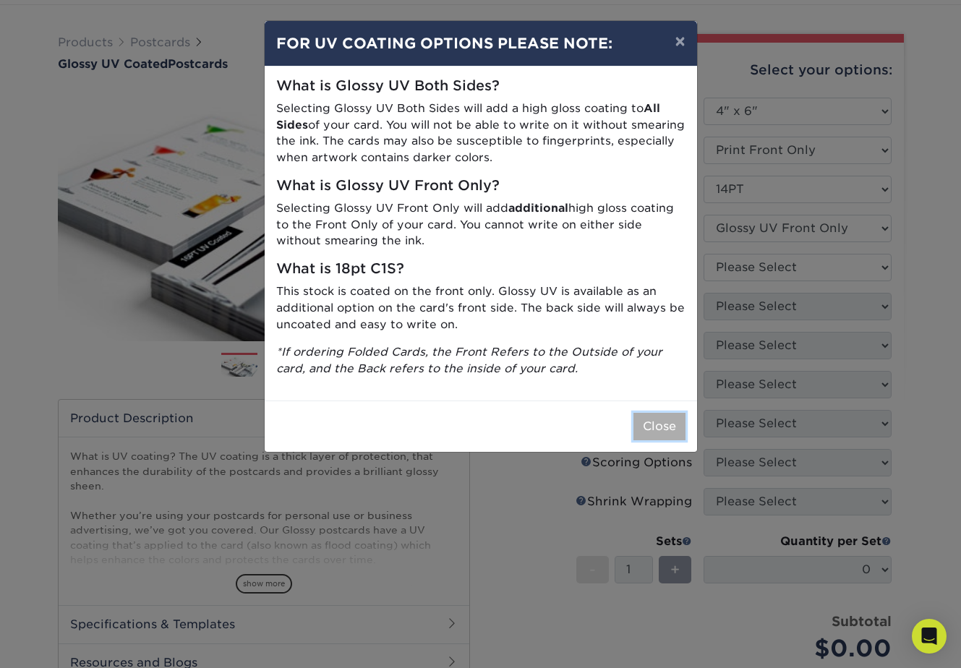
click at [651, 424] on button "Close" at bounding box center [660, 426] width 52 height 27
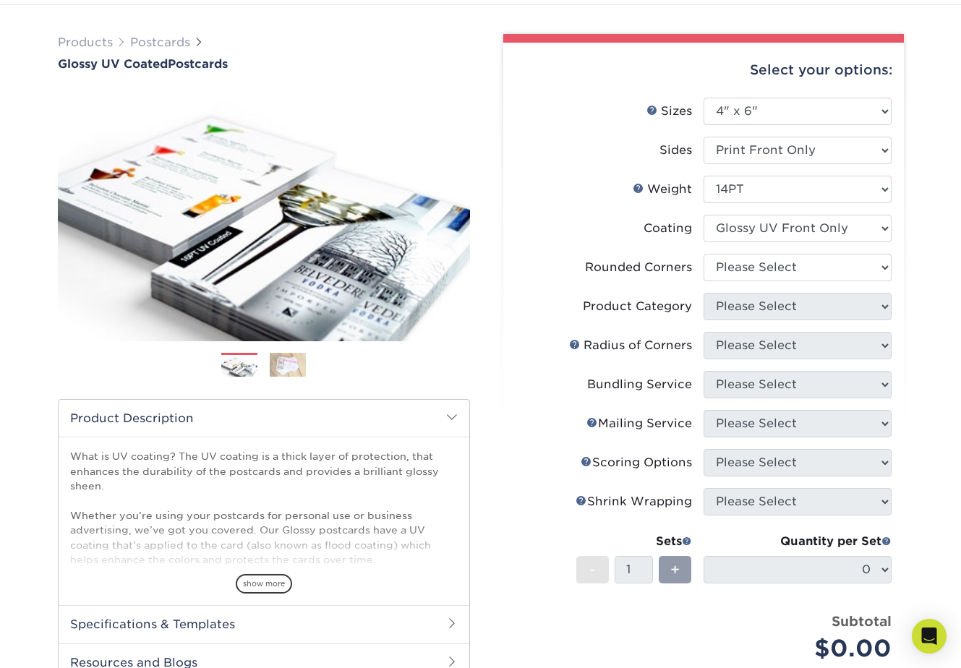
scroll to position [87, 0]
click at [757, 263] on select "Please Select Yes - Round 4 Corners No" at bounding box center [798, 268] width 188 height 27
select select "0"
click at [704, 255] on select "Please Select Yes - Round 4 Corners No" at bounding box center [798, 268] width 188 height 27
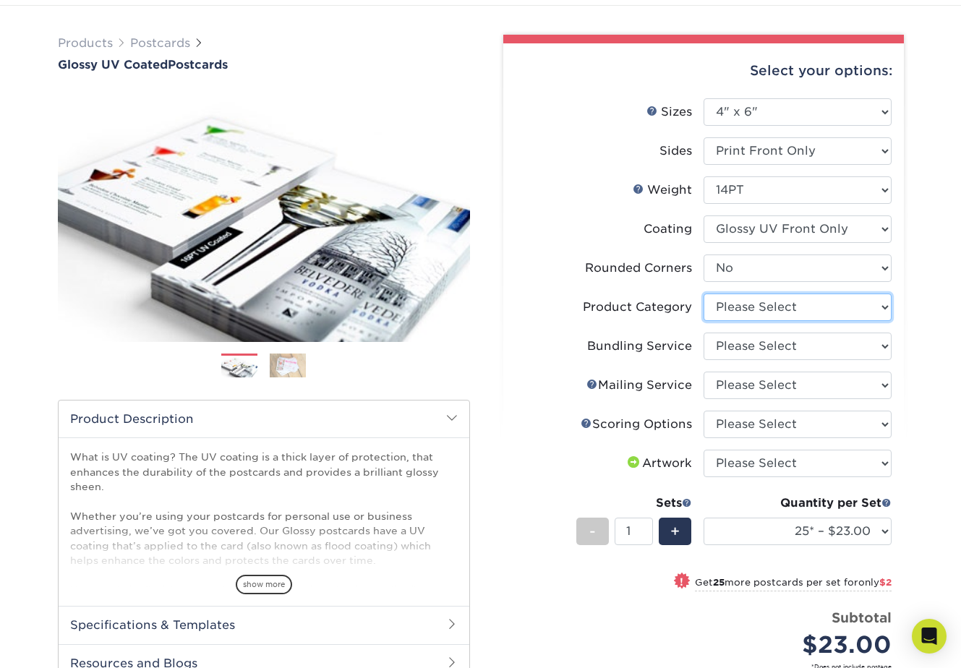
click at [841, 305] on select "Please Select Postcards" at bounding box center [798, 307] width 188 height 27
select select "9b7272e0-d6c8-4c3c-8e97-d3a1bcdab858"
click at [704, 294] on select "Please Select Postcards" at bounding box center [798, 307] width 188 height 27
click at [760, 344] on select "Please Select No Bundling Services Yes, Bundles of 50 (+2 Days) Yes, Bundles of…" at bounding box center [798, 346] width 188 height 27
click at [704, 333] on select "Please Select No Bundling Services Yes, Bundles of 50 (+2 Days) Yes, Bundles of…" at bounding box center [798, 346] width 188 height 27
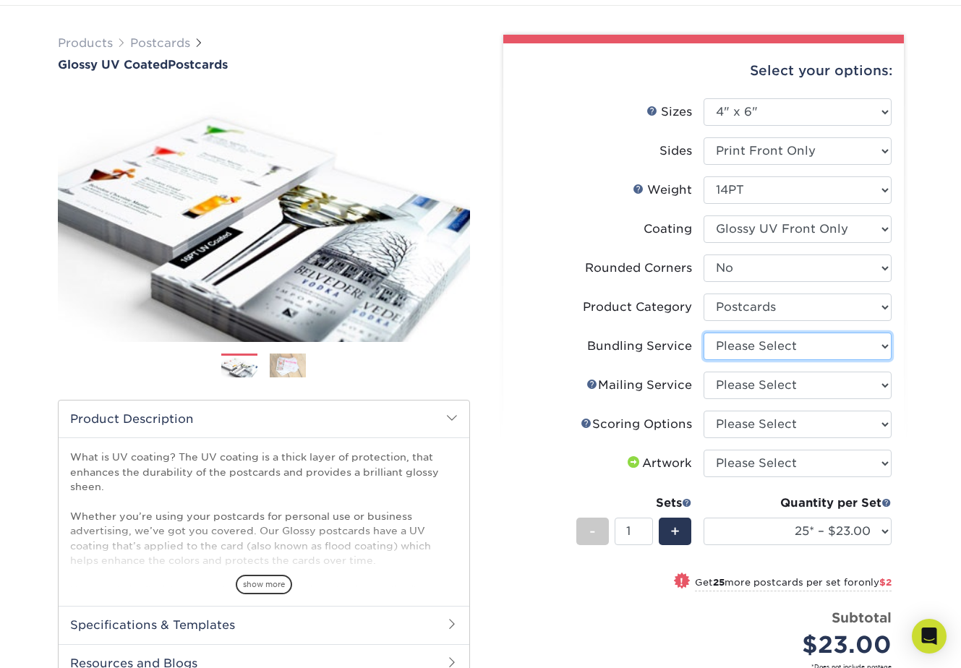
click at [750, 342] on select "Please Select No Bundling Services Yes, Bundles of 50 (+2 Days) Yes, Bundles of…" at bounding box center [798, 346] width 188 height 27
select select "58689abb-25c0-461c-a4c3-a80b627d6649"
click at [704, 333] on select "Please Select No Bundling Services Yes, Bundles of 50 (+2 Days) Yes, Bundles of…" at bounding box center [798, 346] width 188 height 27
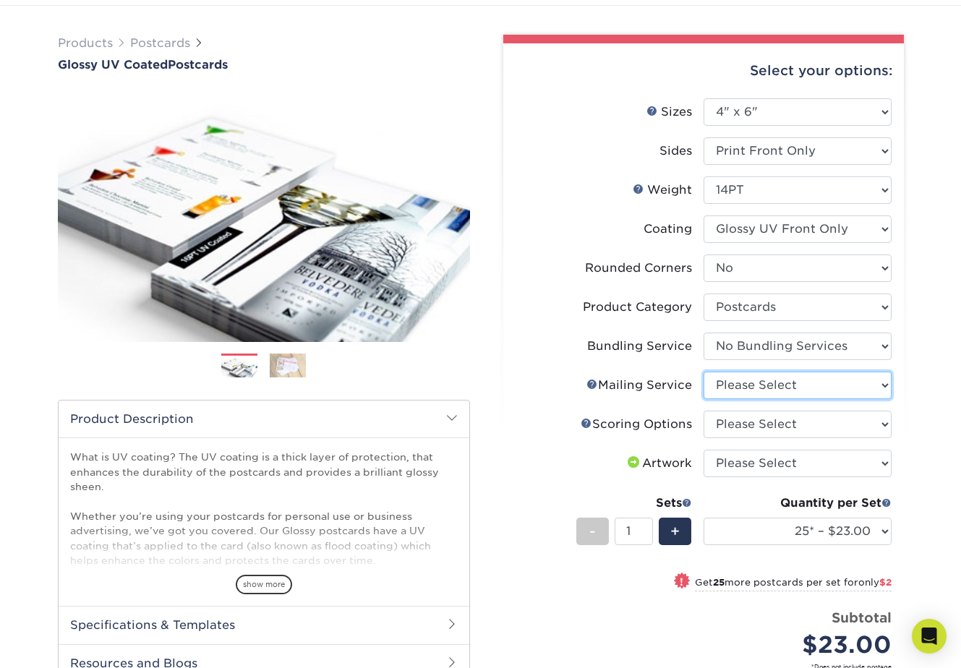
click at [723, 378] on select "Please Select No Direct Mailing Service No, I will mail/stamp/imprint Direct Ma…" at bounding box center [798, 385] width 188 height 27
select select "3e5e9bdd-d78a-4c28-a41d-fe1407925ca6"
click at [704, 372] on select "Please Select No Direct Mailing Service No, I will mail/stamp/imprint Direct Ma…" at bounding box center [798, 385] width 188 height 27
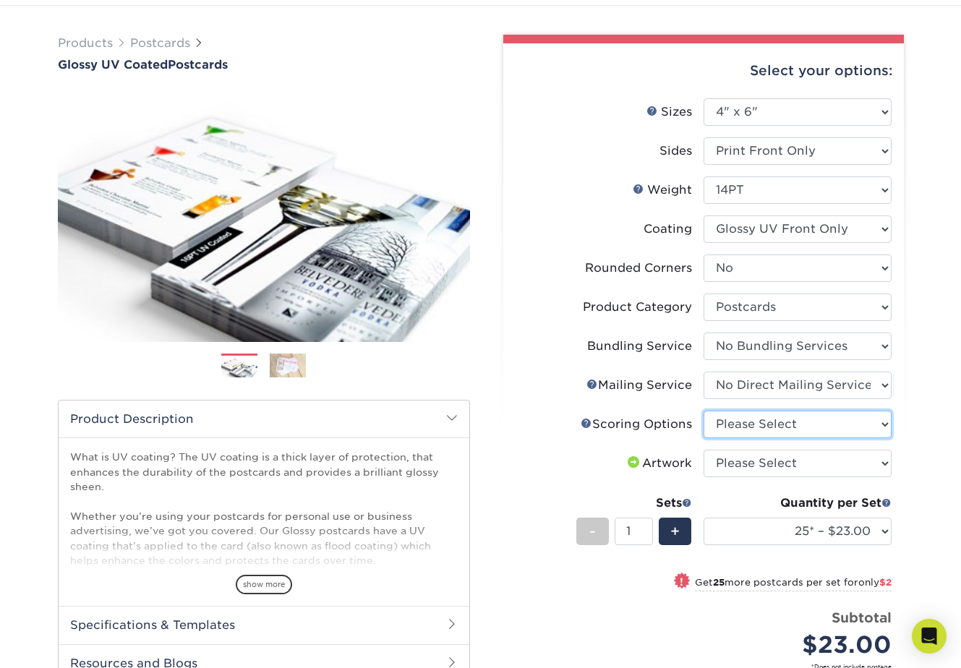
click at [733, 424] on select "Please Select No Scoring One Score" at bounding box center [798, 424] width 188 height 27
select select "16ebe401-5398-422d-8cb0-f3adbb82deb5"
click at [704, 411] on select "Please Select No Scoring One Score" at bounding box center [798, 424] width 188 height 27
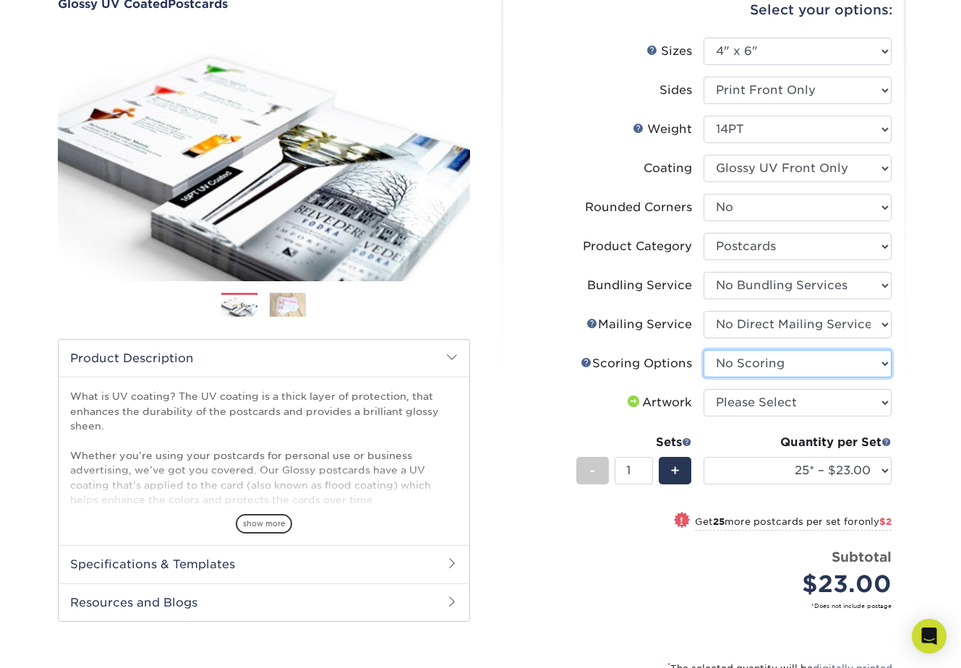
scroll to position [164, 0]
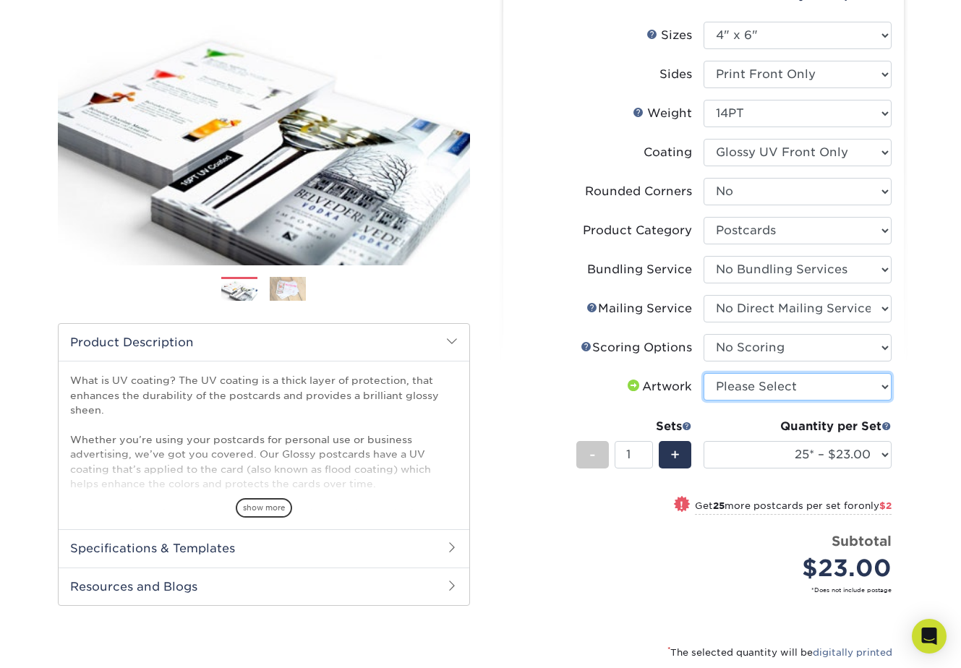
click at [762, 386] on select "Please Select I will upload files I need a design - $150" at bounding box center [798, 386] width 188 height 27
select select "upload"
click at [704, 373] on select "Please Select I will upload files I need a design - $150" at bounding box center [798, 386] width 188 height 27
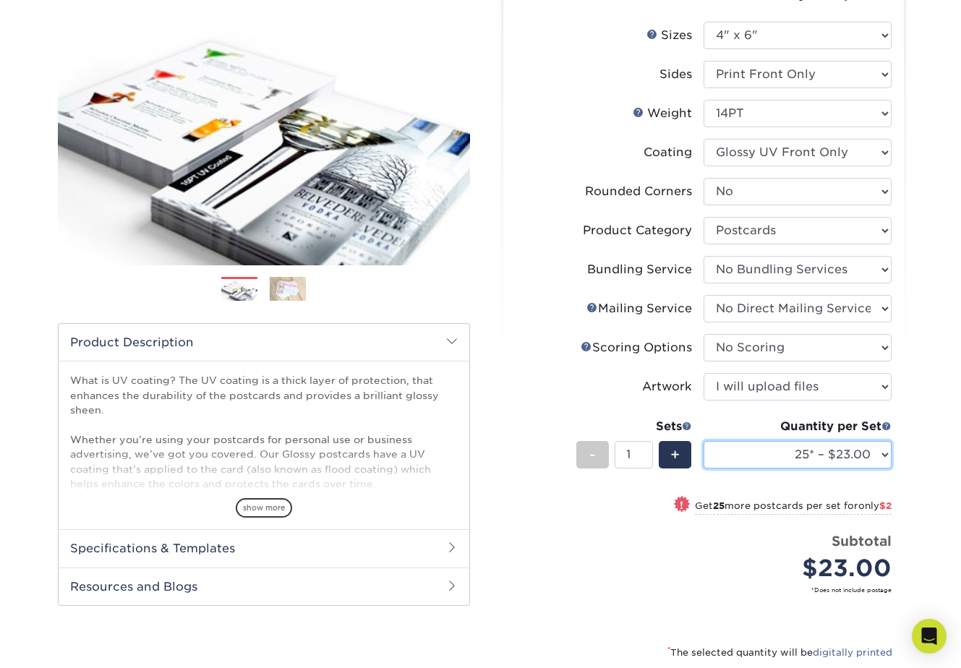
click at [781, 454] on select "25* – $23.00 50* – $25.00 75* – $25.00 100* – $40.00 250* – $71.00 500 – $85.00…" at bounding box center [798, 454] width 188 height 27
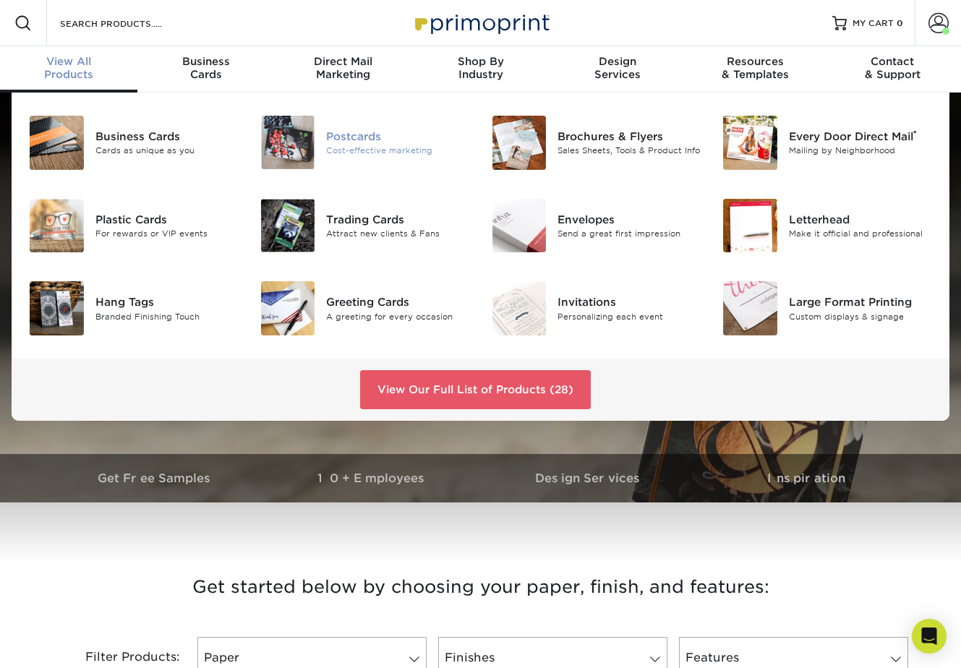
click at [361, 139] on div "Postcards" at bounding box center [397, 136] width 143 height 16
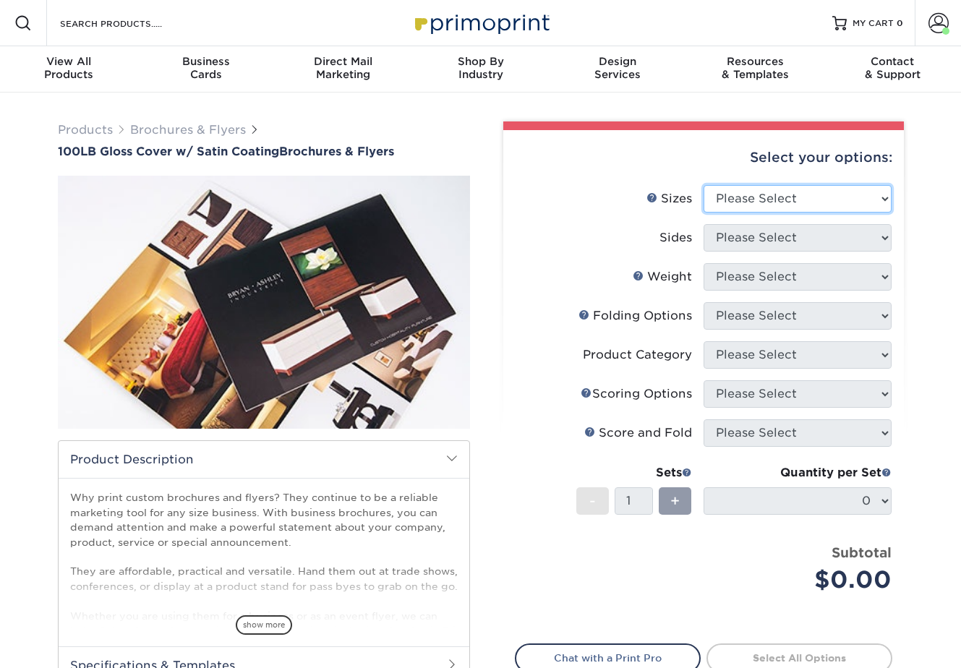
click at [768, 201] on select "Please Select 3.67" x 8.5" 4" x 8.5" 4" x 11" 4" x 12" 4.25" x 11" 5.5" x 8.5" …" at bounding box center [798, 198] width 188 height 27
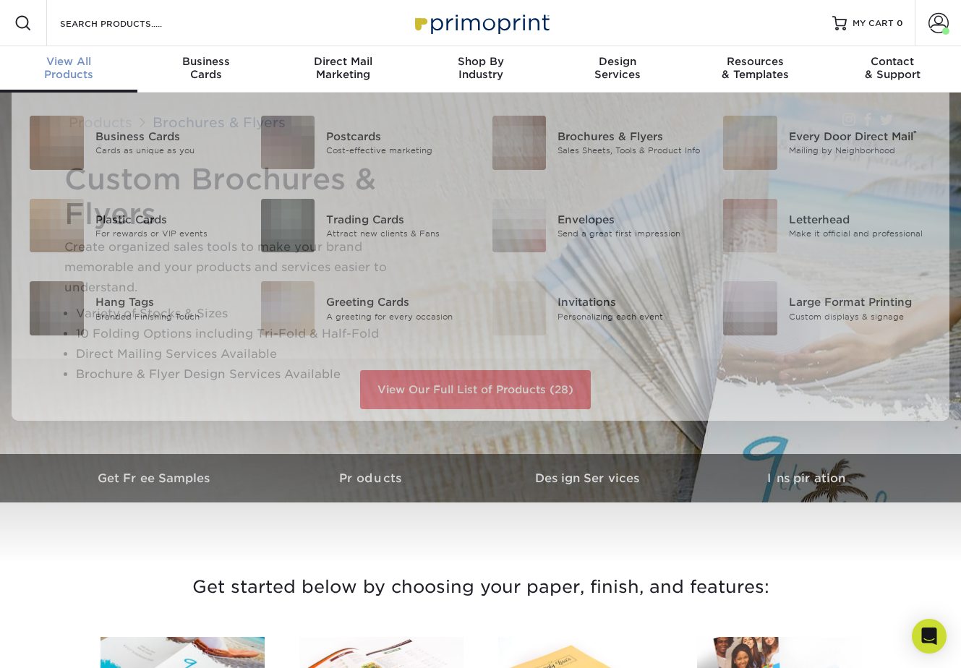
click at [94, 73] on div "View All Products" at bounding box center [68, 68] width 137 height 26
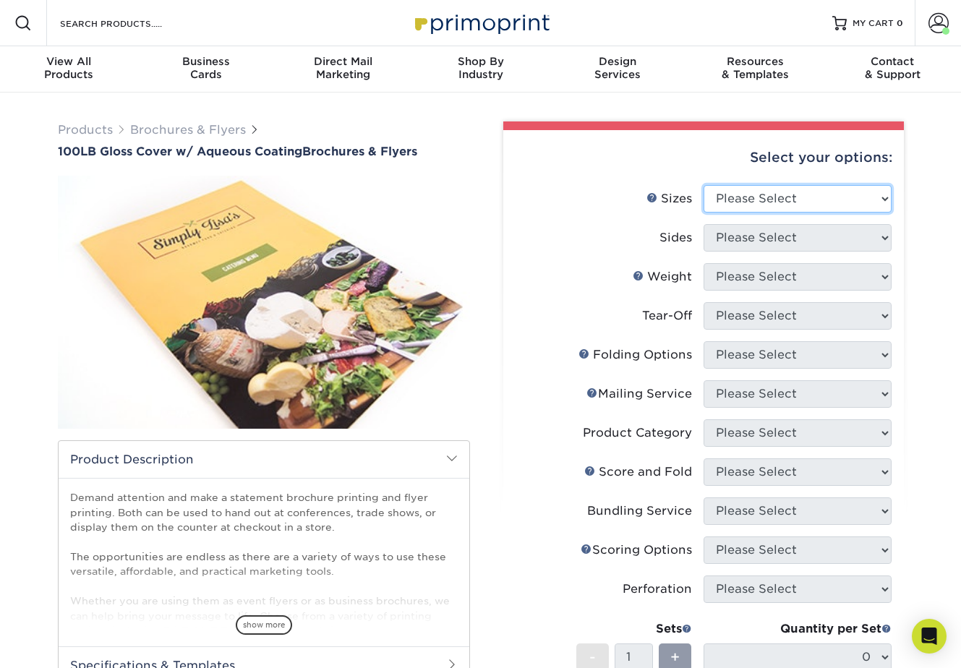
click at [729, 197] on select "Please Select 3.5" x 8.5" 3.5" x 11" 3.67" x 8.5" 4" x 8.5" 4" x 11" 4" x 12" 4…" at bounding box center [798, 198] width 188 height 27
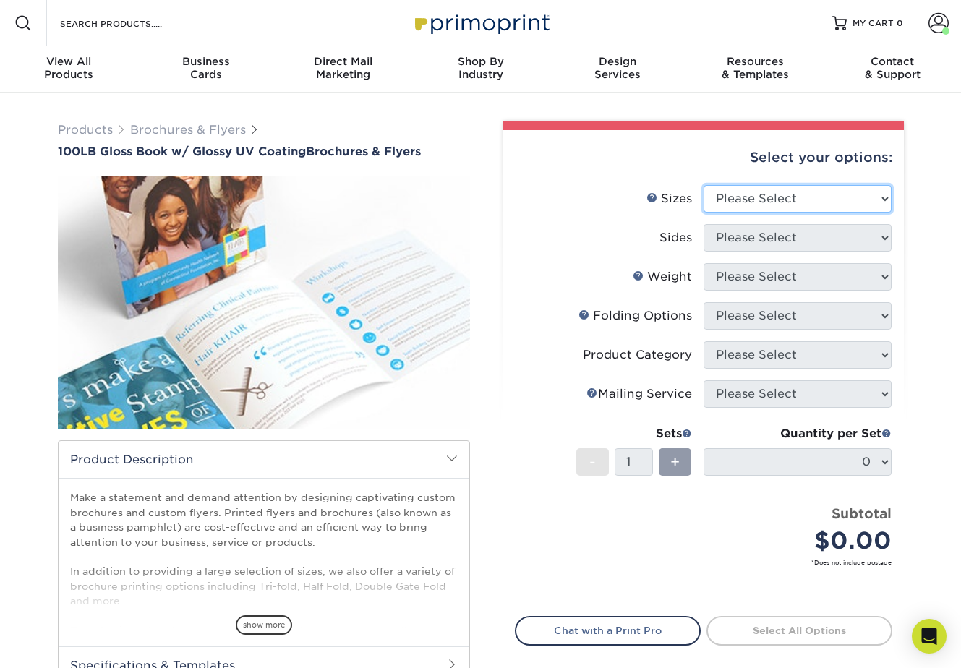
click at [781, 196] on select "Please Select 3.67" x 8.5" 4" x 6" 4" x 8.5" 4" x 9" 4" x 11" 4.25" x 5.5" 4.25…" at bounding box center [798, 198] width 188 height 27
select select "4.00x6.00"
click at [704, 185] on select "Please Select 3.67" x 8.5" 4" x 6" 4" x 8.5" 4" x 9" 4" x 11" 4.25" x 5.5" 4.25…" at bounding box center [798, 198] width 188 height 27
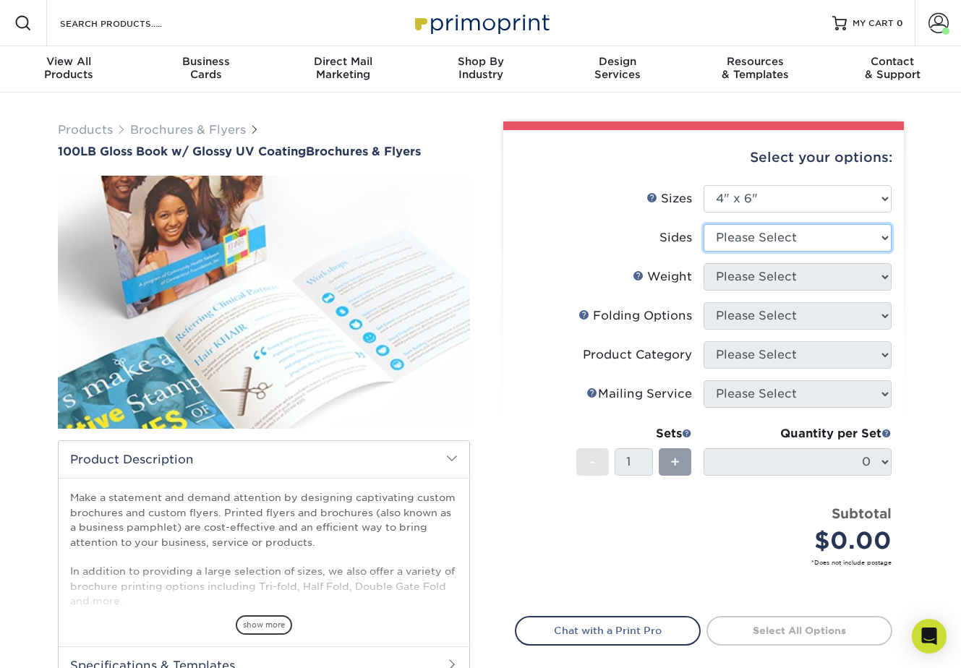
click at [742, 241] on select "Please Select Print Both Sides Print Front Only" at bounding box center [798, 237] width 188 height 27
select select "32d3c223-f82c-492b-b915-ba065a00862f"
click at [704, 224] on select "Please Select Print Both Sides Print Front Only" at bounding box center [798, 237] width 188 height 27
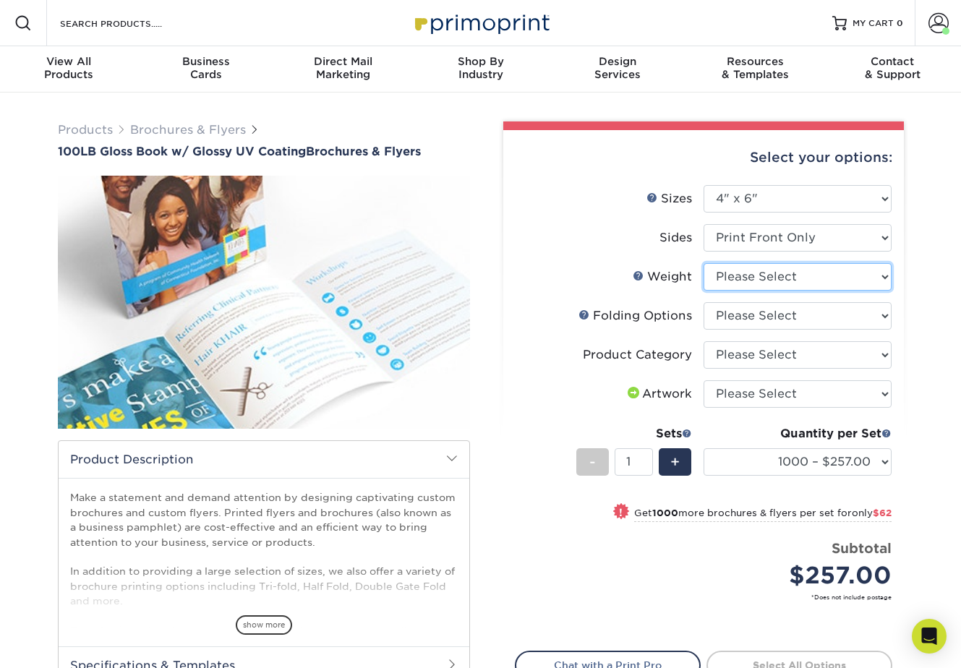
click at [731, 276] on select "Please Select 100LB" at bounding box center [798, 276] width 188 height 27
select select "100LB"
click at [704, 263] on select "Please Select 100LB" at bounding box center [798, 276] width 188 height 27
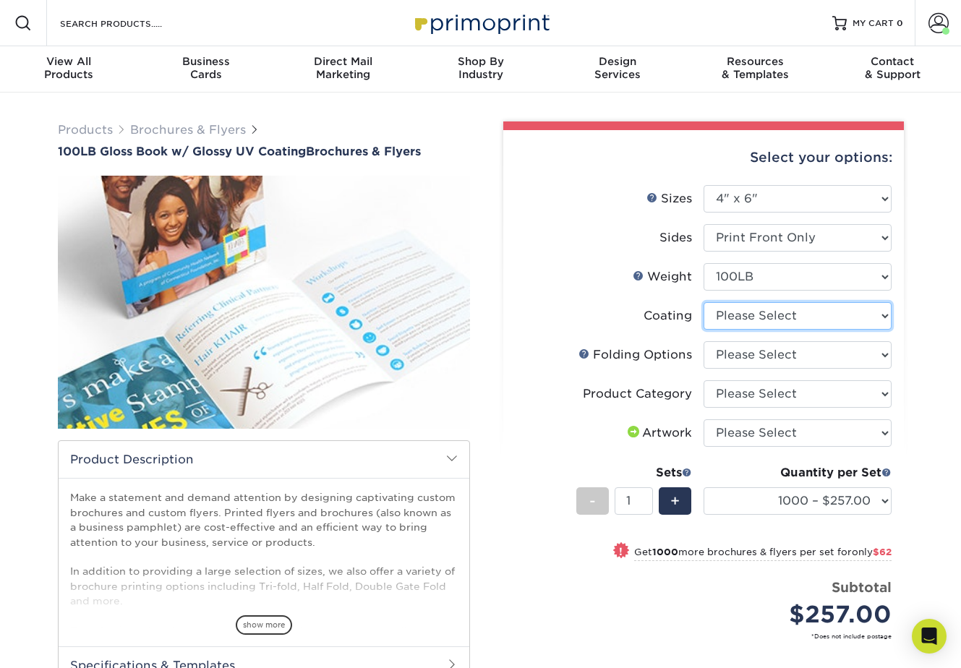
click at [747, 315] on select at bounding box center [798, 315] width 188 height 27
select select "ae367451-b2b8-45df-a344-0f05b6a12993"
click at [704, 302] on select at bounding box center [798, 315] width 188 height 27
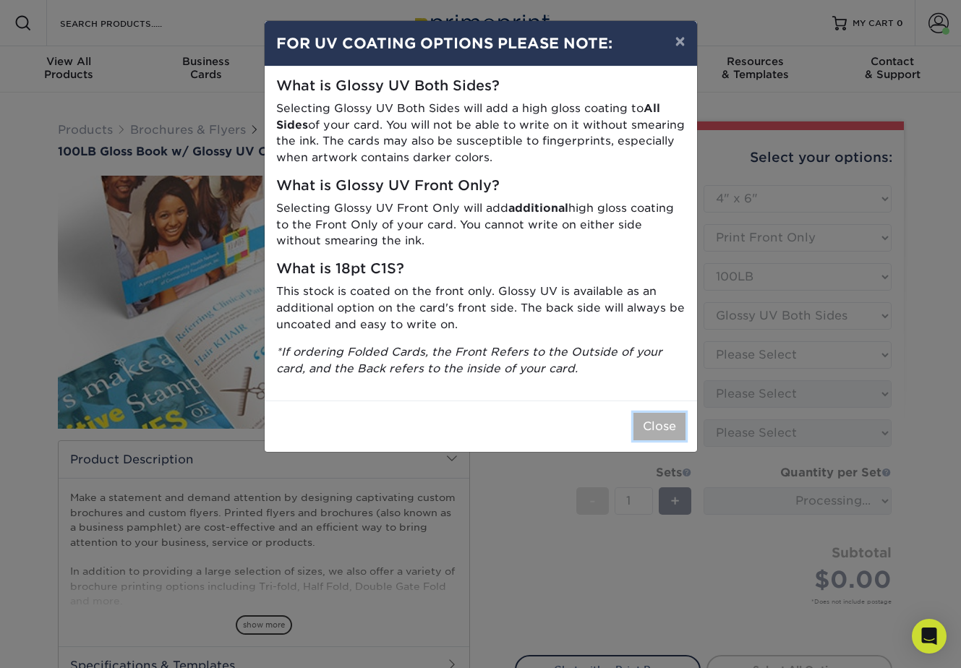
click at [657, 425] on button "Close" at bounding box center [660, 426] width 52 height 27
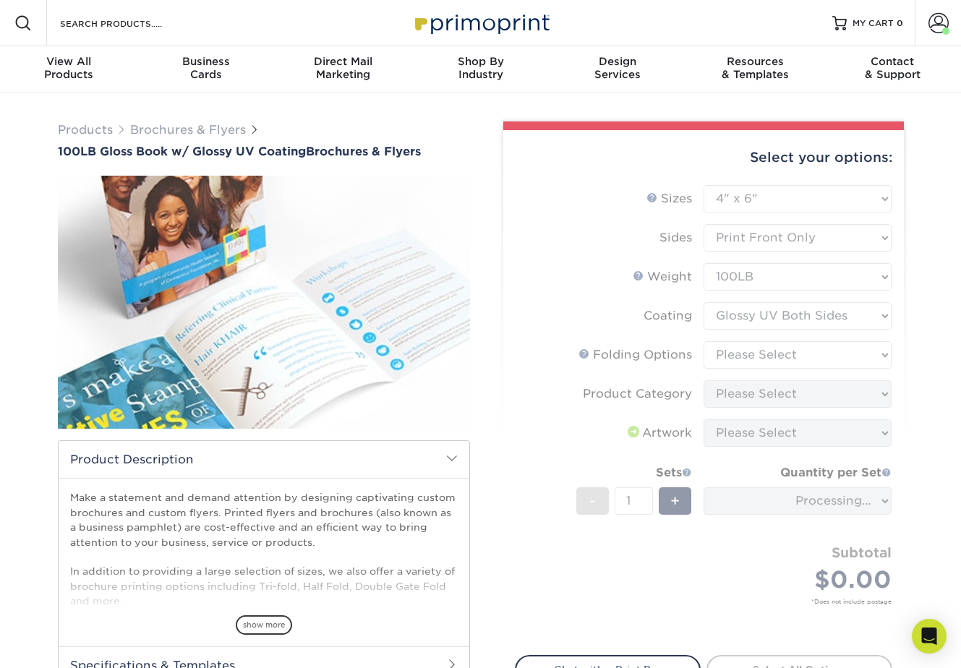
click at [753, 352] on form "Sizes Help Sizes Please Select 3.67" x 8.5" 4" x 6" 4" x 8.5" 4" x 9" 4" x 11" …" at bounding box center [704, 412] width 378 height 454
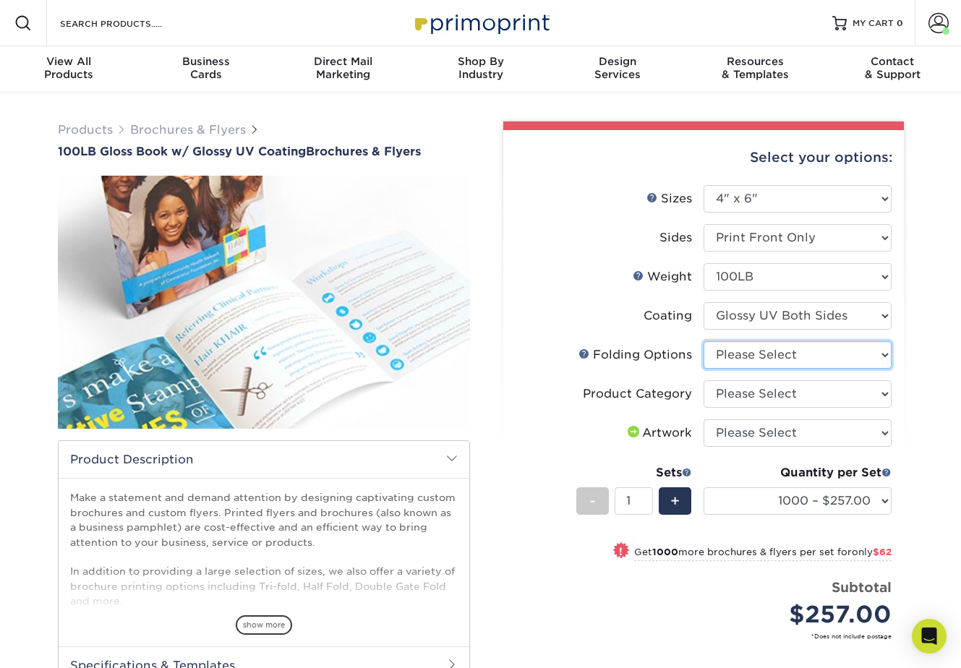
click at [752, 355] on select "Please Select FLAT - No Folding" at bounding box center [798, 354] width 188 height 27
select select "9b1d5825-34d1-4721-9874-ed79abb003d7"
click at [704, 341] on select "Please Select FLAT - No Folding" at bounding box center [798, 354] width 188 height 27
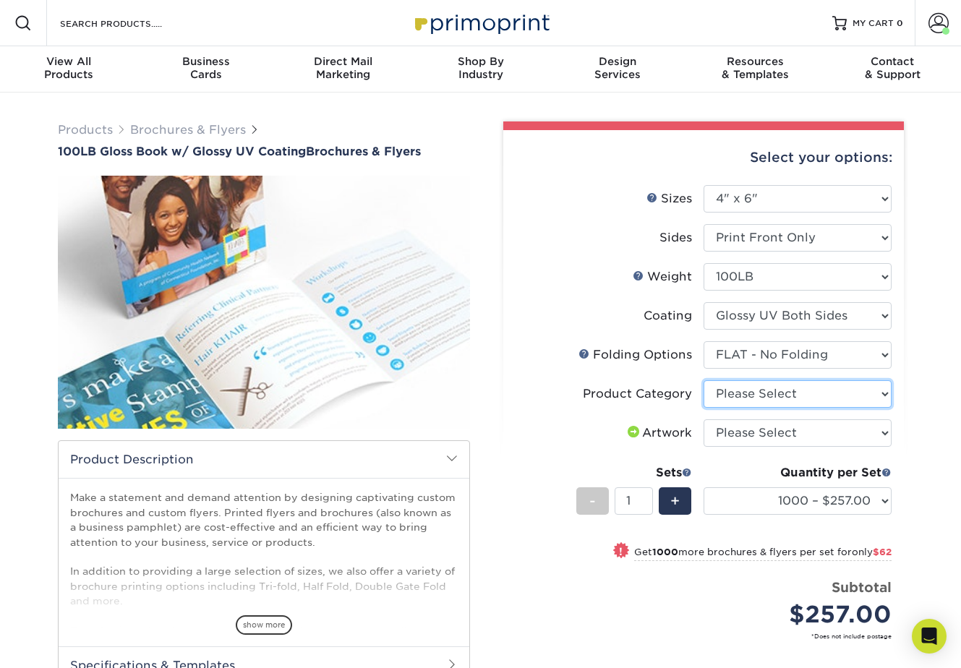
click at [720, 396] on select "Please Select Flyers and Brochures" at bounding box center [798, 394] width 188 height 27
select select "1a668080-6b7c-4174-b399-2c3833b27ef4"
click at [704, 381] on select "Please Select Flyers and Brochures" at bounding box center [798, 394] width 188 height 27
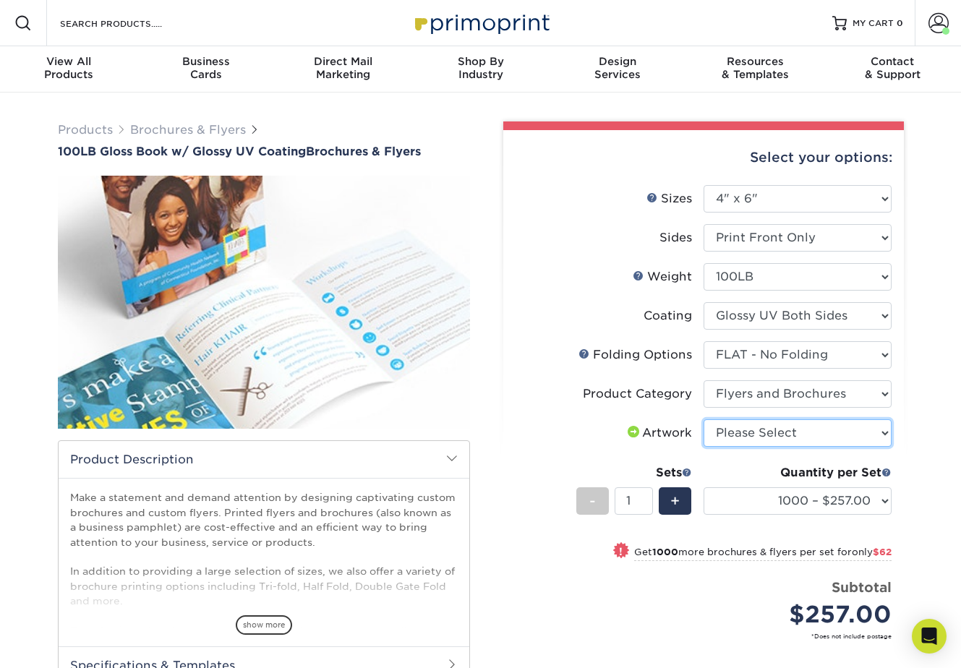
click at [752, 437] on select "Please Select I will upload files I need a design - $175" at bounding box center [798, 433] width 188 height 27
select select "upload"
click at [704, 420] on select "Please Select I will upload files I need a design - $175" at bounding box center [798, 433] width 188 height 27
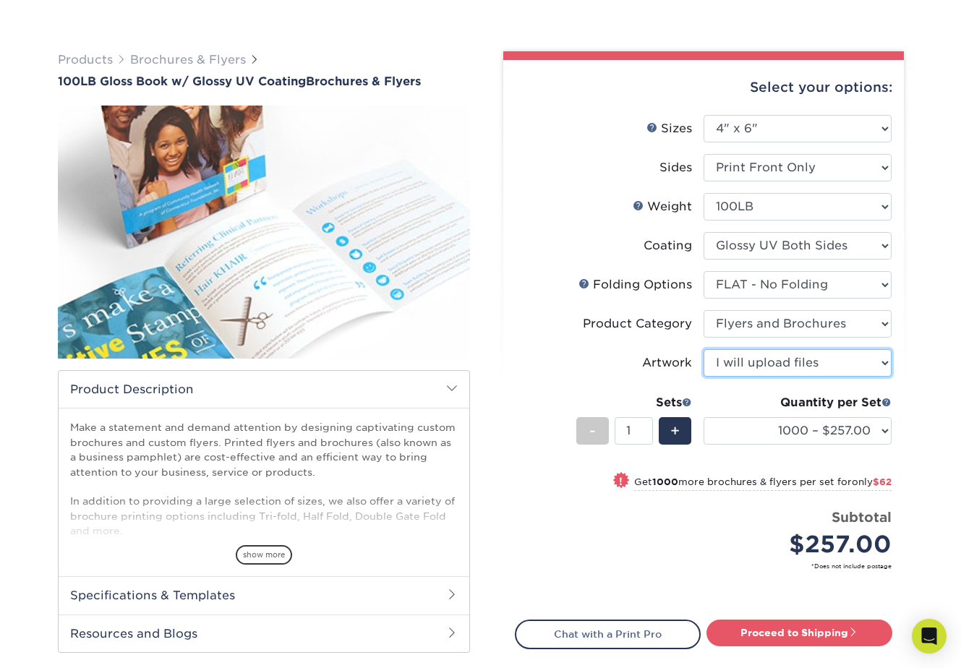
scroll to position [95, 0]
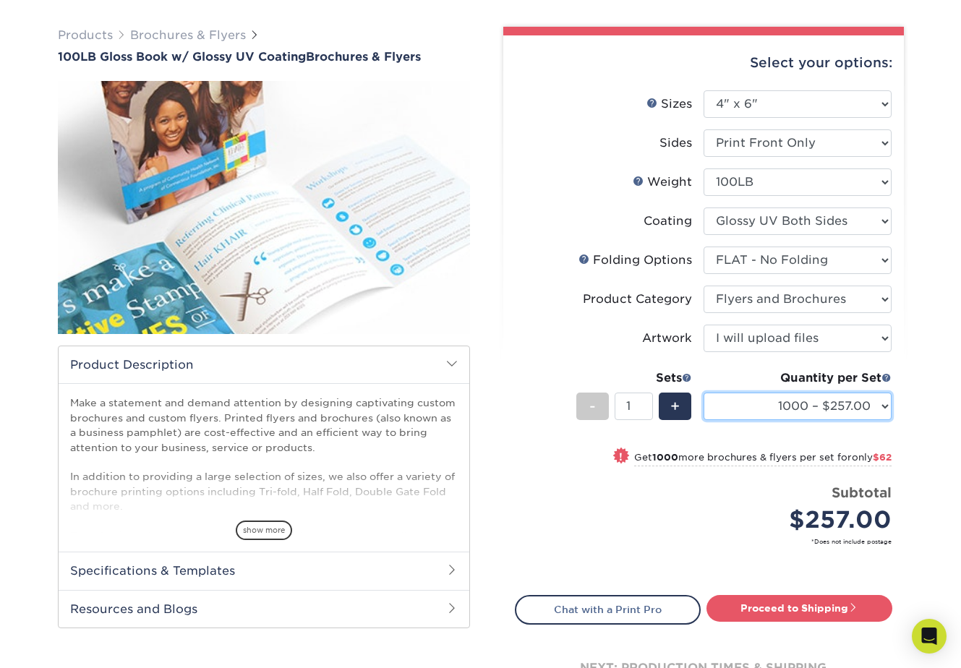
click at [754, 409] on select "1000 – $257.00 2000 – $319.00 2500 – $332.00 3000 – $360.00 4000 – $377.00 5000…" at bounding box center [798, 406] width 188 height 27
select select "10000 – $635.00"
click at [704, 393] on select "1000 – $257.00 2000 – $319.00 2500 – $332.00 3000 – $360.00 4000 – $377.00 5000…" at bounding box center [798, 406] width 188 height 27
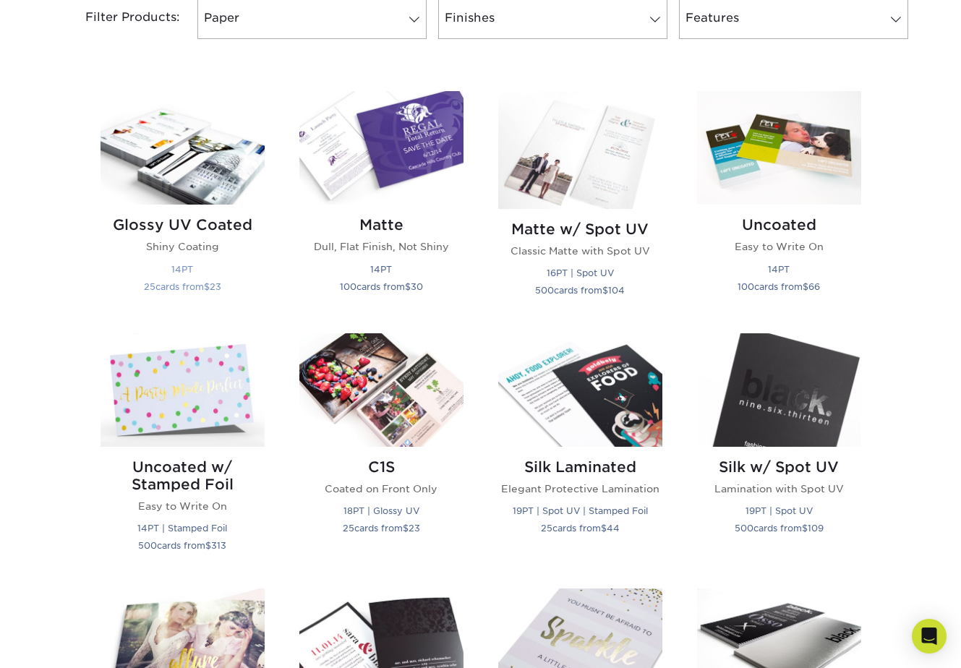
scroll to position [642, 0]
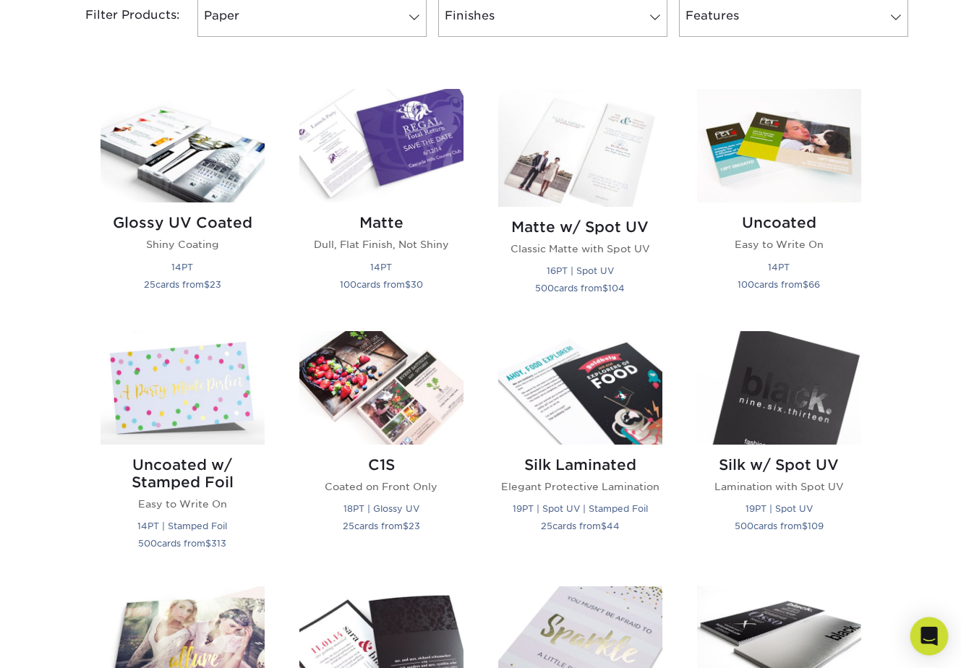
click at [934, 644] on div "Open Intercom Messenger" at bounding box center [930, 637] width 38 height 38
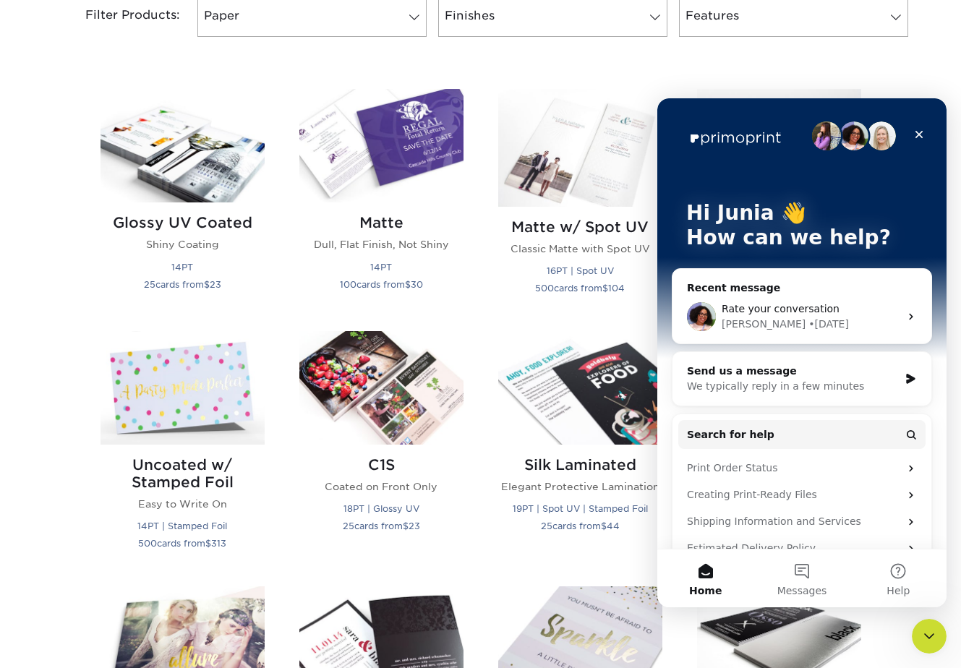
scroll to position [0, 0]
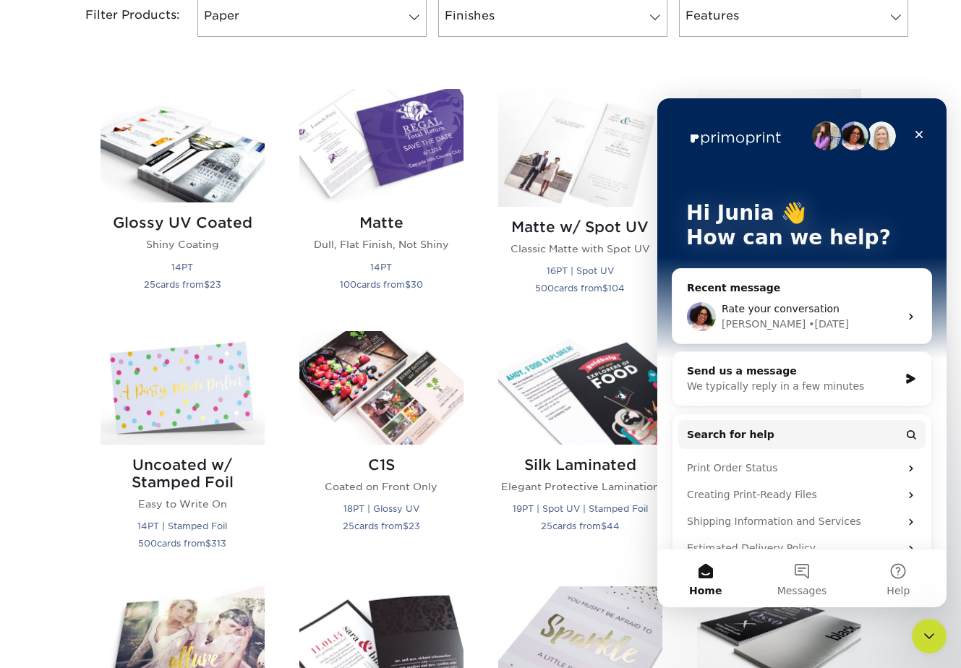
click at [809, 324] on div "• 2w ago" at bounding box center [829, 324] width 41 height 15
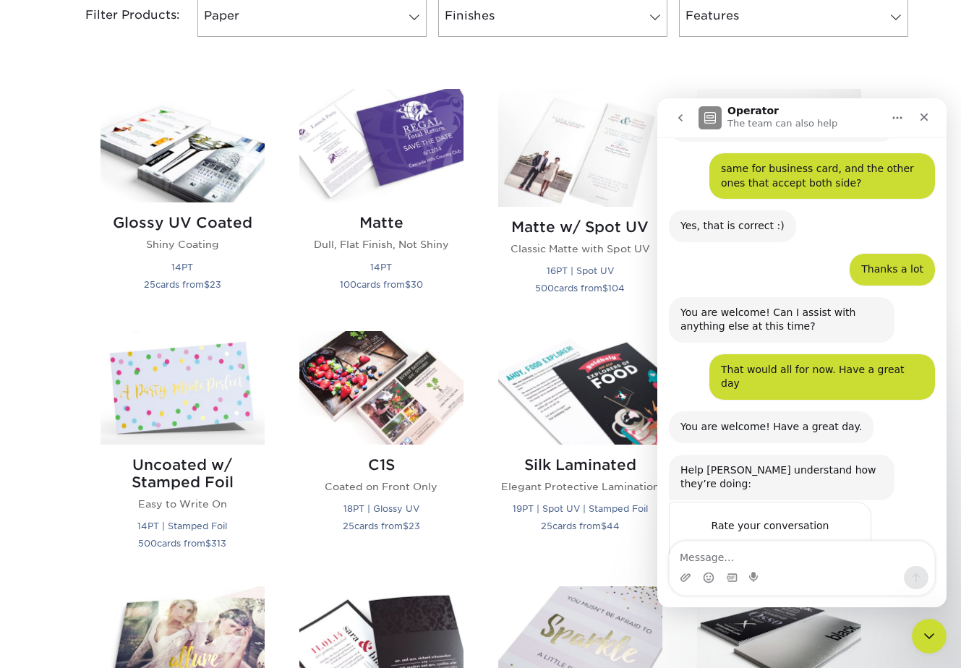
scroll to position [270, 0]
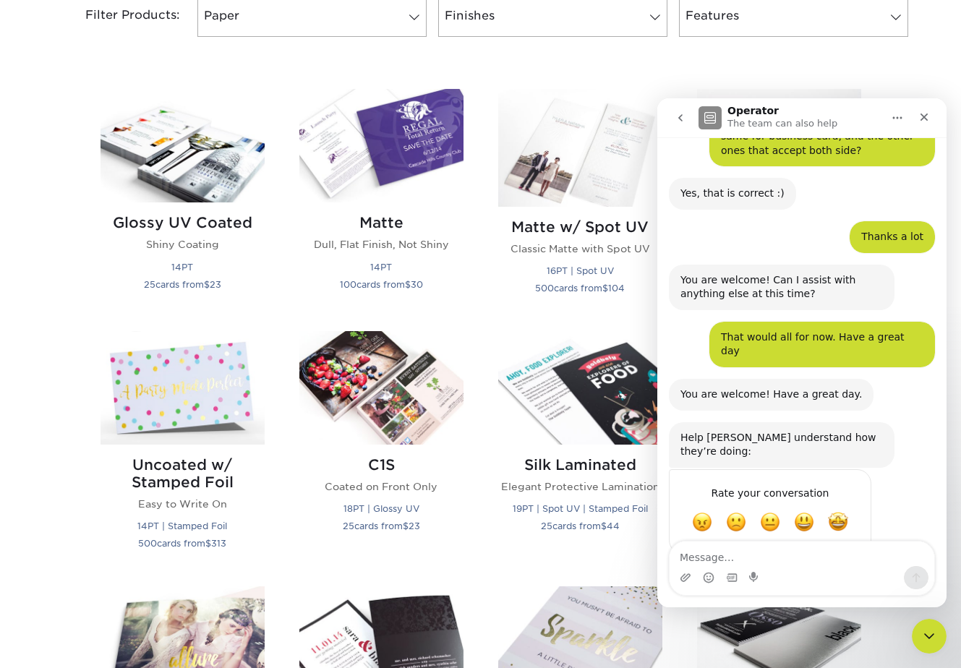
click at [677, 119] on icon "go back" at bounding box center [681, 118] width 12 height 12
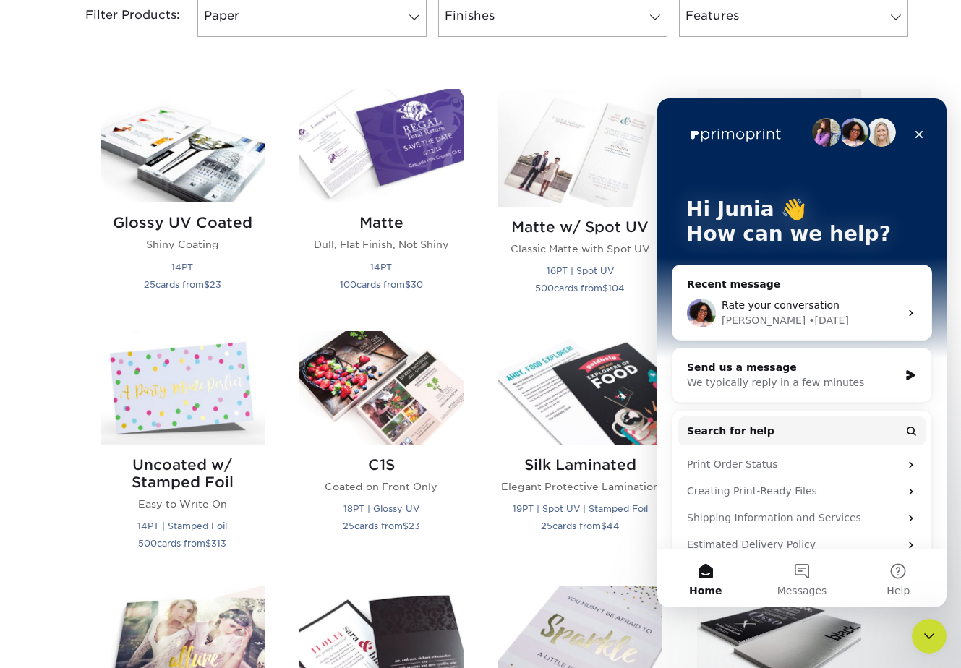
scroll to position [4, 0]
click at [789, 357] on div "Send us a message We typically reply in a few minutes" at bounding box center [802, 375] width 259 height 54
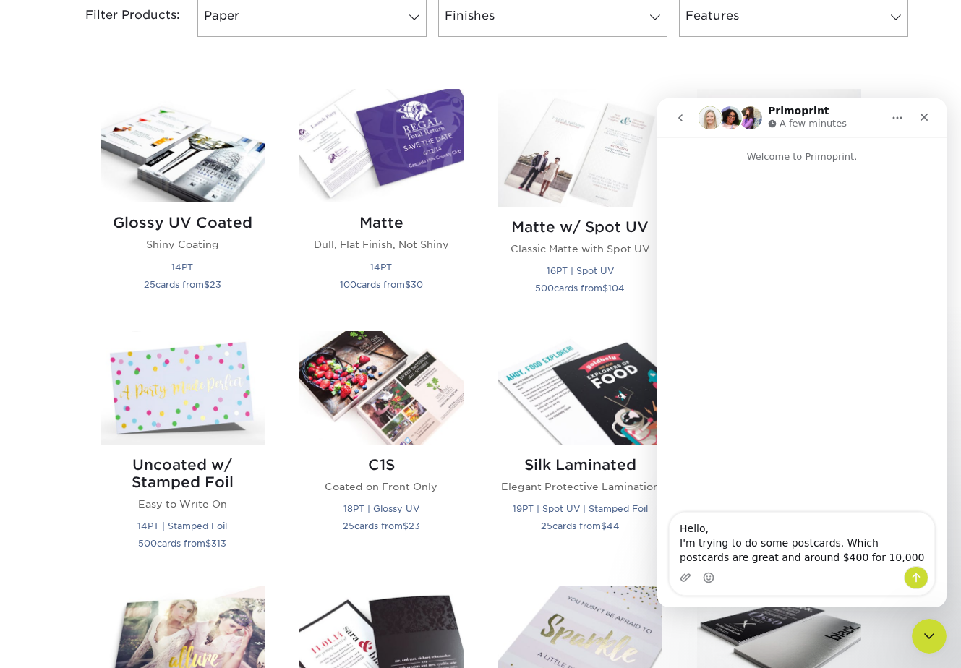
click at [722, 560] on textarea "Hello, I'm trying to do some postcards. Which postcards are great and around $4…" at bounding box center [802, 540] width 265 height 54
click at [899, 561] on textarea "Hello, I'm trying to do some postcards. Which postcards are great, glossy and a…" at bounding box center [802, 532] width 265 height 68
type textarea "Hello, I'm trying to do some postcards. Which postcards are great, glossy and a…"
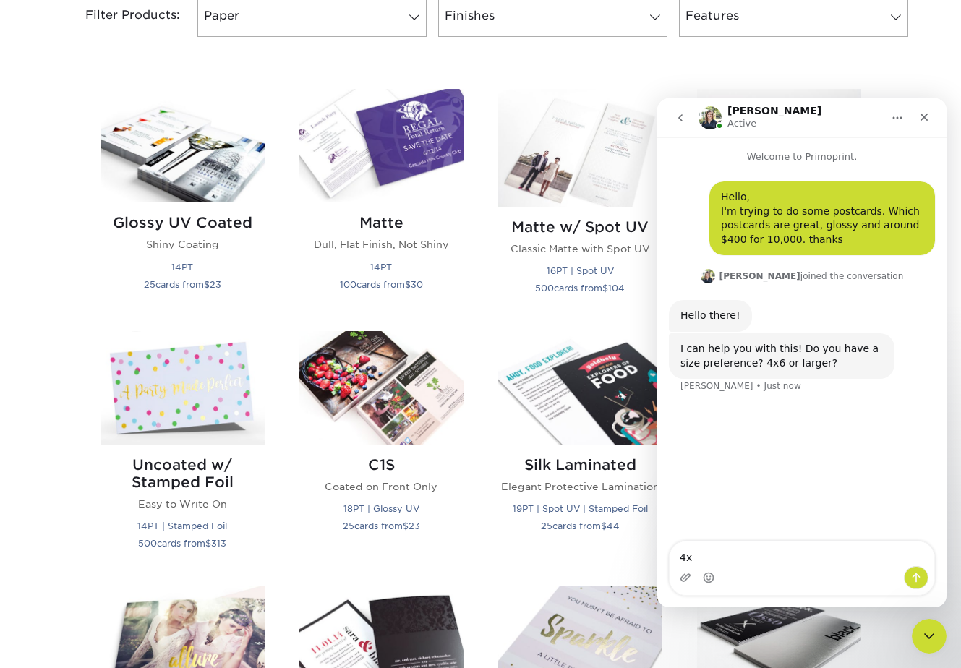
type textarea "4x6"
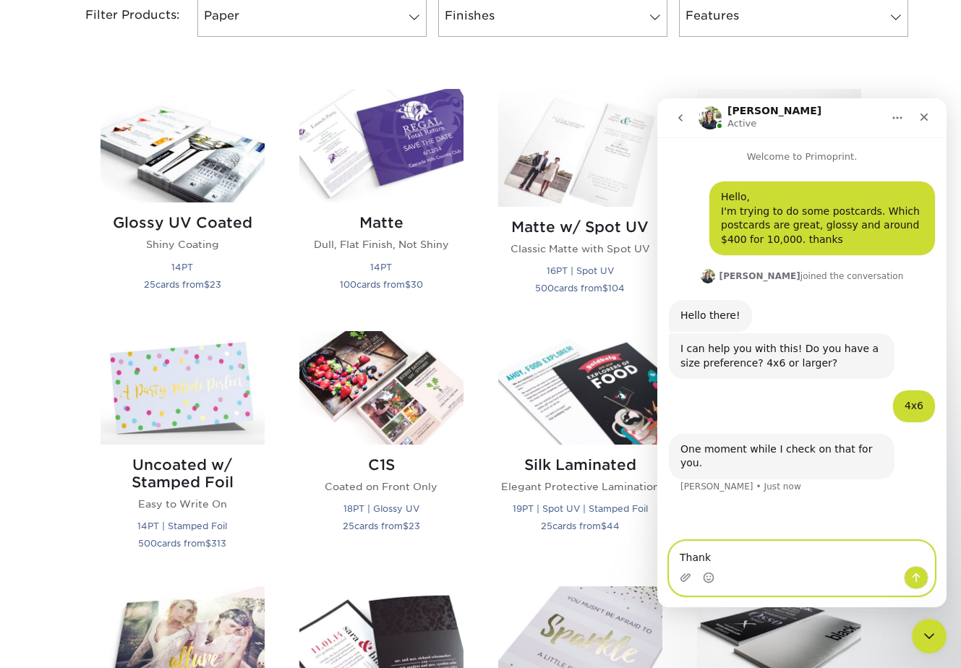
type textarea "Thanks"
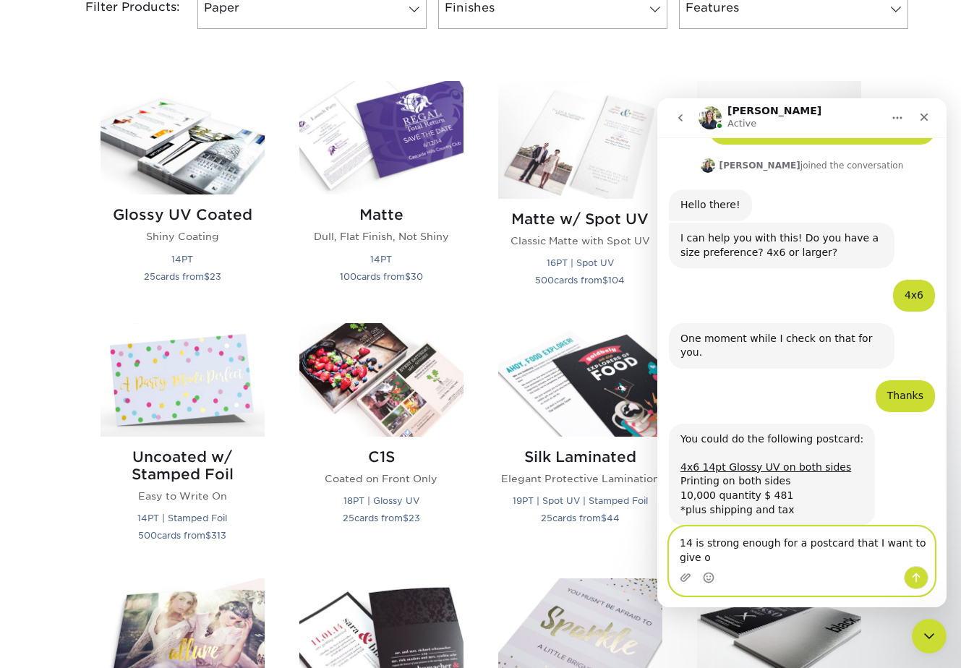
scroll to position [125, 0]
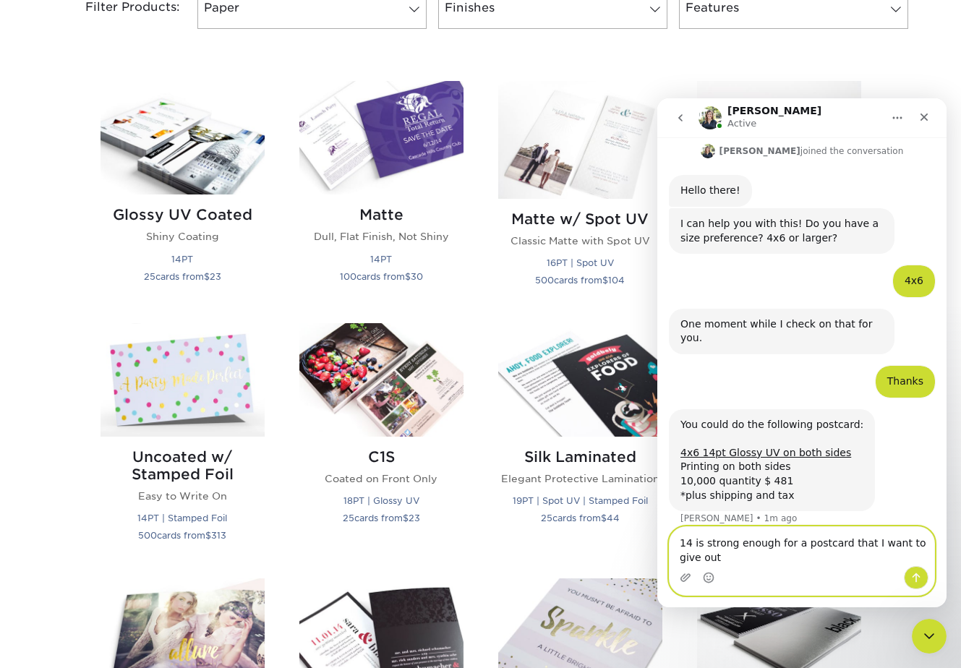
type textarea "14 is strong enough for a postcard that I want to give out?"
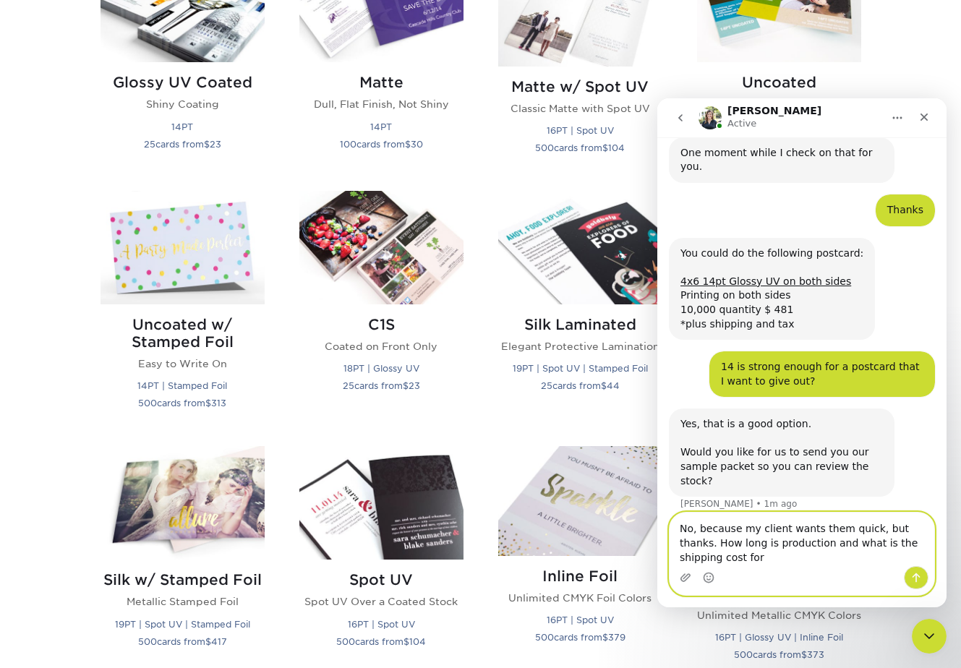
scroll to position [784, 0]
paste textarea "353 E. Bonneville Ave Unit 808 Las Vegas , NV 89101"
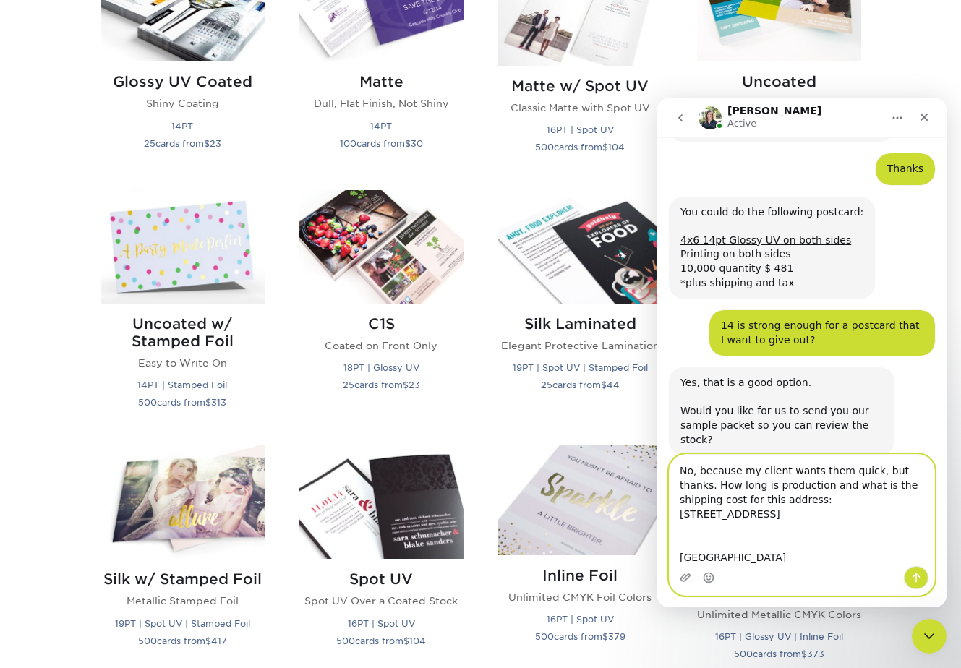
scroll to position [340, 0]
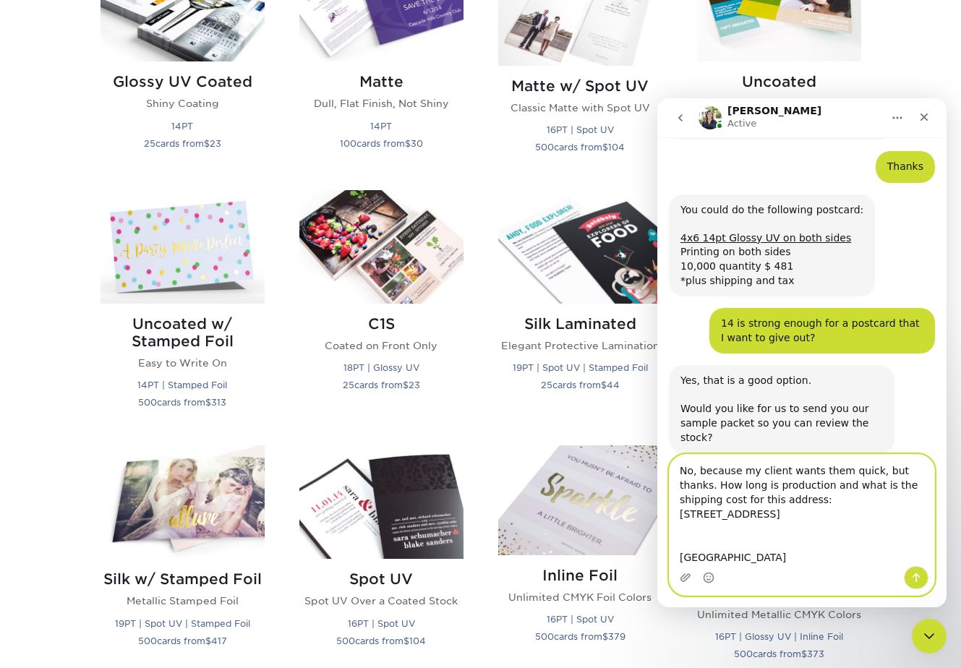
click at [702, 540] on textarea "No, because my client wants them quick, but thanks. How long is production and …" at bounding box center [802, 510] width 265 height 111
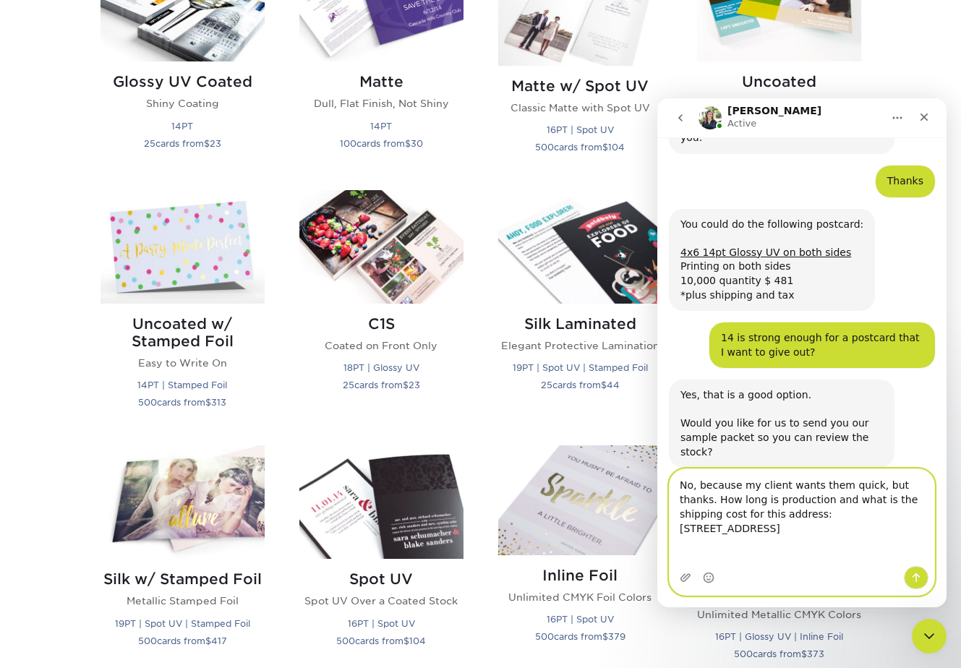
scroll to position [311, 0]
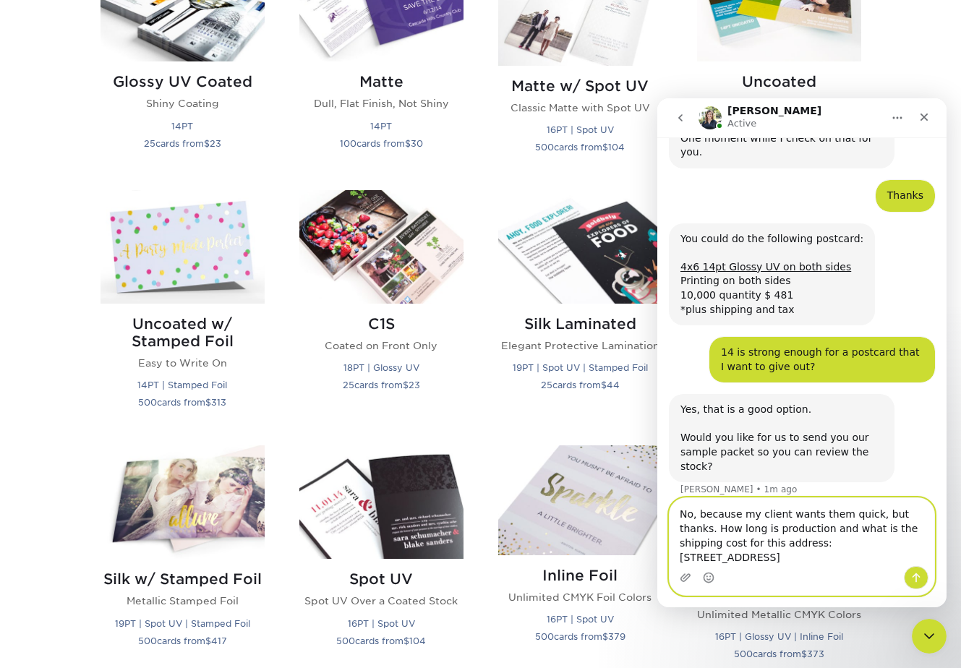
type textarea "No, because my client wants them quick, but thanks. How long is production and …"
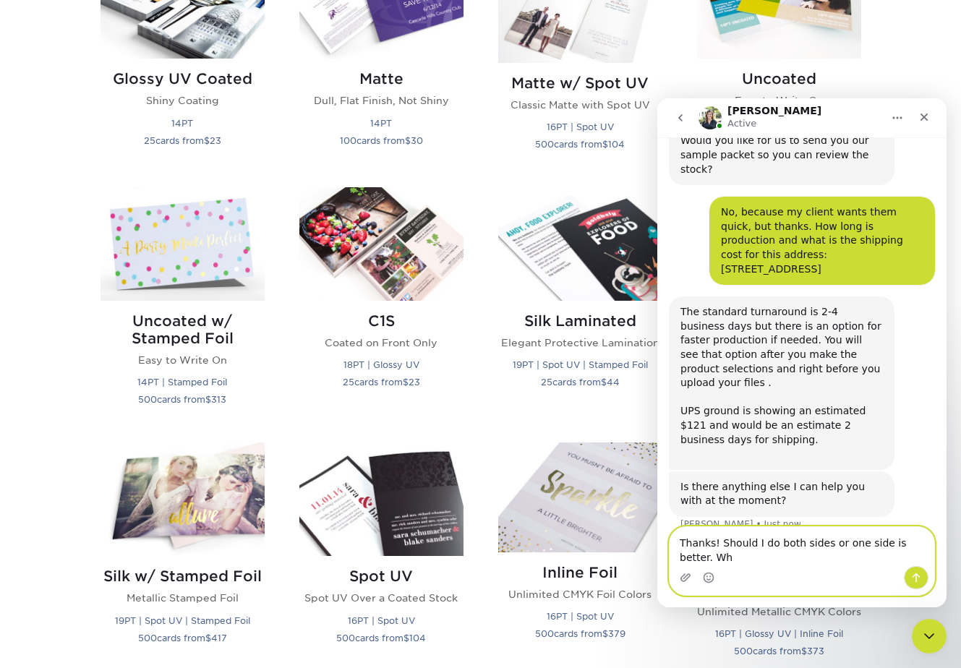
scroll to position [614, 0]
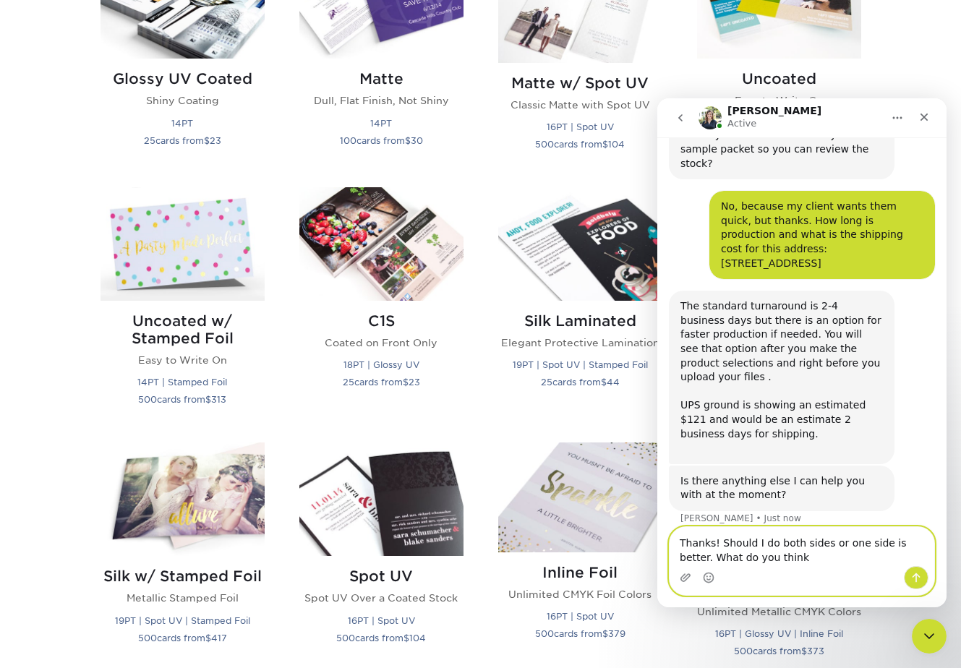
type textarea "Thanks! Should I do both sides or one side is better. What do you think?"
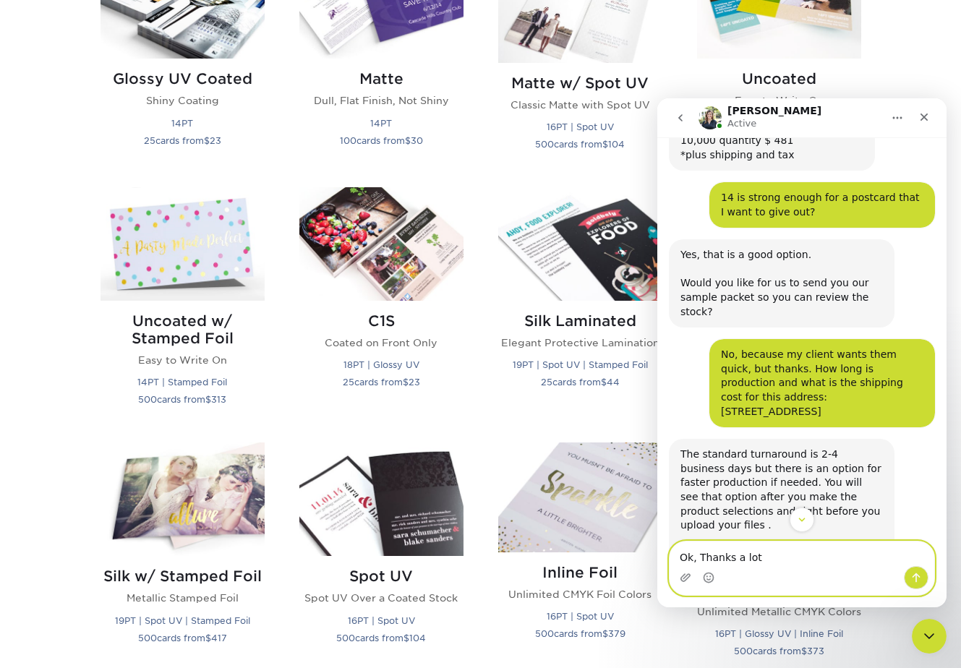
scroll to position [459, 0]
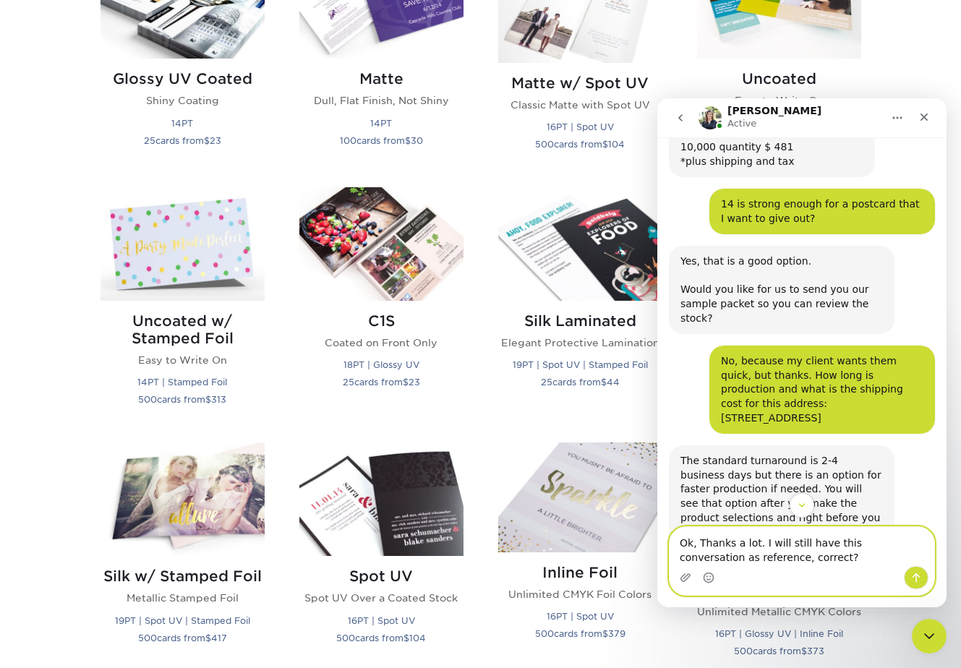
click at [904, 544] on textarea "Ok, Thanks a lot. I will still have this conversation as reference, correct?" at bounding box center [802, 546] width 265 height 39
click at [906, 546] on textarea "Ok, Thanks a lot. I will still have this conversation as reference, correct?" at bounding box center [802, 546] width 265 height 39
type textarea "Ok, Thanks a lot. I will still have this conversation saved as reference, corre…"
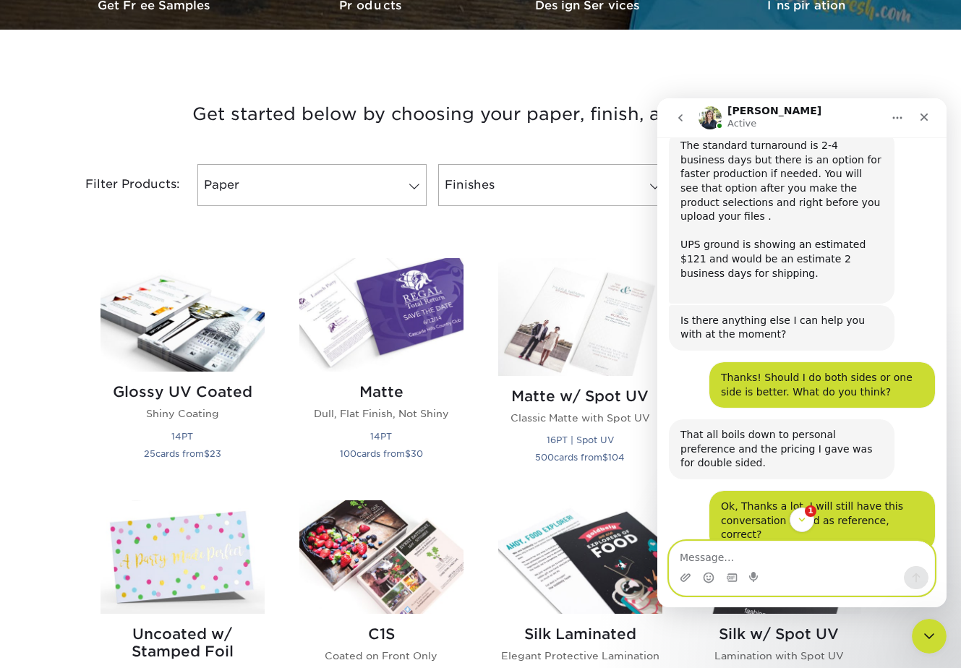
scroll to position [952, 0]
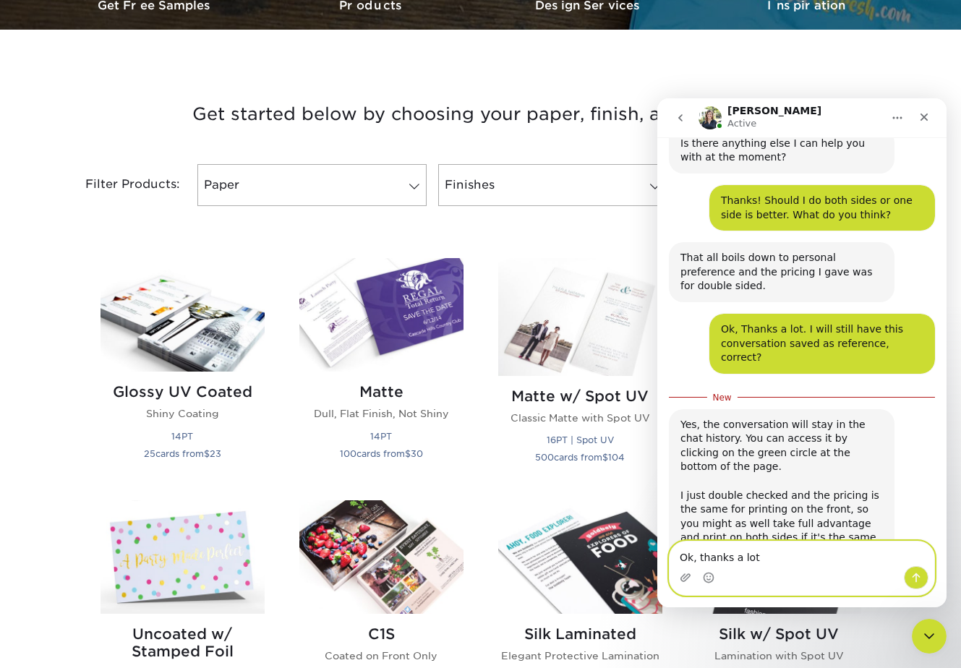
type textarea "Ok, thanks a lot."
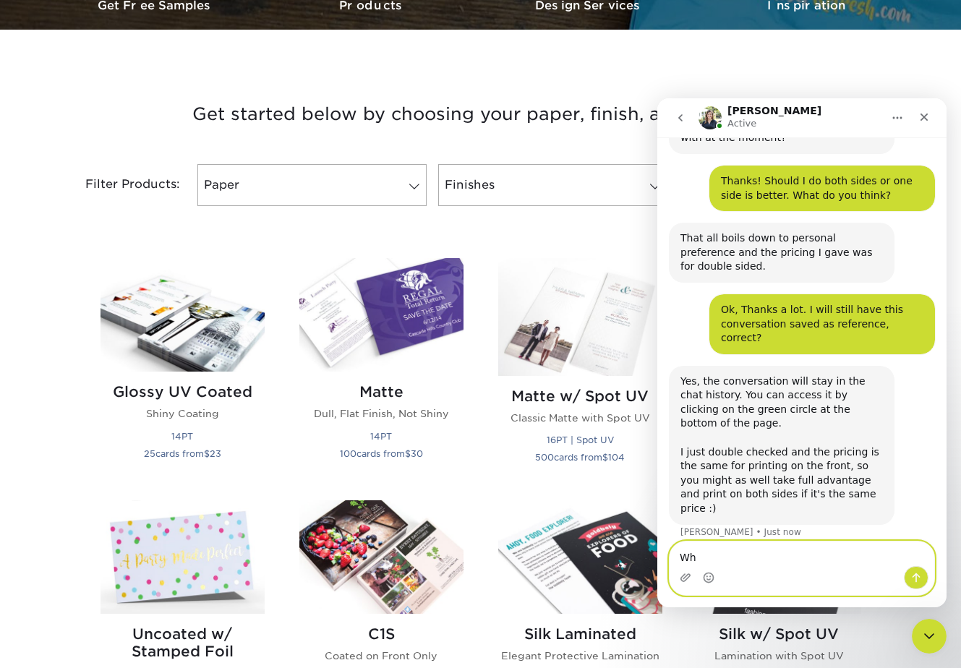
type textarea "W"
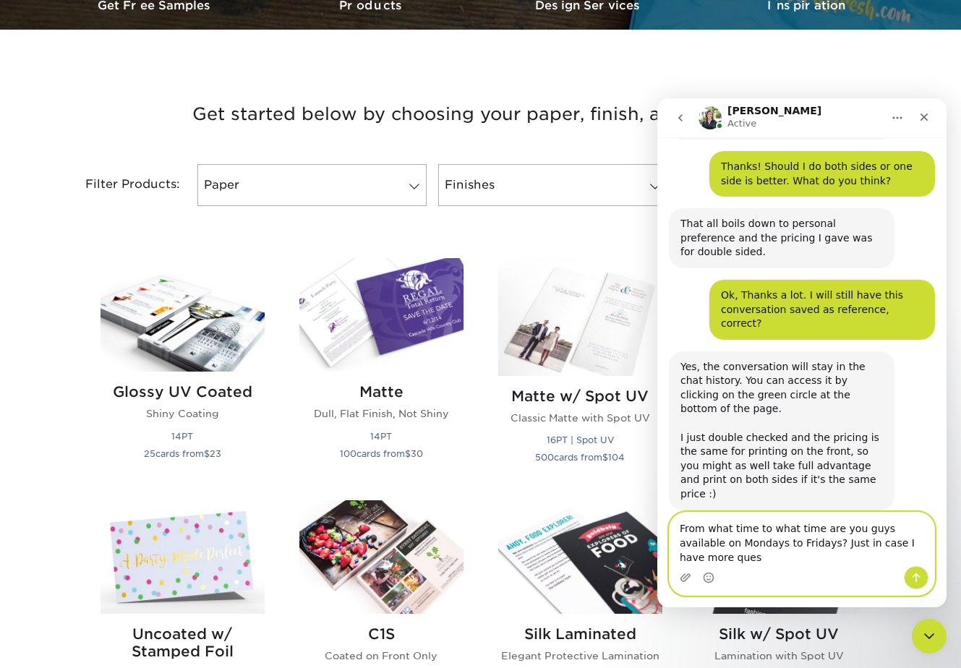
scroll to position [1001, 0]
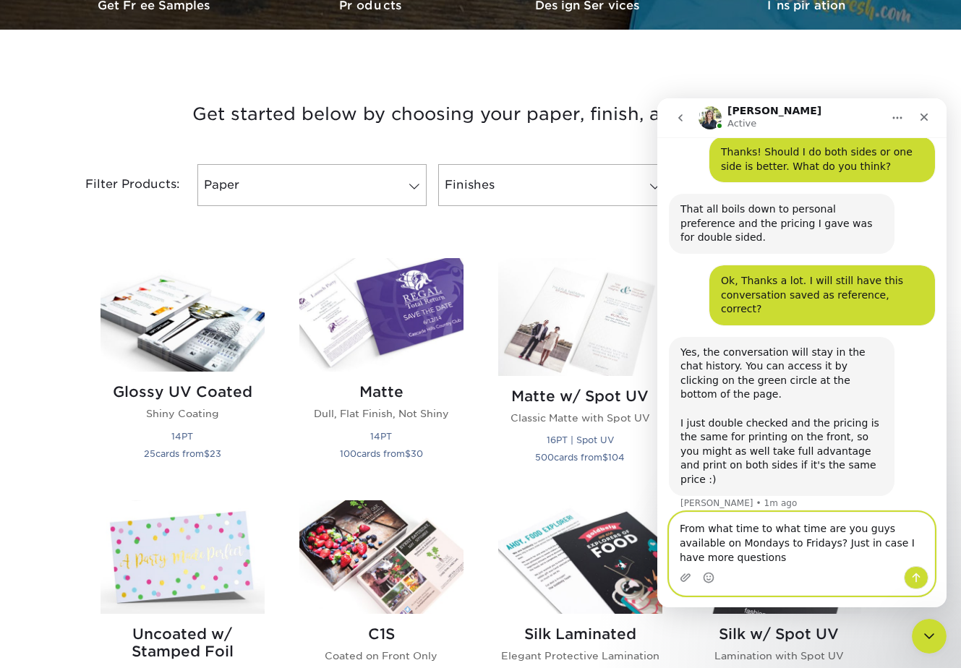
type textarea "From what time to what time are you guys available on Mondays to Fridays? Just …"
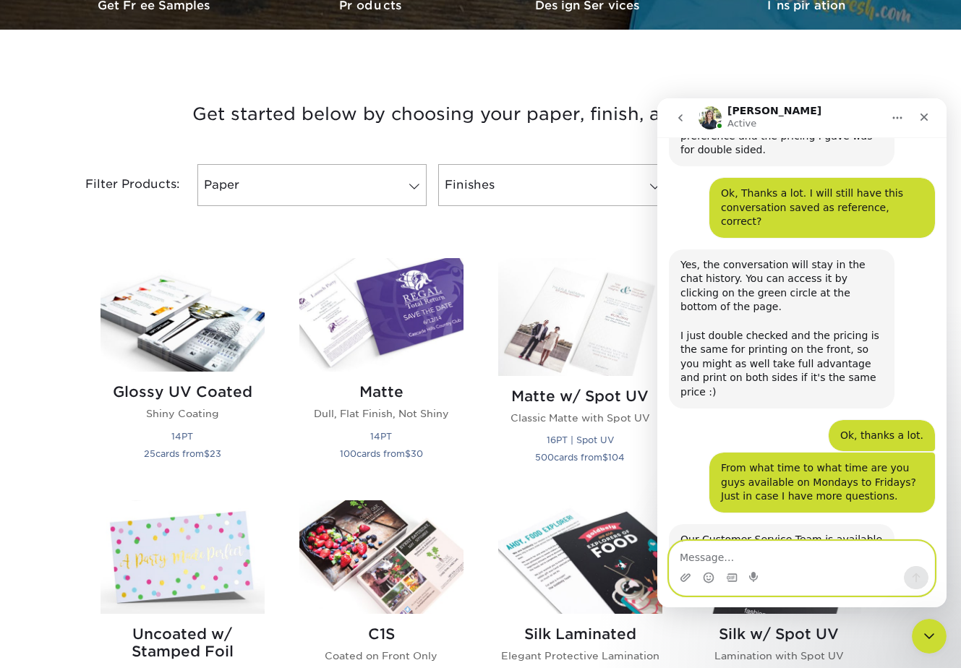
scroll to position [1104, 0]
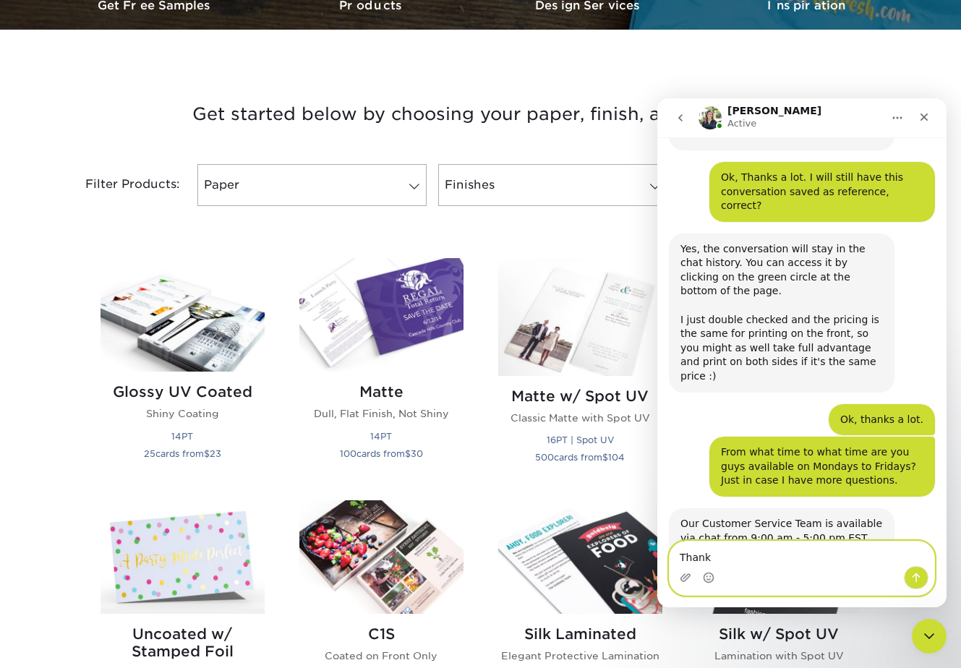
type textarea "Thanks"
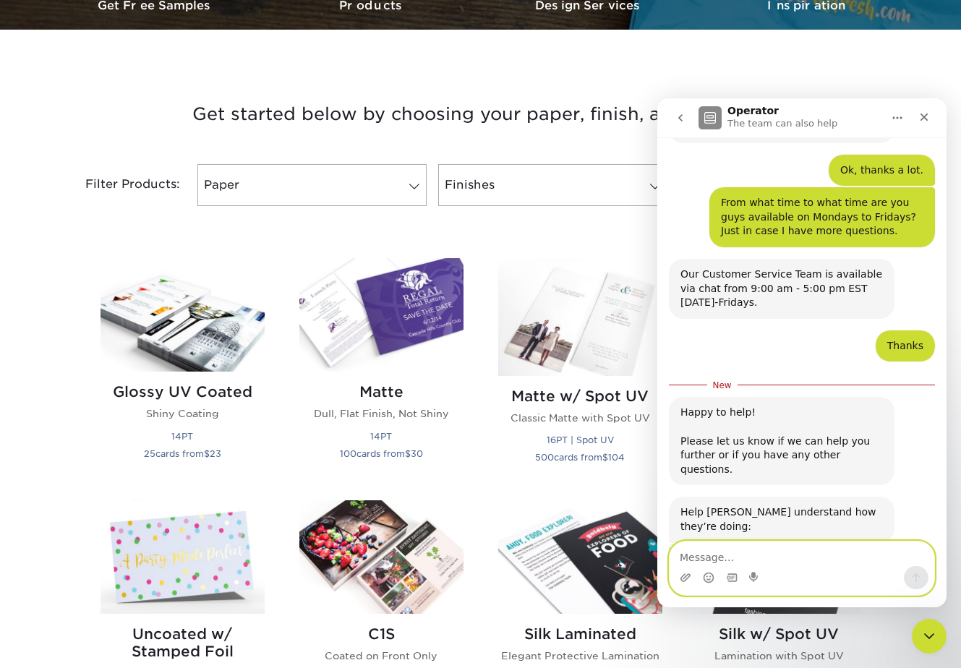
scroll to position [1372, 0]
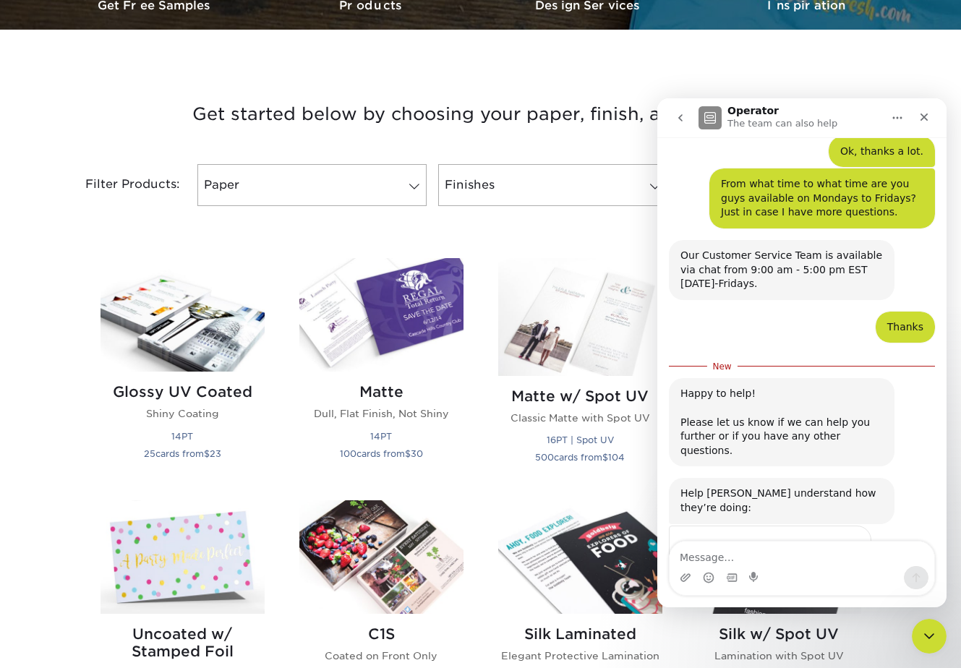
click at [844, 566] on span "Amazing" at bounding box center [838, 579] width 26 height 26
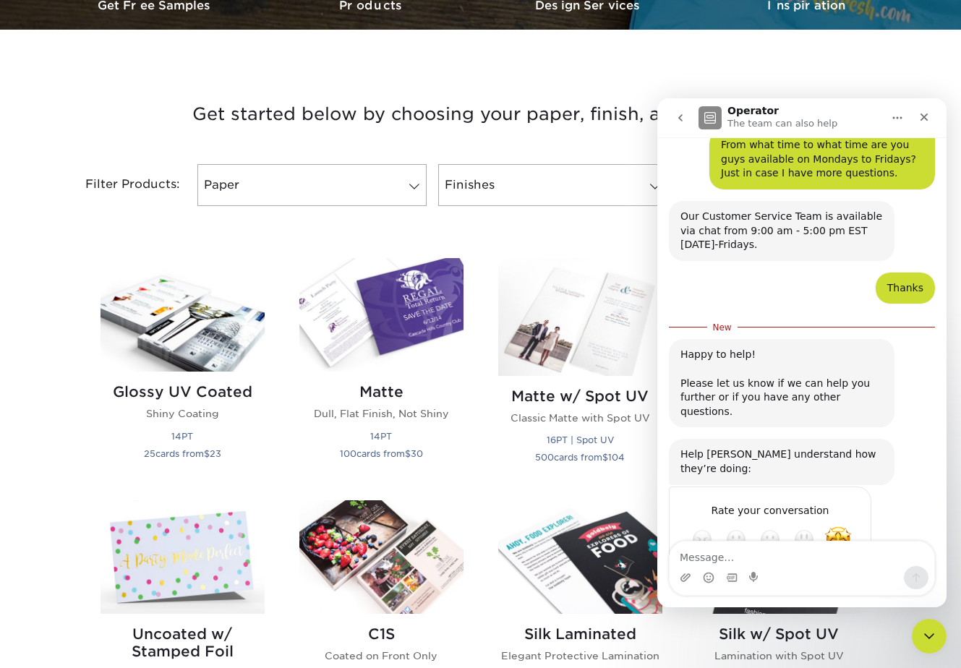
click at [847, 577] on div "Submit" at bounding box center [845, 591] width 29 height 29
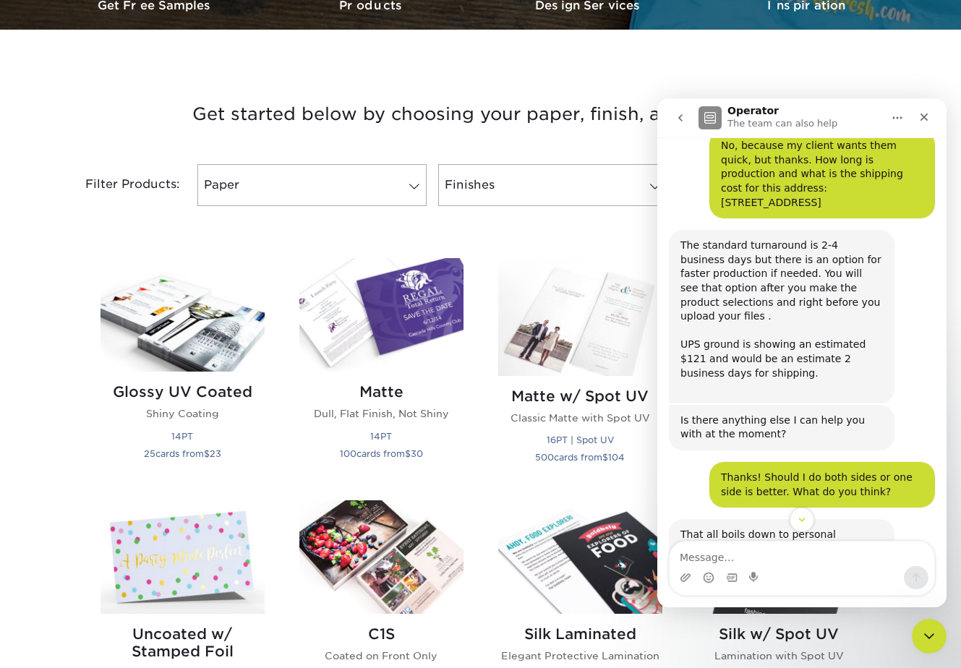
scroll to position [676, 0]
click at [809, 566] on div "Intercom messenger" at bounding box center [802, 577] width 265 height 23
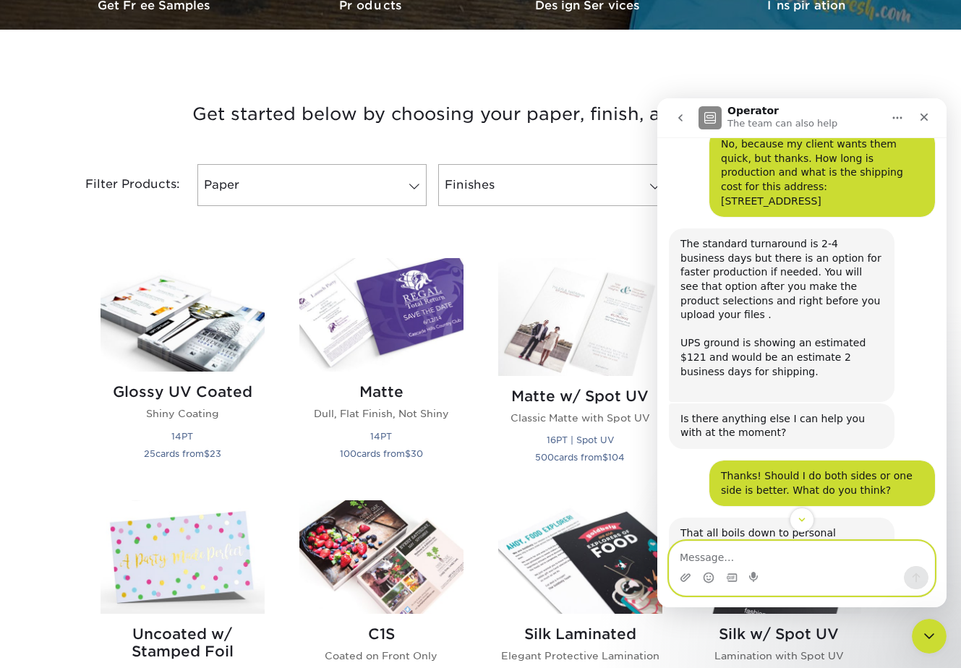
click at [794, 559] on textarea "Message…" at bounding box center [802, 554] width 265 height 25
type textarea "Sorry what about the next day shipping?"
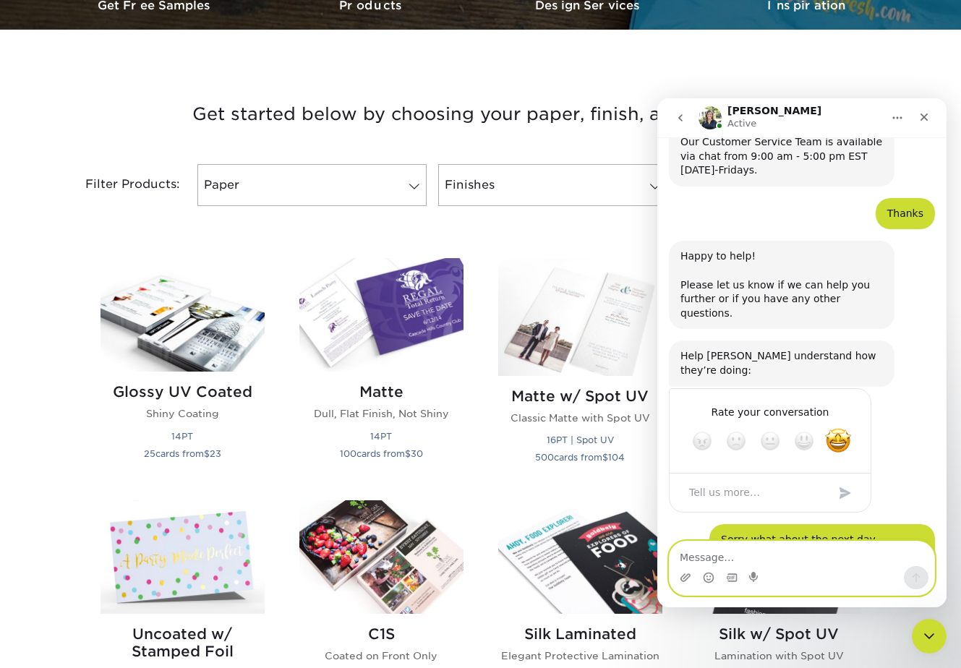
scroll to position [1488, 0]
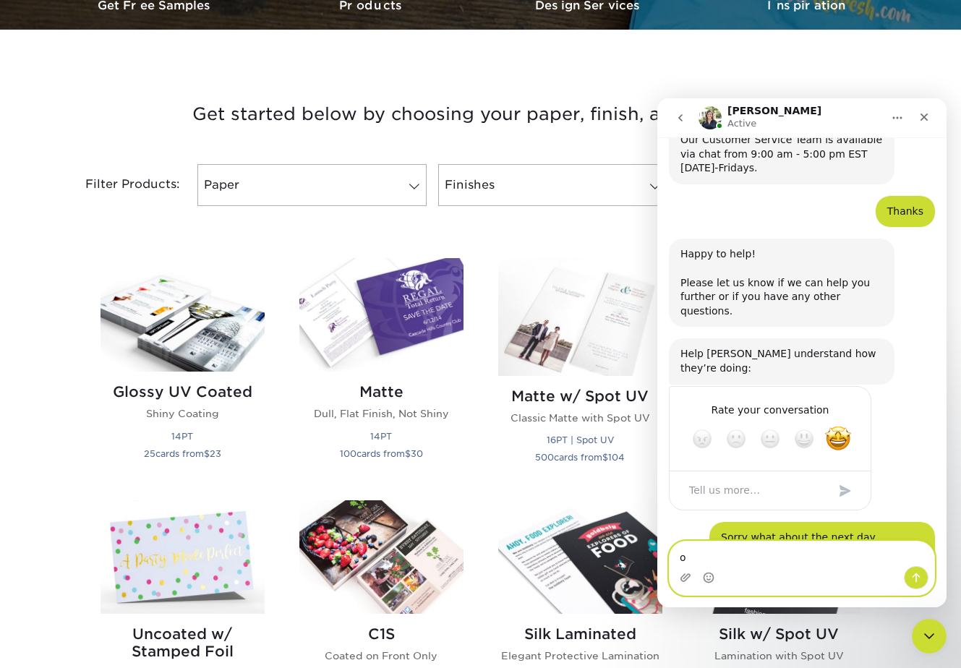
type textarea "ok"
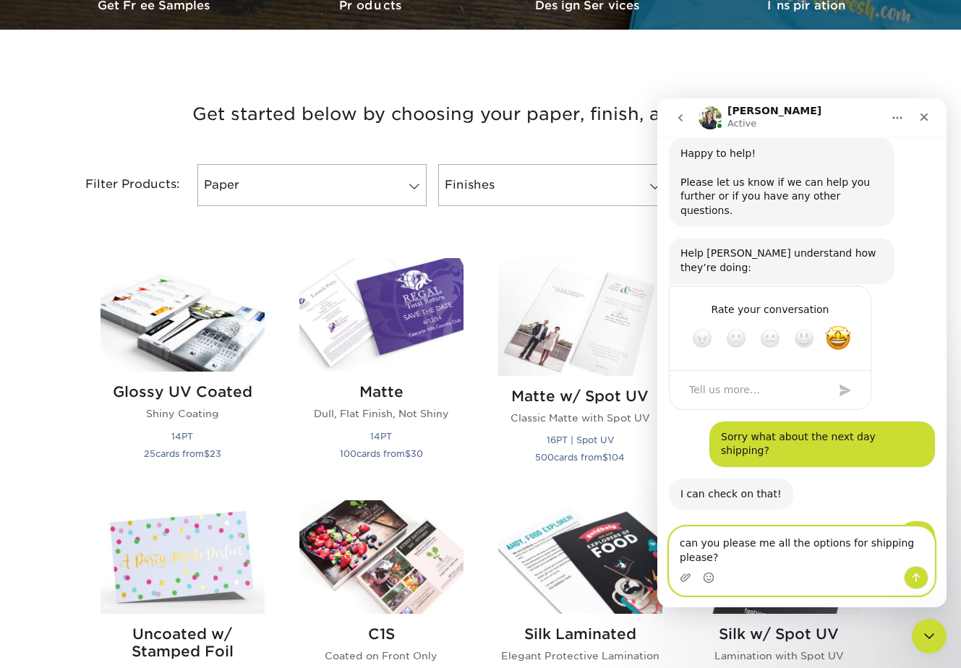
scroll to position [1603, 0]
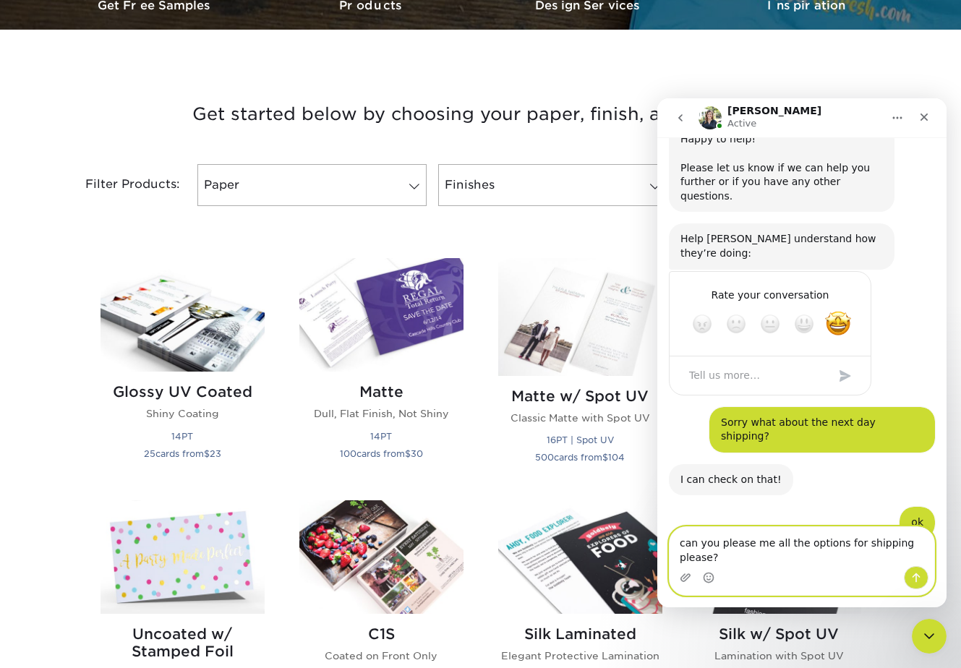
drag, startPoint x: 685, startPoint y: 543, endPoint x: 678, endPoint y: 543, distance: 7.3
click at [678, 543] on textarea "can you please me all the options for shipping please?" at bounding box center [802, 546] width 265 height 39
type textarea "Can you please me all the options for shipping please?"
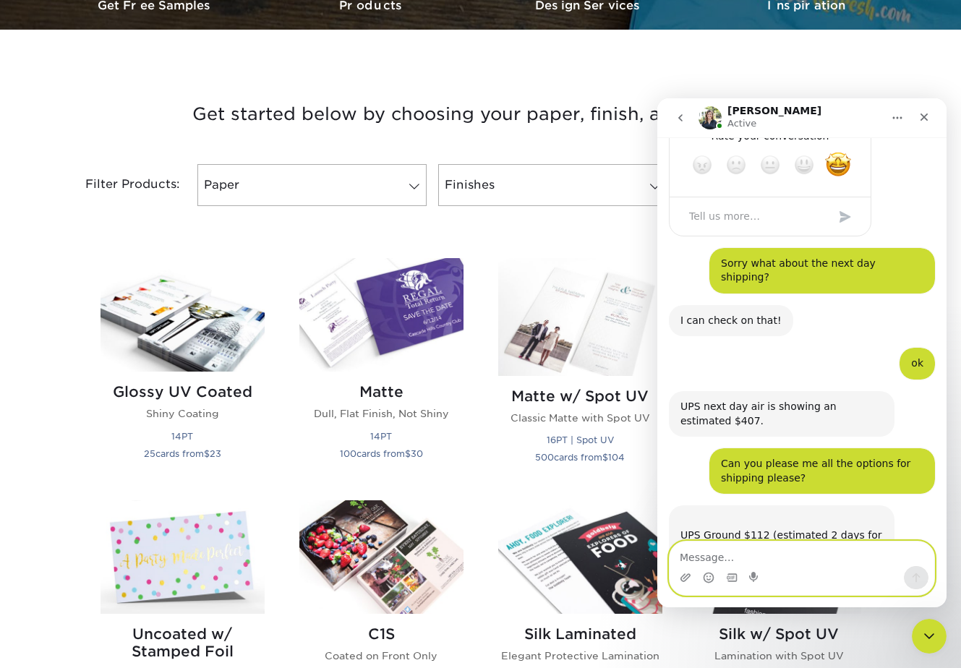
scroll to position [1759, 0]
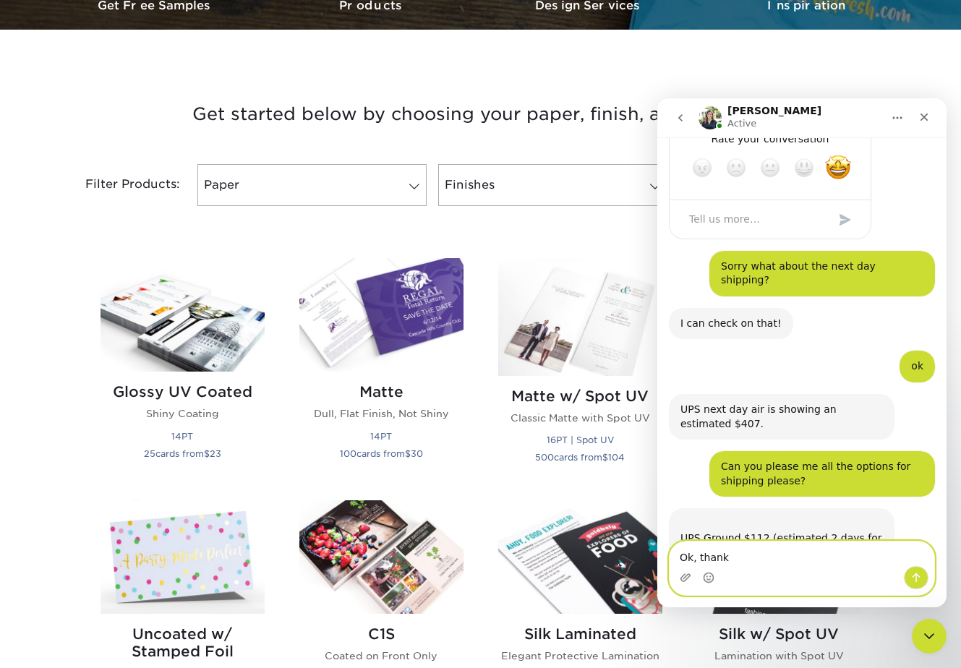
type textarea "Ok, thanks"
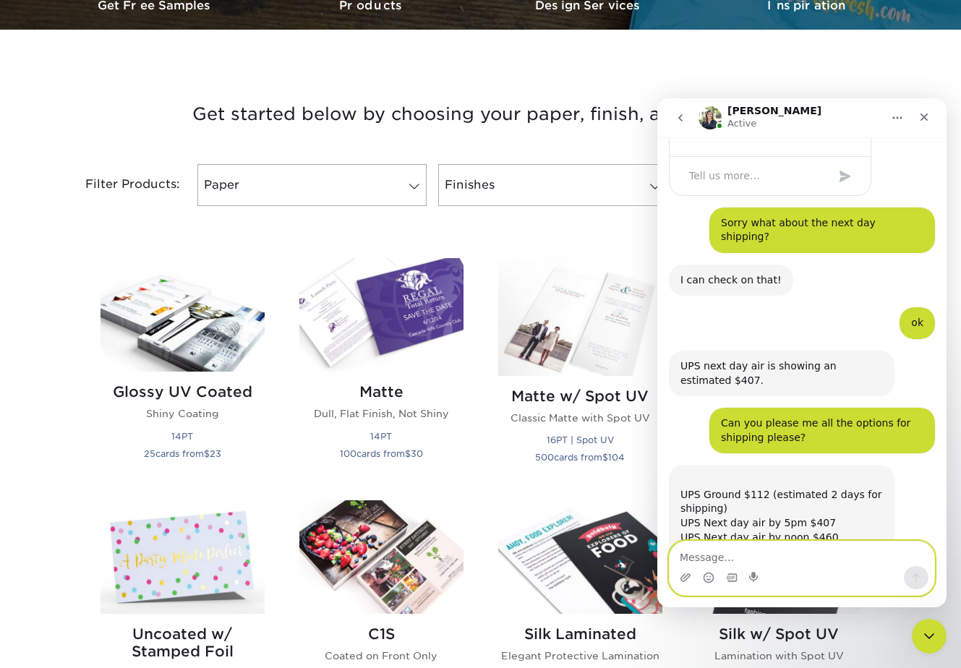
type textarea "W"
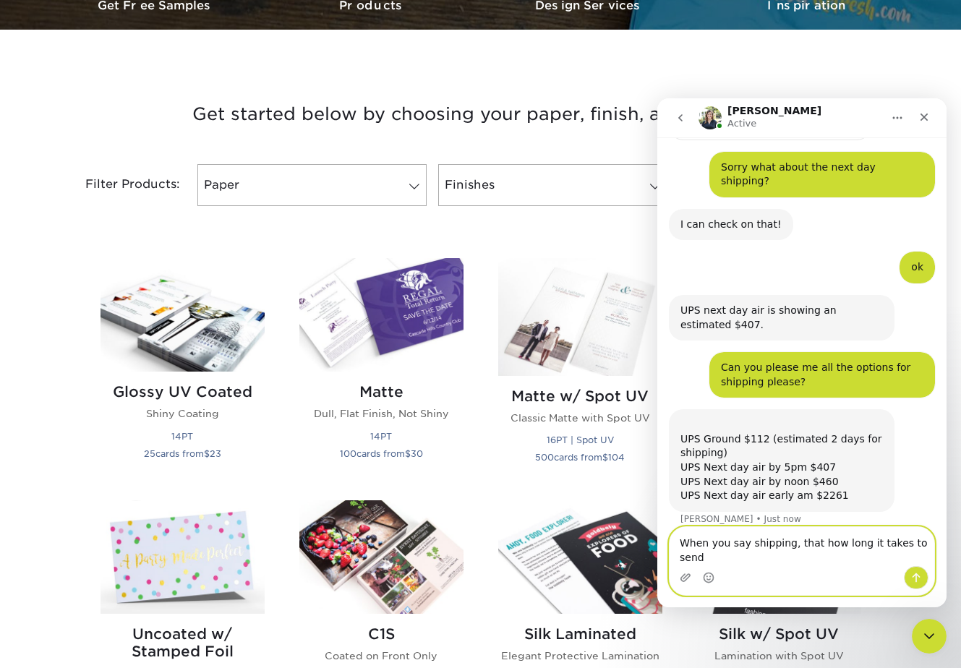
scroll to position [1873, 0]
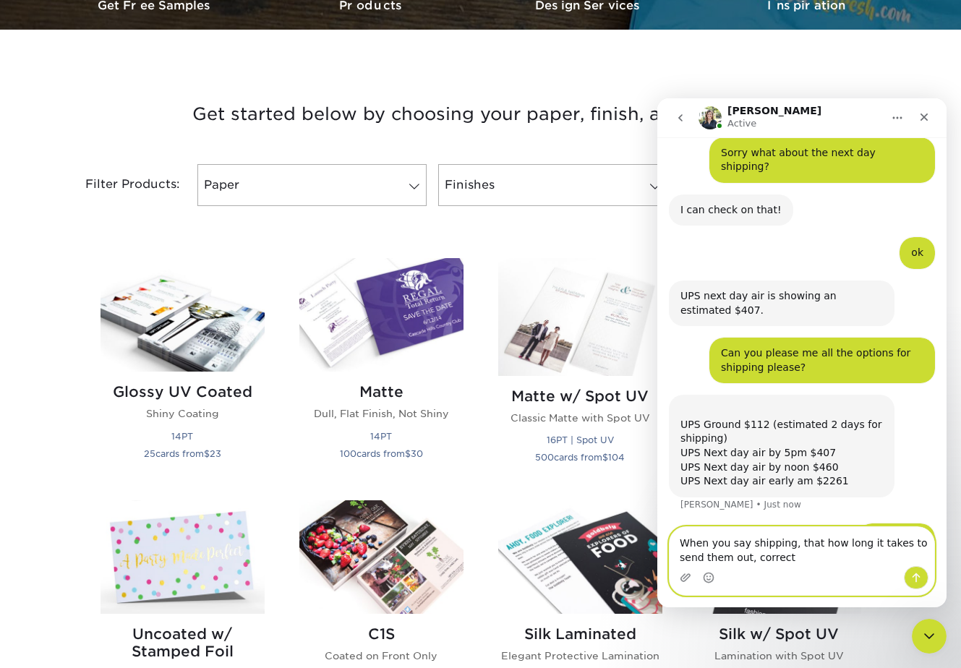
type textarea "When you say shipping, that how long it takes to send them out, correct?"
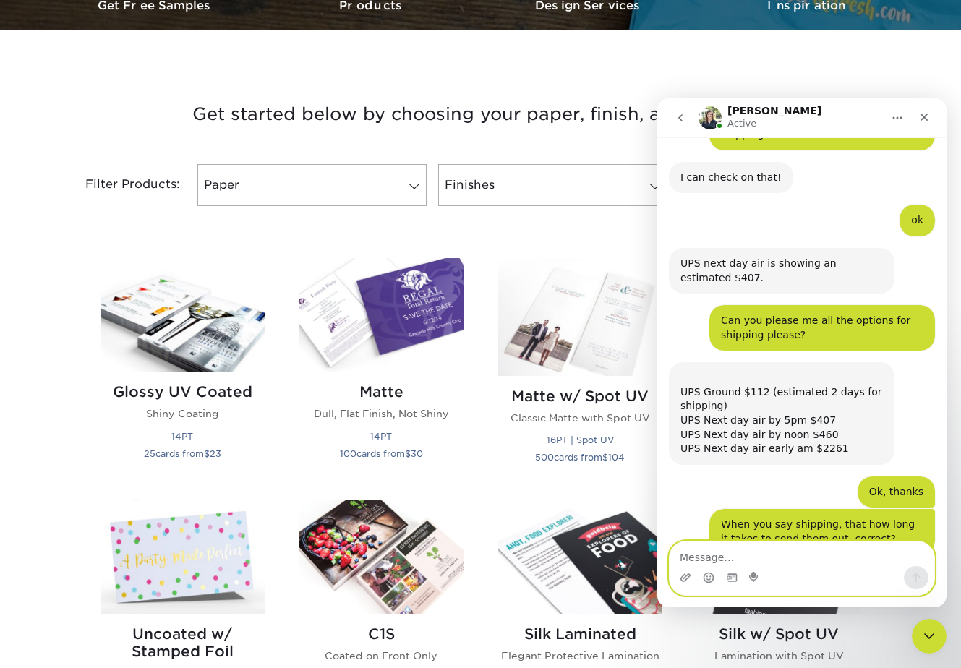
scroll to position [1922, 0]
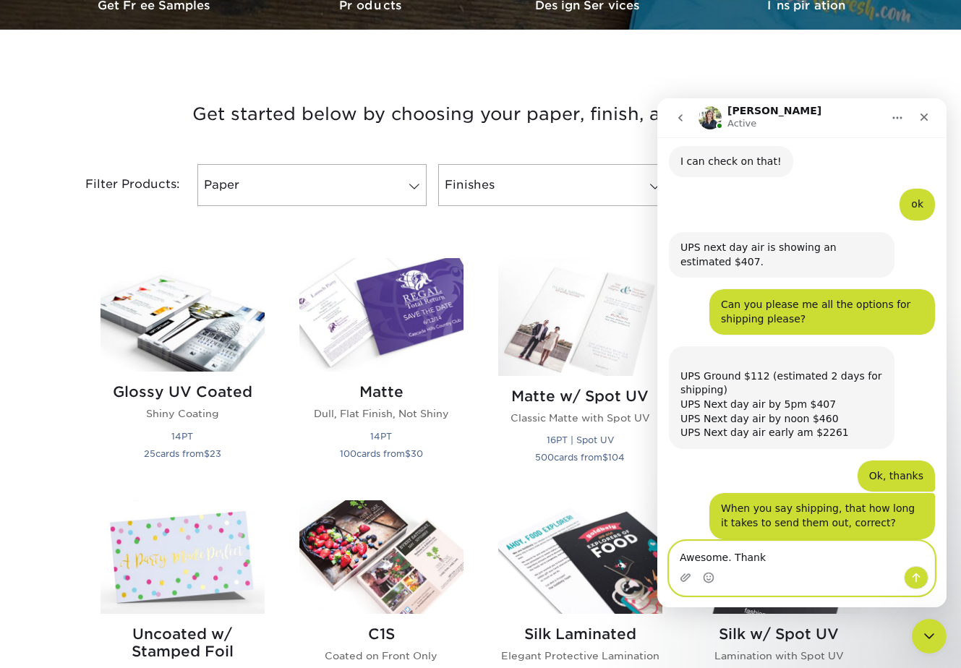
type textarea "Awesome. Thanks"
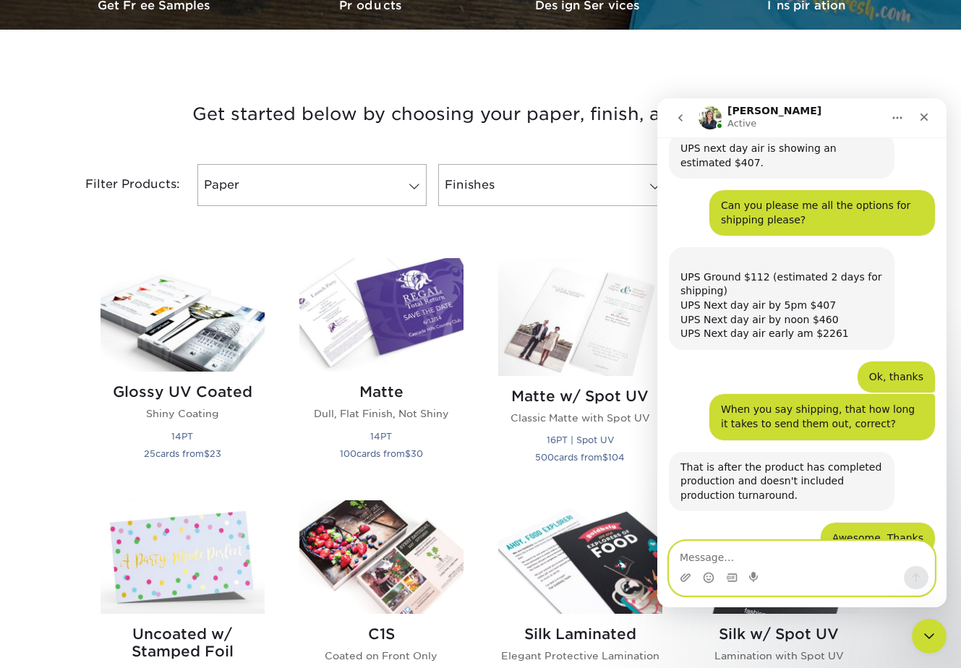
scroll to position [2022, 0]
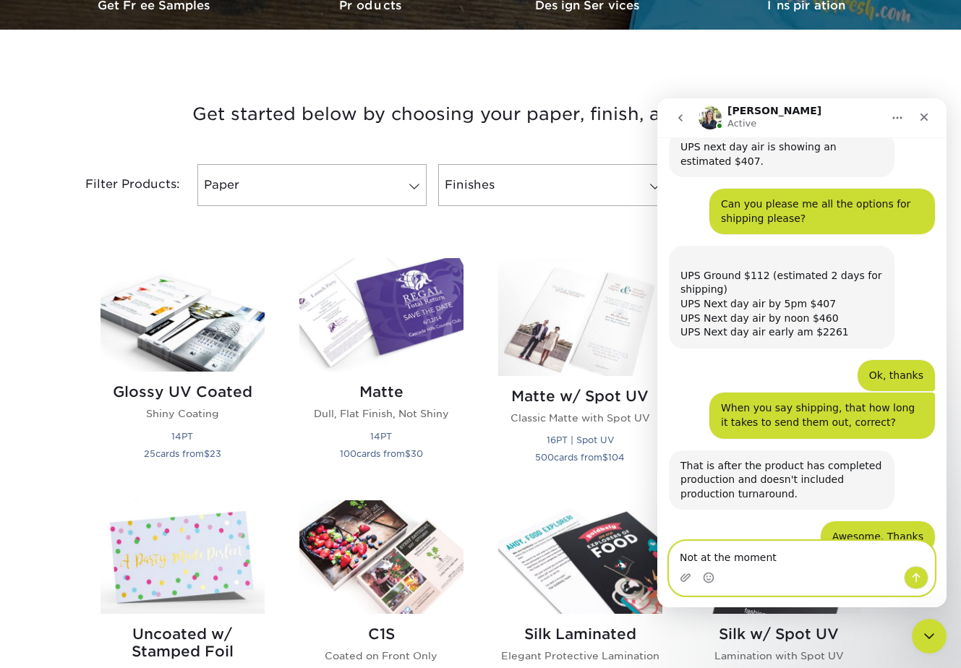
type textarea "Not at the moment."
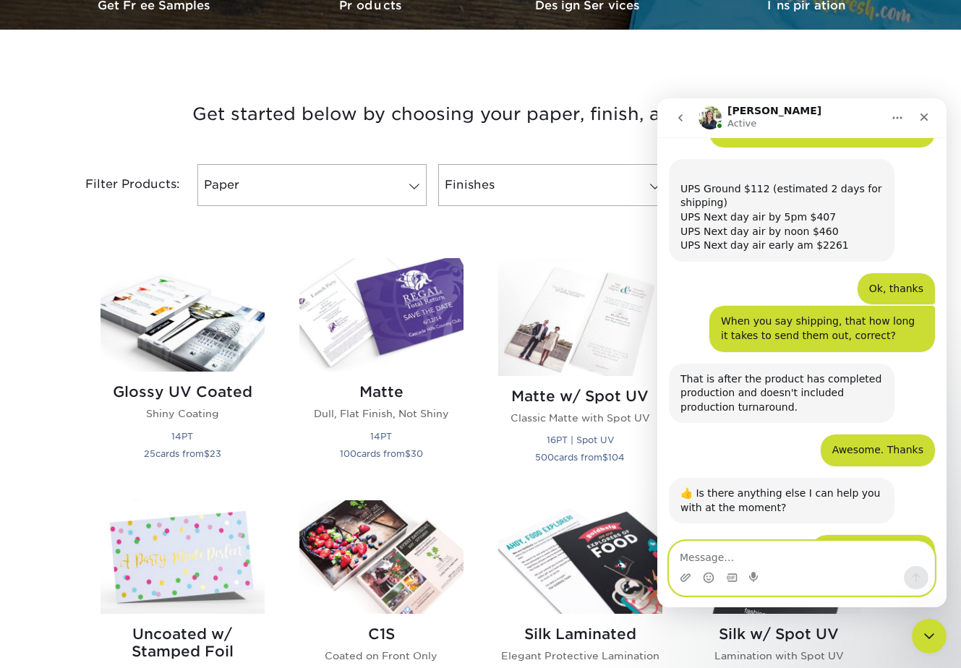
scroll to position [2108, 0]
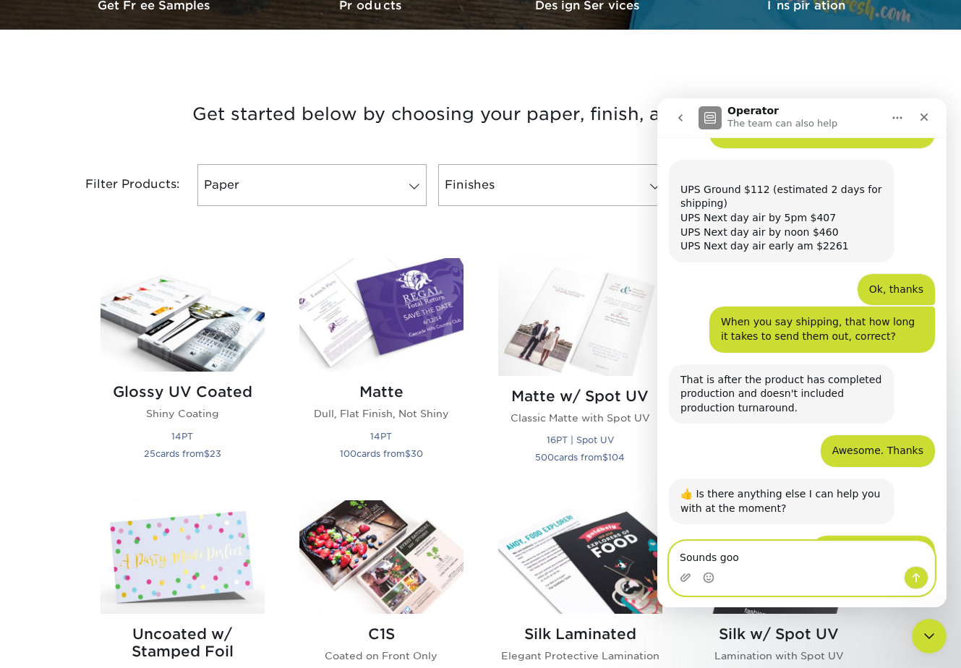
type textarea "Sounds good"
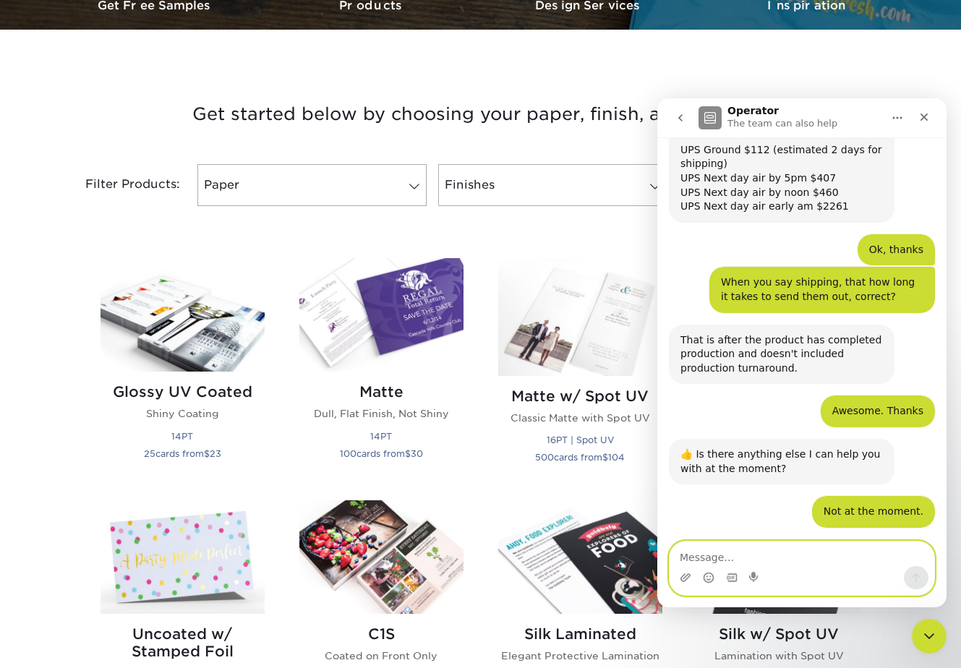
scroll to position [2152, 0]
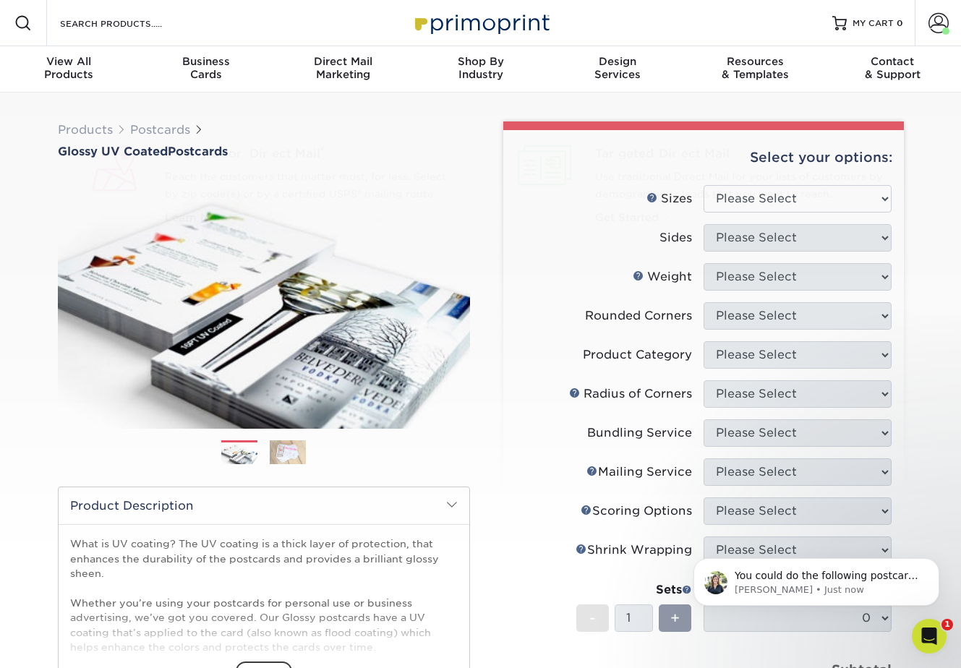
drag, startPoint x: 540, startPoint y: 362, endPoint x: 547, endPoint y: 356, distance: 9.7
click at [540, 362] on label "Product Category" at bounding box center [610, 354] width 188 height 27
click at [816, 190] on select "Please Select 1.5" x 7" 2" x 4" 2" x 6" 2" x 7" 2" x 8" 2.12" x 5.5" 2.12" x 5.…" at bounding box center [798, 198] width 188 height 27
select select "4.00x6.00"
click at [704, 185] on select "Please Select 1.5" x 7" 2" x 4" 2" x 6" 2" x 7" 2" x 8" 2.12" x 5.5" 2.12" x 5.…" at bounding box center [798, 198] width 188 height 27
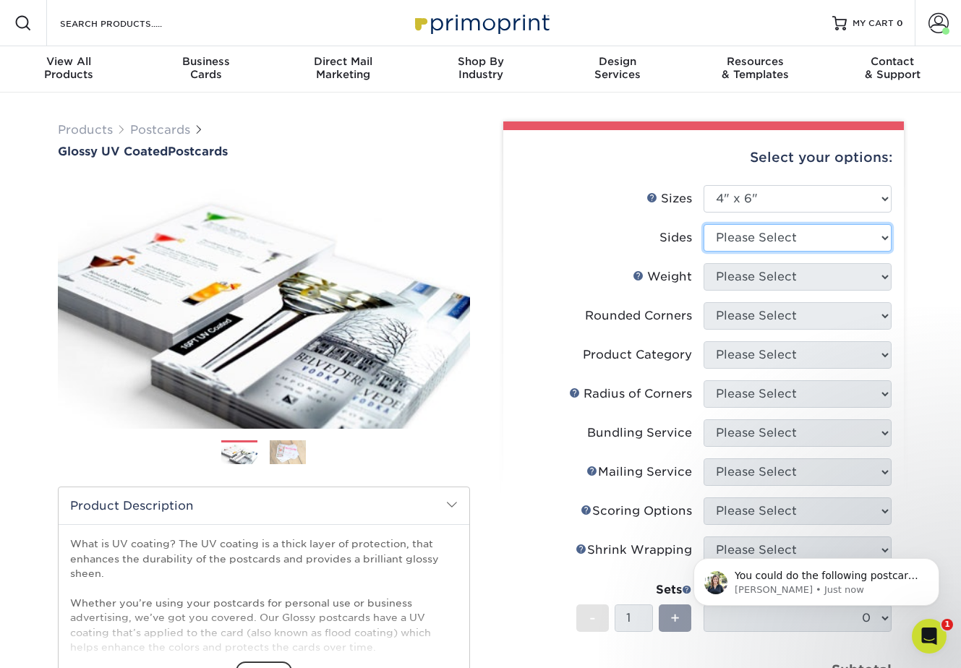
click at [734, 239] on select "Please Select Print Both Sides Print Front Only" at bounding box center [798, 237] width 188 height 27
select select "32d3c223-f82c-492b-b915-ba065a00862f"
click at [704, 224] on select "Please Select Print Both Sides Print Front Only" at bounding box center [798, 237] width 188 height 27
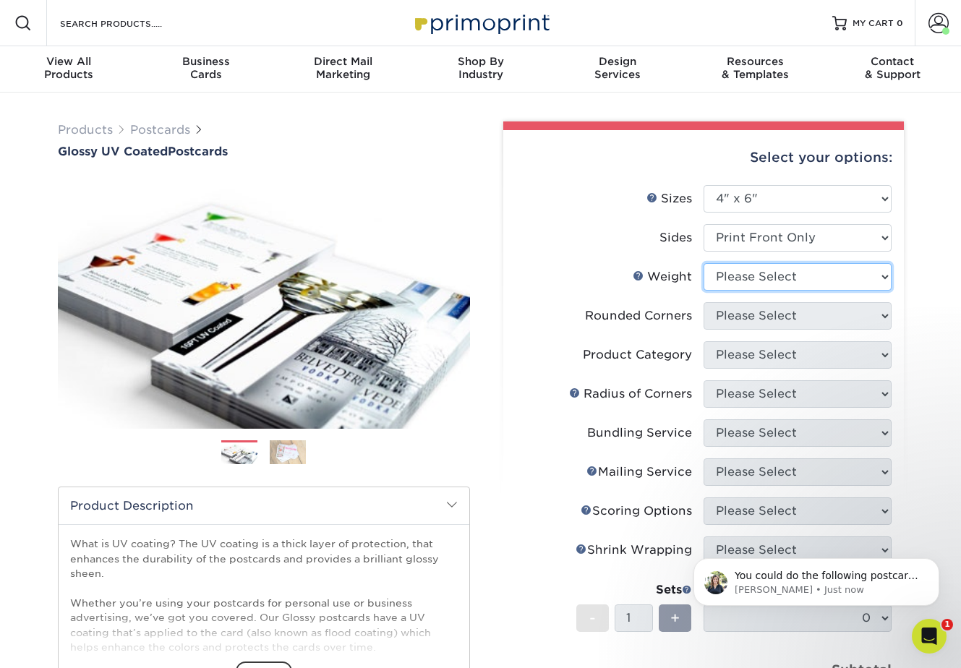
click at [750, 279] on select "Please Select 14PT 16PT 18PT C1S" at bounding box center [798, 276] width 188 height 27
select select "14PT"
click at [704, 263] on select "Please Select 14PT 16PT 18PT C1S" at bounding box center [798, 276] width 188 height 27
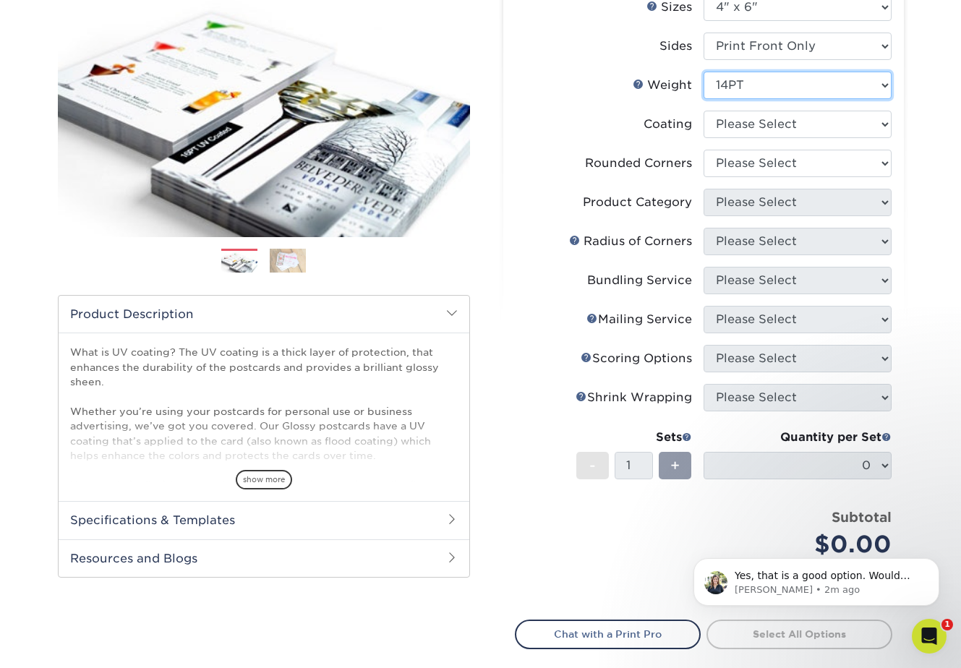
scroll to position [192, 0]
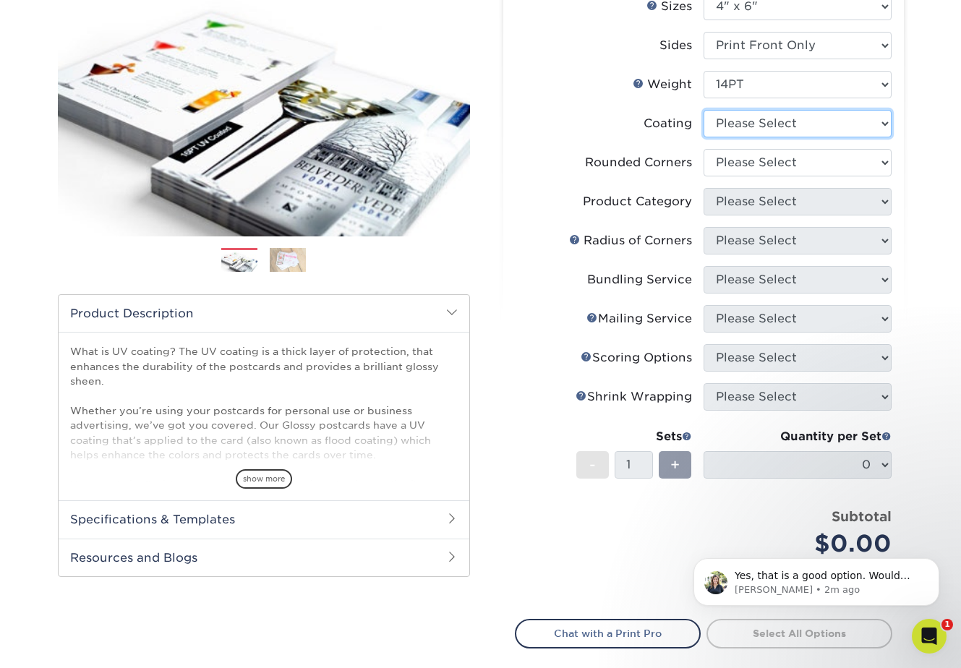
click at [741, 121] on select at bounding box center [798, 123] width 188 height 27
click at [772, 137] on select at bounding box center [798, 123] width 188 height 27
select select "ae367451-b2b8-45df-a344-0f05b6a12993"
click at [704, 110] on select at bounding box center [798, 123] width 188 height 27
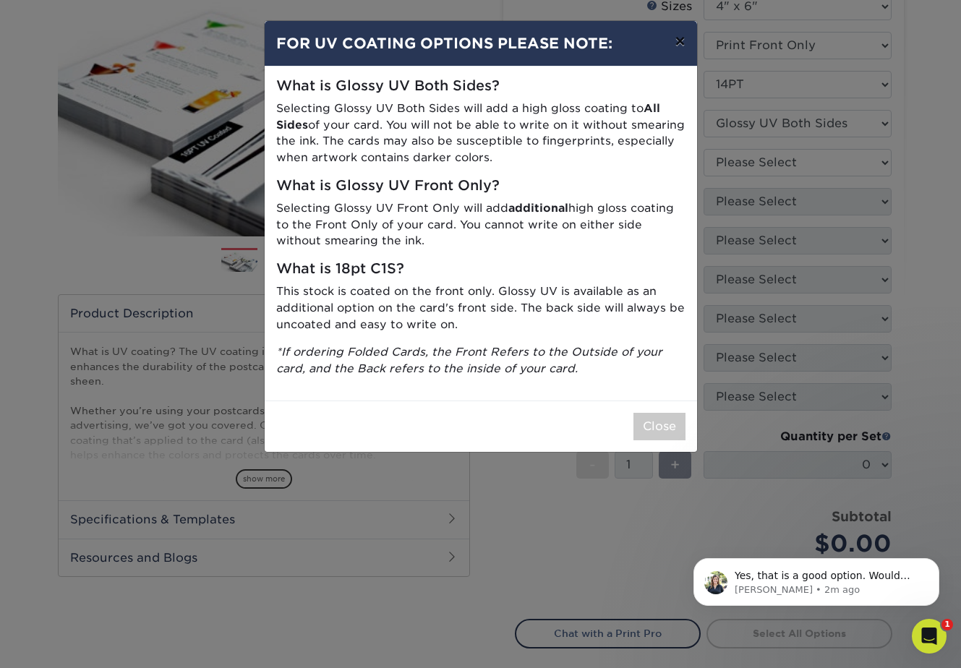
click at [681, 45] on button "×" at bounding box center [679, 41] width 33 height 41
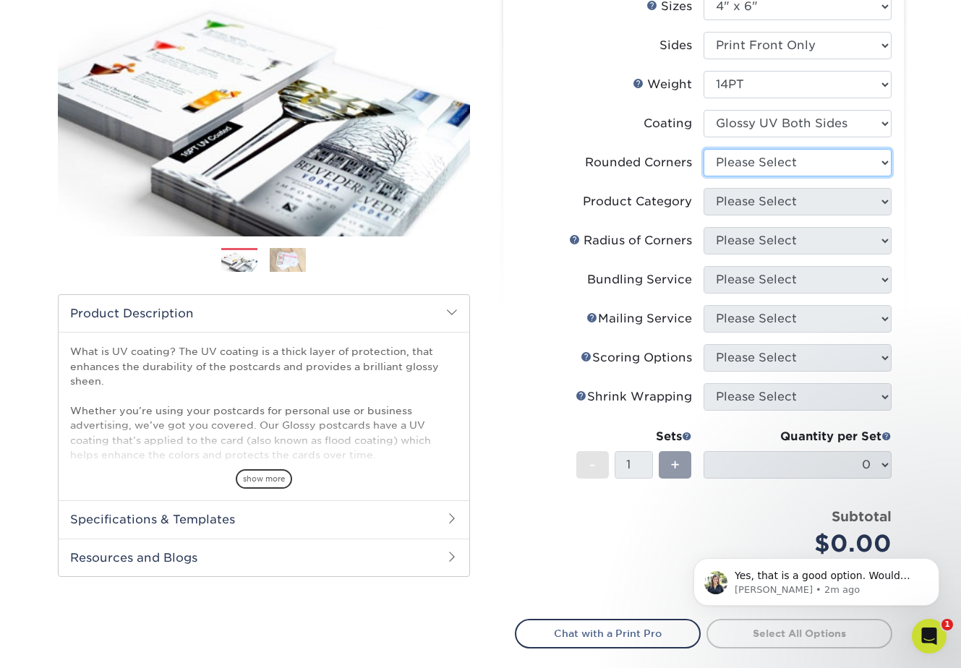
click at [731, 167] on select "Please Select Yes - Round 4 Corners No" at bounding box center [798, 162] width 188 height 27
select select "0"
click at [704, 149] on select "Please Select Yes - Round 4 Corners No" at bounding box center [798, 162] width 188 height 27
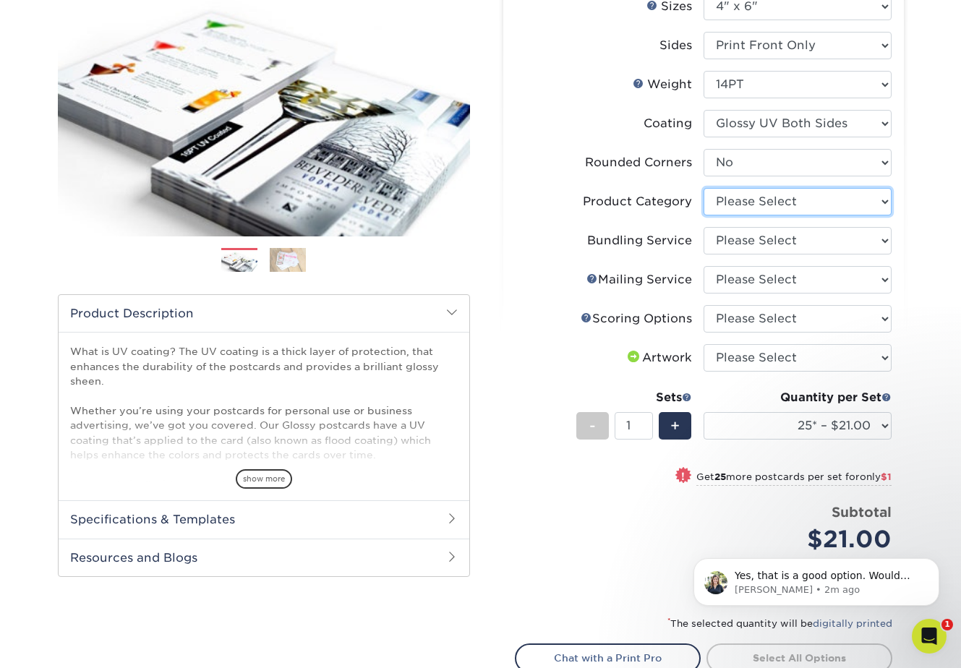
click at [750, 200] on select "Please Select Postcards" at bounding box center [798, 201] width 188 height 27
select select "9b7272e0-d6c8-4c3c-8e97-d3a1bcdab858"
click at [704, 188] on select "Please Select Postcards" at bounding box center [798, 201] width 188 height 27
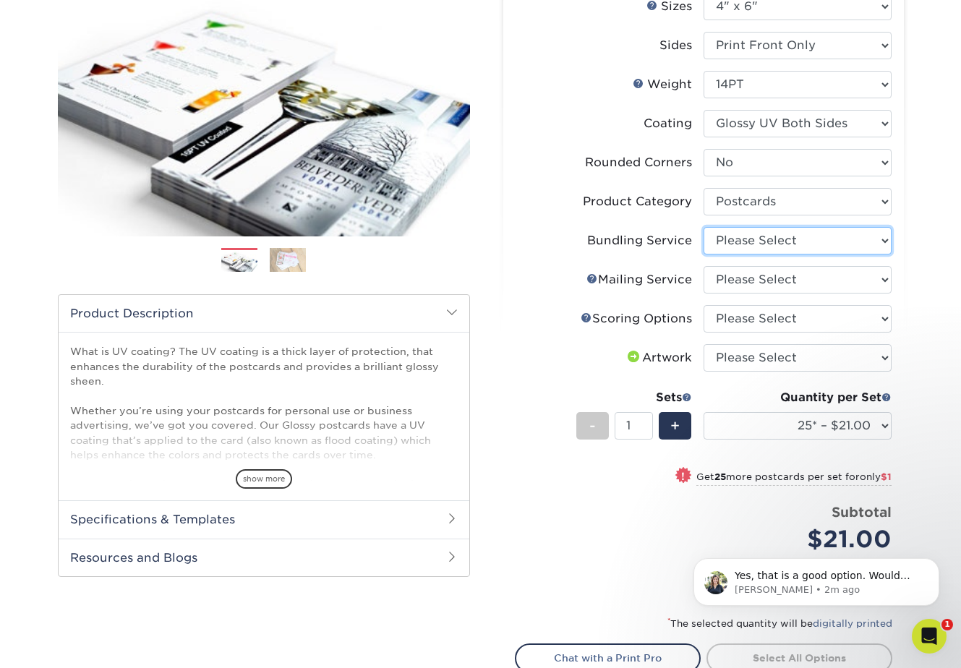
click at [718, 235] on select "Please Select No Bundling Services Yes, Bundles of 50 (+2 Days) Yes, Bundles of…" at bounding box center [798, 240] width 188 height 27
select select "58689abb-25c0-461c-a4c3-a80b627d6649"
click at [704, 227] on select "Please Select No Bundling Services Yes, Bundles of 50 (+2 Days) Yes, Bundles of…" at bounding box center [798, 240] width 188 height 27
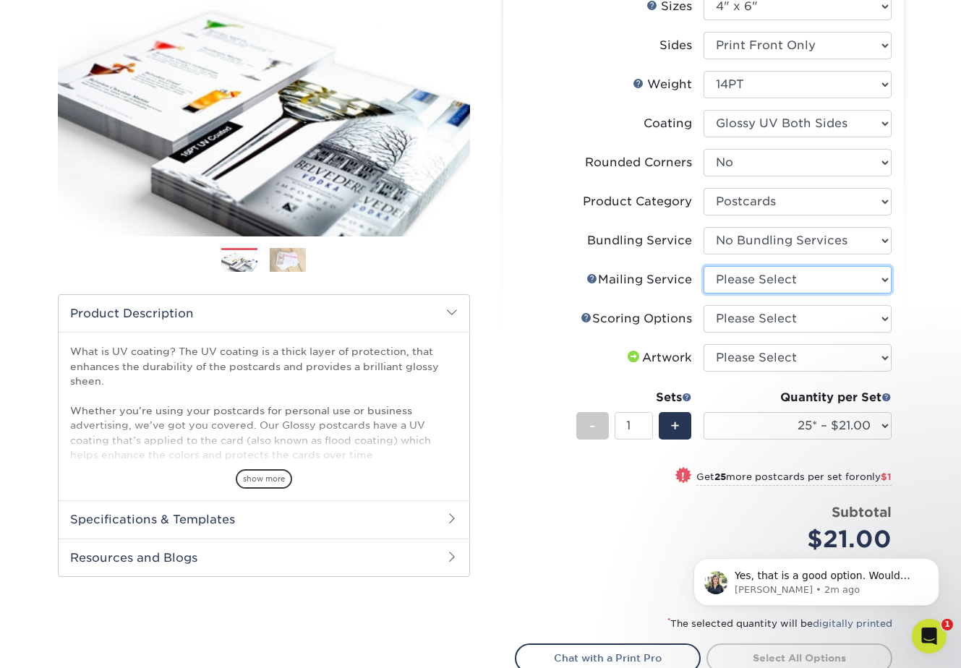
click at [747, 279] on select "Please Select No Direct Mailing Service No, I will mail/stamp/imprint Direct Ma…" at bounding box center [798, 279] width 188 height 27
select select "3e5e9bdd-d78a-4c28-a41d-fe1407925ca6"
click at [704, 266] on select "Please Select No Direct Mailing Service No, I will mail/stamp/imprint Direct Ma…" at bounding box center [798, 279] width 188 height 27
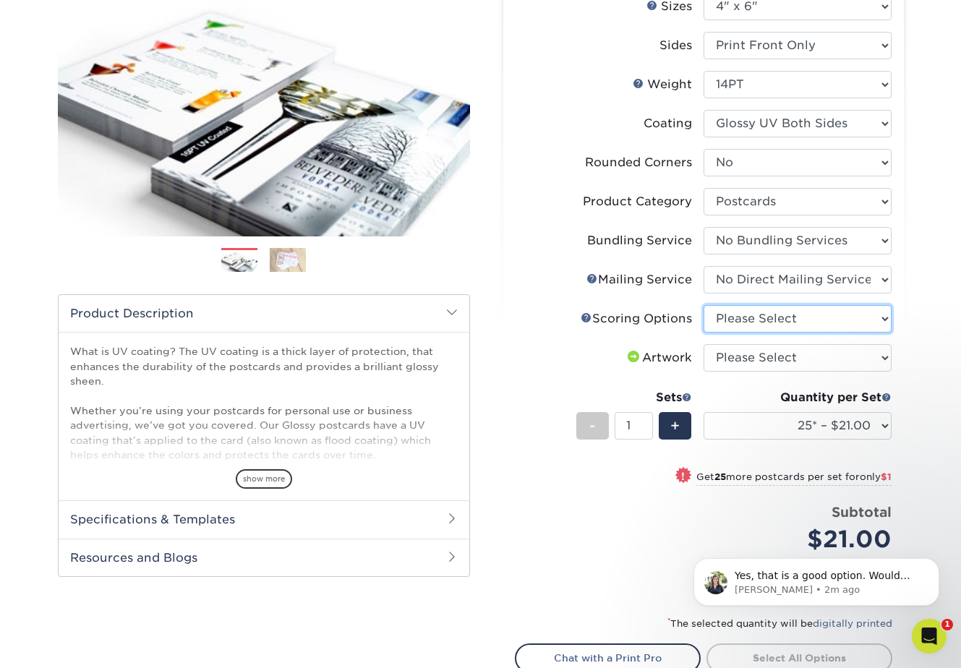
click at [731, 318] on select "Please Select No Scoring One Score" at bounding box center [798, 318] width 188 height 27
click at [763, 317] on select "Please Select No Scoring One Score" at bounding box center [798, 318] width 188 height 27
select select "16ebe401-5398-422d-8cb0-f3adbb82deb5"
click at [704, 305] on select "Please Select No Scoring One Score" at bounding box center [798, 318] width 188 height 27
click at [743, 360] on select "Please Select I will upload files I need a design - $150" at bounding box center [798, 357] width 188 height 27
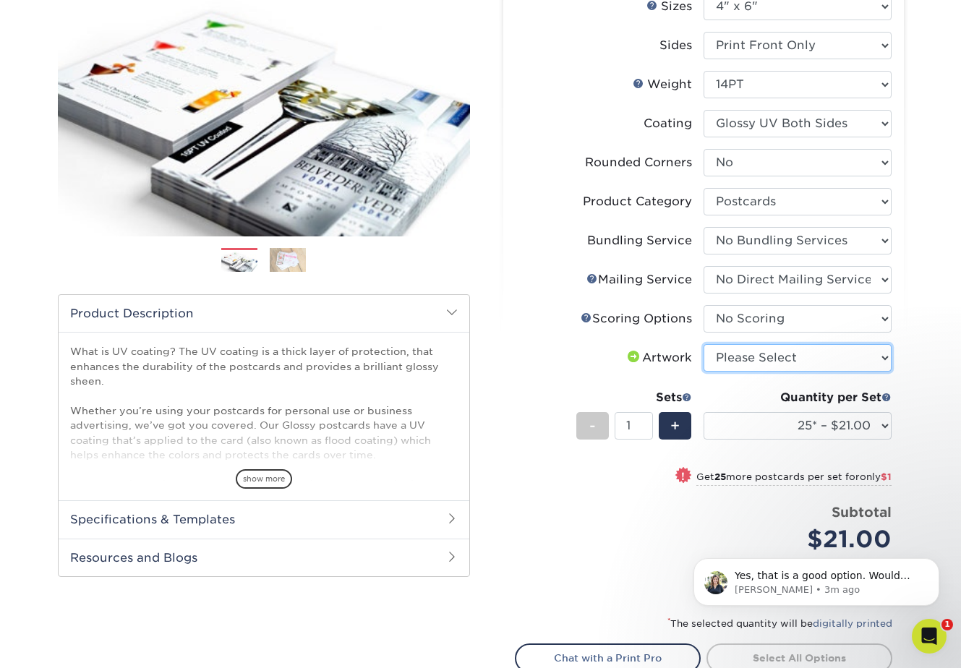
select select "upload"
click at [704, 344] on select "Please Select I will upload files I need a design - $150" at bounding box center [798, 357] width 188 height 27
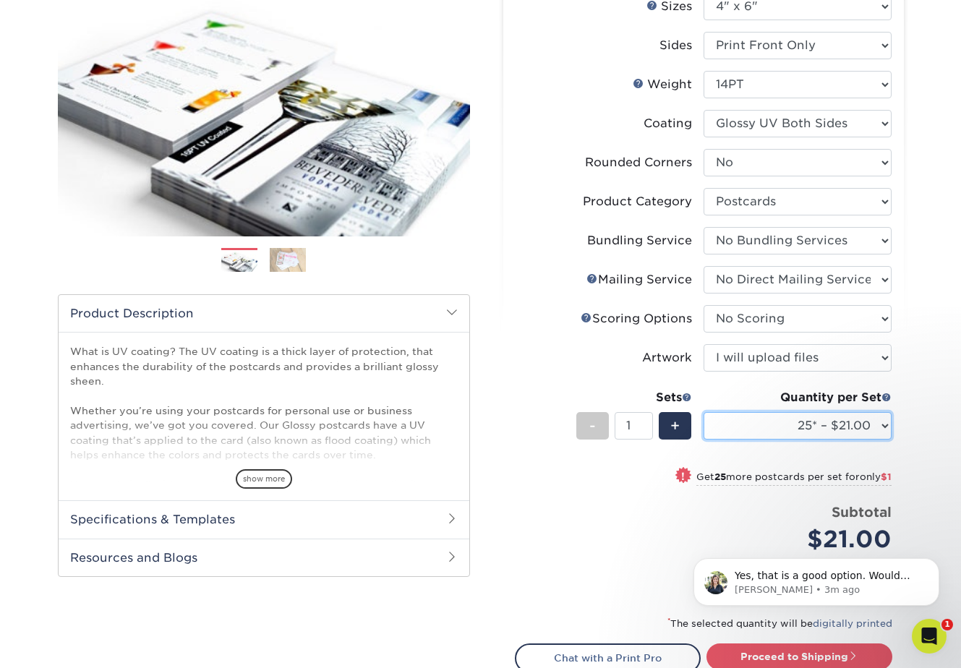
click at [757, 422] on select "25* – $21.00 50* – $22.00 75* – $22.00 100* – $39.00 250* – $62.00 500 – $85.00…" at bounding box center [798, 425] width 188 height 27
select select "10000 – $481.00"
click at [704, 412] on select "25* – $21.00 50* – $22.00 75* – $22.00 100* – $39.00 250* – $62.00 500 – $85.00…" at bounding box center [798, 425] width 188 height 27
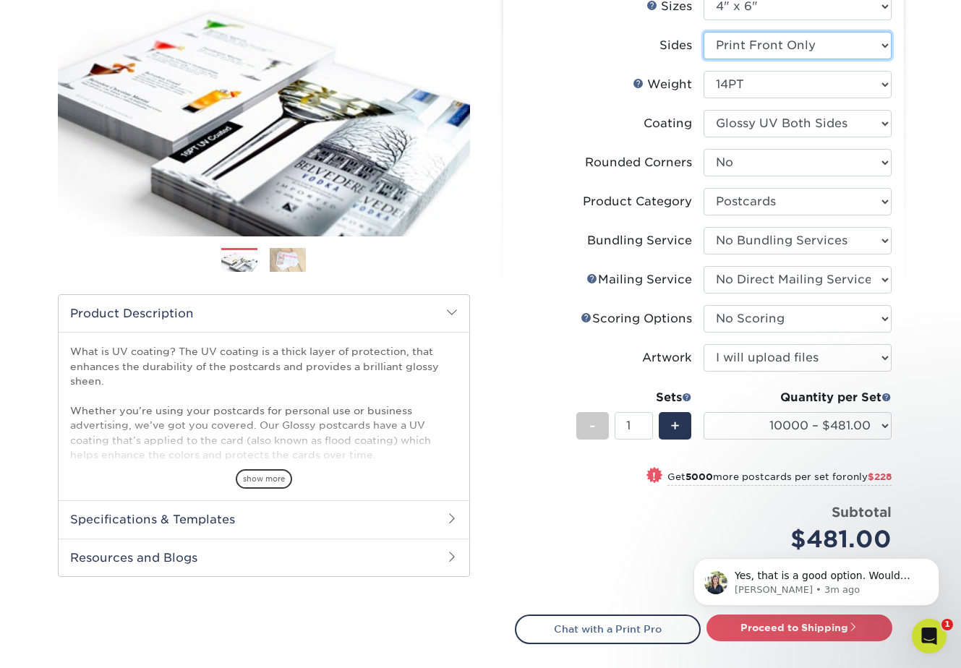
click at [764, 49] on select "Please Select Print Both Sides Print Front Only" at bounding box center [798, 45] width 188 height 27
select select "13abbda7-1d64-4f25-8bb2-c179b224825d"
click at [704, 32] on select "Please Select Print Both Sides Print Front Only" at bounding box center [798, 45] width 188 height 27
select select "-1"
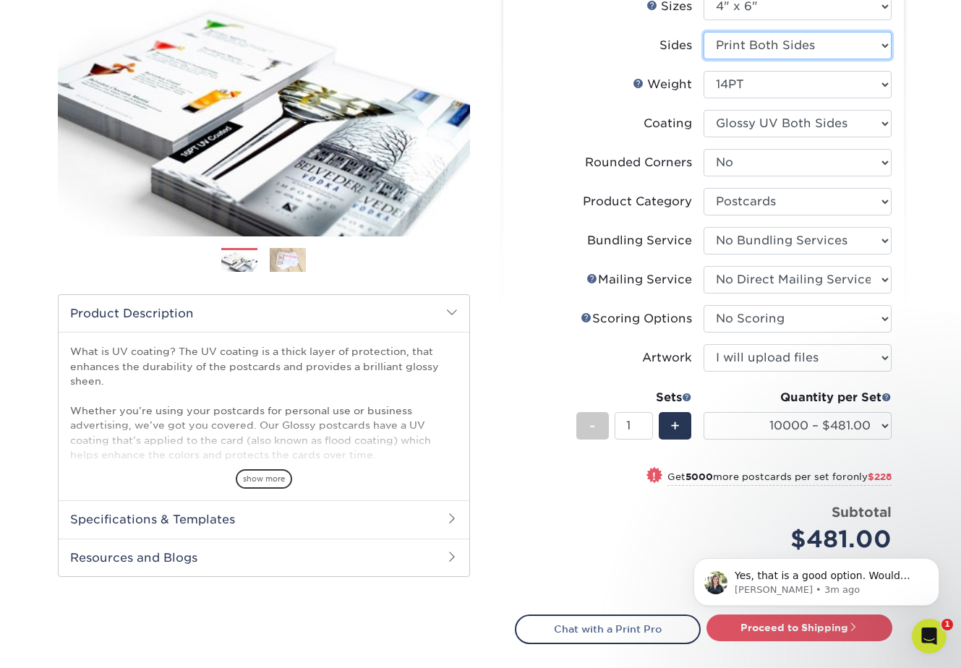
select select "-1"
select select
select select "-1"
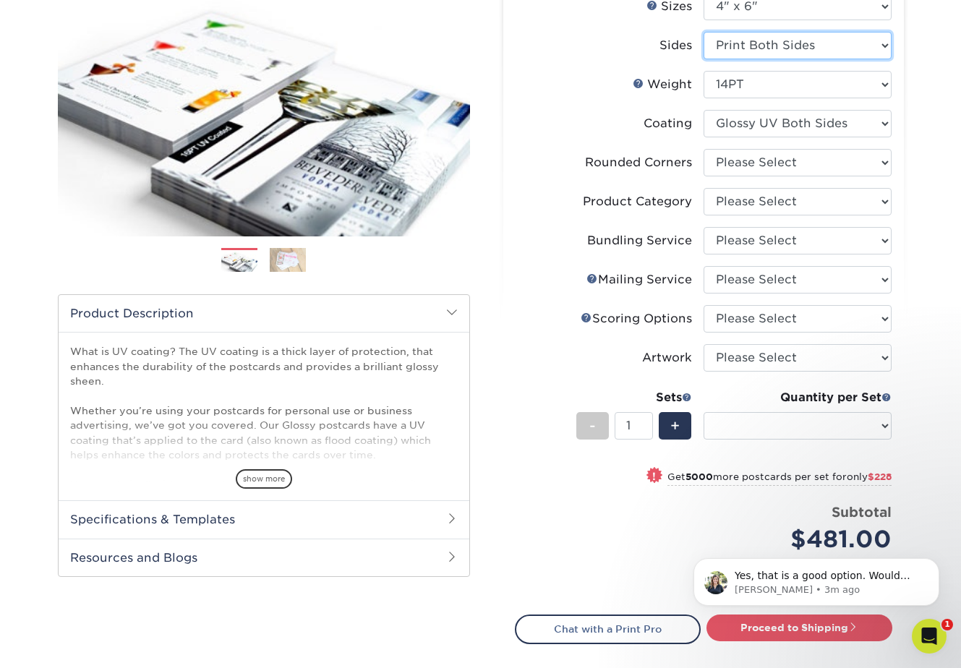
select select "-1"
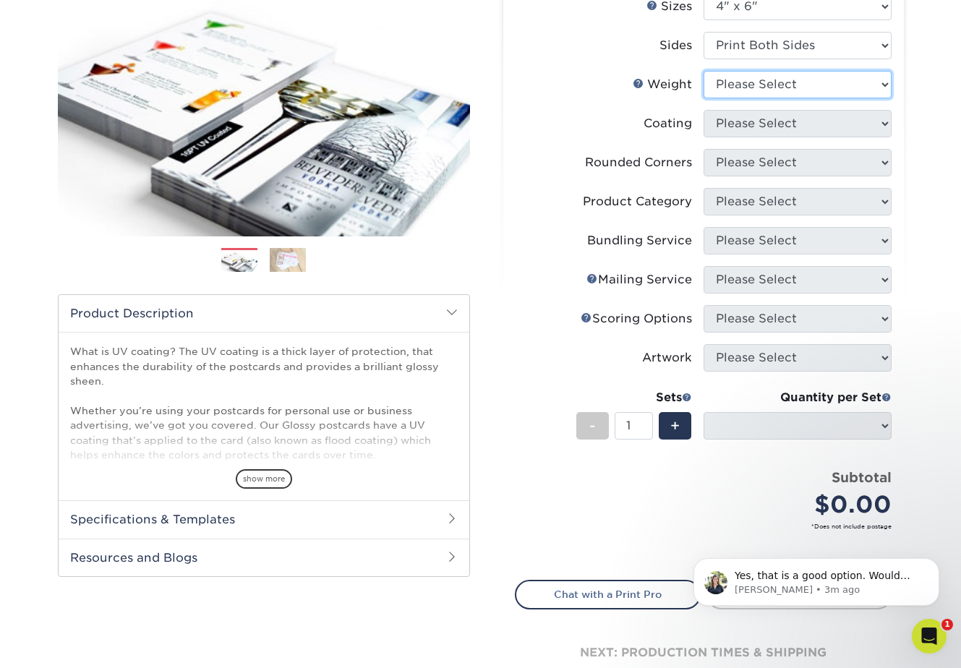
click at [754, 79] on select "Please Select 14PT 16PT 18PT C1S" at bounding box center [798, 84] width 188 height 27
select select "14PT"
click at [704, 71] on select "Please Select 14PT 16PT 18PT C1S" at bounding box center [798, 84] width 188 height 27
select select
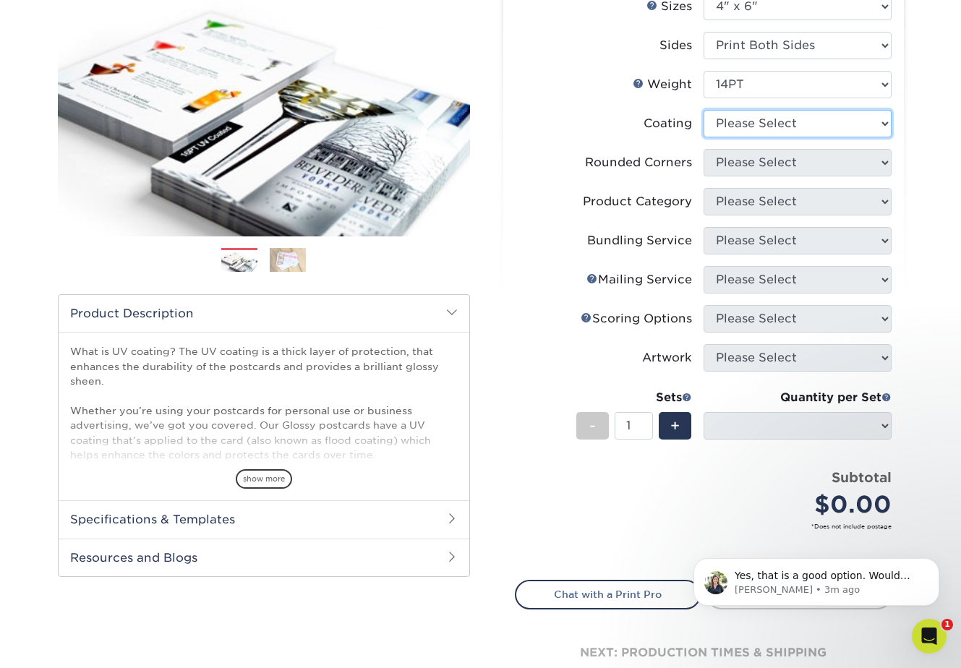
click at [765, 119] on select at bounding box center [798, 123] width 188 height 27
select select "ae367451-b2b8-45df-a344-0f05b6a12993"
click at [704, 110] on select at bounding box center [798, 123] width 188 height 27
select select
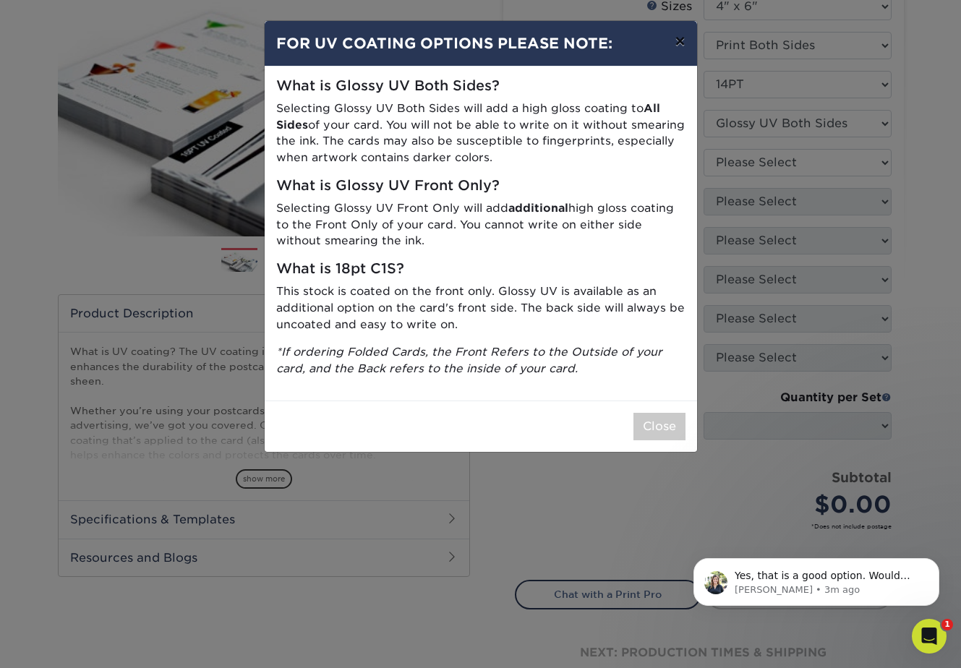
drag, startPoint x: 676, startPoint y: 43, endPoint x: 688, endPoint y: 59, distance: 19.5
click at [676, 43] on button "×" at bounding box center [679, 41] width 33 height 41
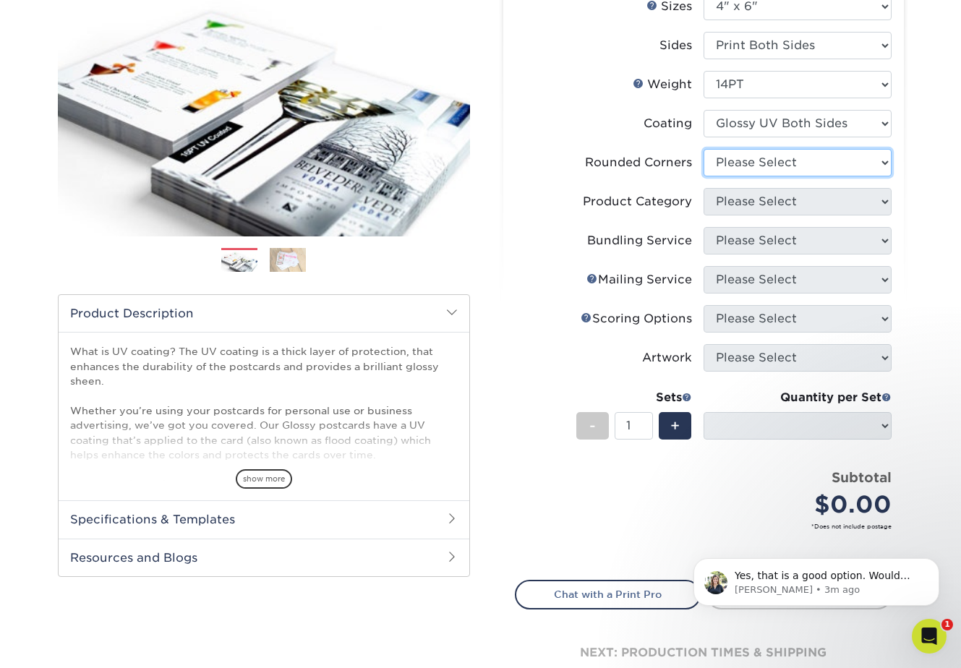
click at [761, 163] on select "Please Select Yes - Round 4 Corners No" at bounding box center [798, 162] width 188 height 27
select select "0"
click at [704, 149] on select "Please Select Yes - Round 4 Corners No" at bounding box center [798, 162] width 188 height 27
select select "-1"
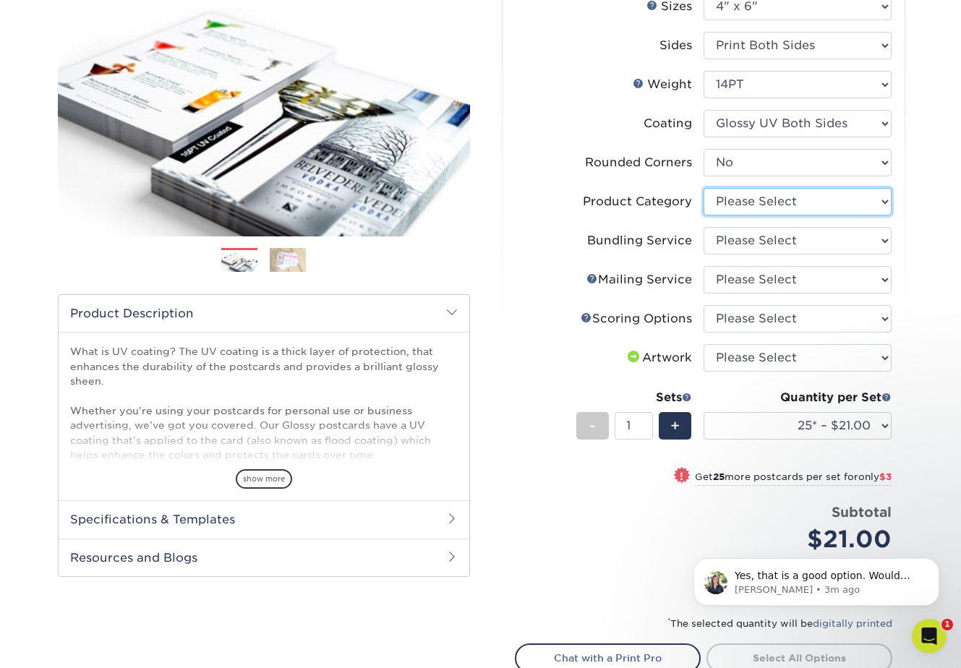
click at [742, 200] on select "Please Select Postcards" at bounding box center [798, 201] width 188 height 27
select select "9b7272e0-d6c8-4c3c-8e97-d3a1bcdab858"
click at [704, 188] on select "Please Select Postcards" at bounding box center [798, 201] width 188 height 27
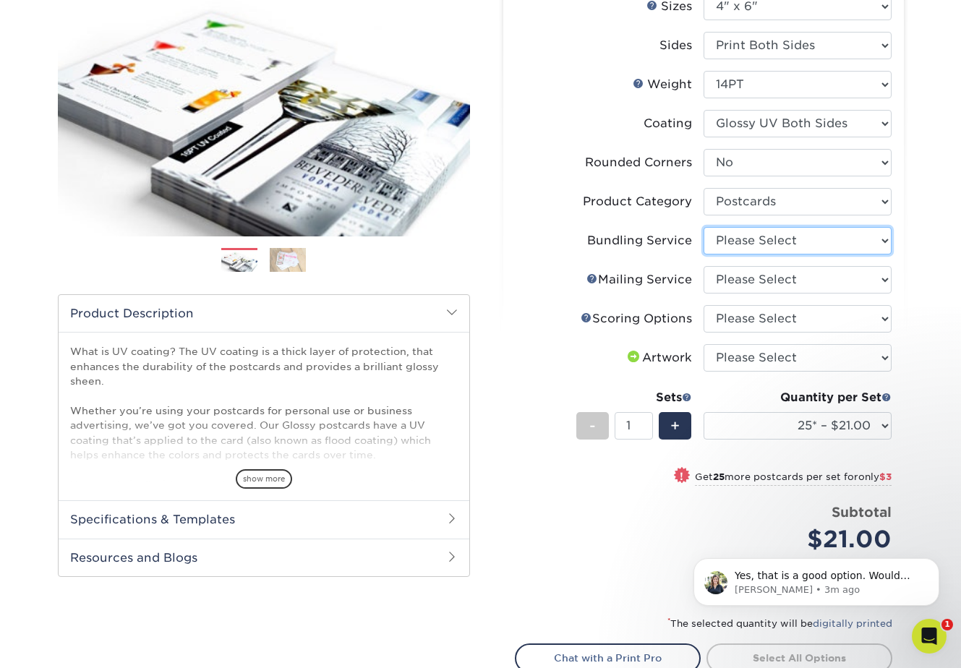
click at [728, 237] on select "Please Select No Bundling Services Yes, Bundles of 50 (+2 Days) Yes, Bundles of…" at bounding box center [798, 240] width 188 height 27
select select "58689abb-25c0-461c-a4c3-a80b627d6649"
click at [704, 227] on select "Please Select No Bundling Services Yes, Bundles of 50 (+2 Days) Yes, Bundles of…" at bounding box center [798, 240] width 188 height 27
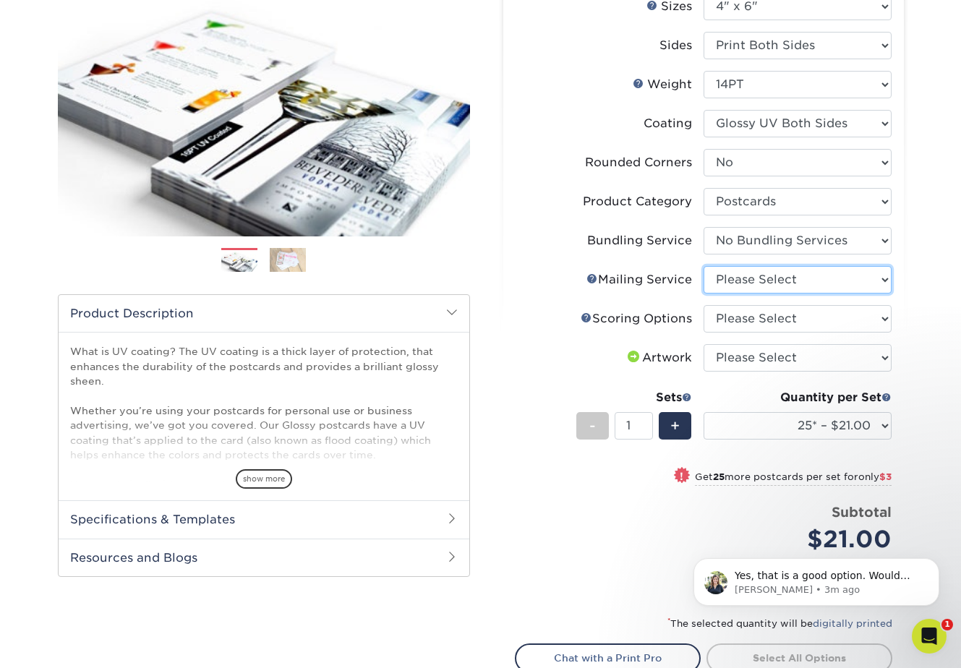
click at [723, 273] on select "Please Select No Direct Mailing Service No, I will mail/stamp/imprint Direct Ma…" at bounding box center [798, 279] width 188 height 27
select select "3e5e9bdd-d78a-4c28-a41d-fe1407925ca6"
click at [704, 266] on select "Please Select No Direct Mailing Service No, I will mail/stamp/imprint Direct Ma…" at bounding box center [798, 279] width 188 height 27
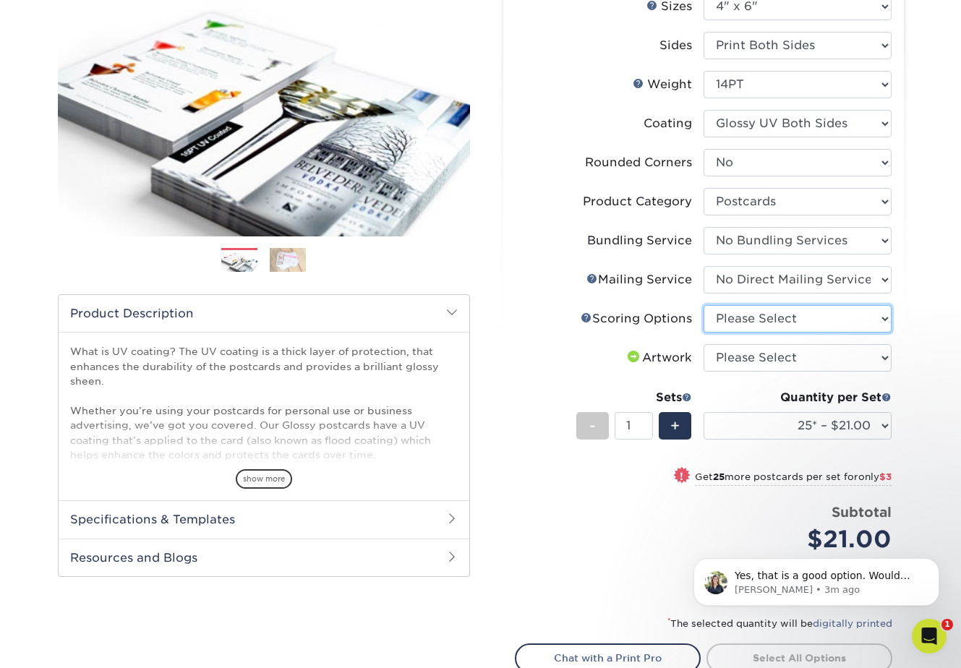
click at [730, 317] on select "Please Select No Scoring One Score" at bounding box center [798, 318] width 188 height 27
select select "16ebe401-5398-422d-8cb0-f3adbb82deb5"
click at [704, 305] on select "Please Select No Scoring One Score" at bounding box center [798, 318] width 188 height 27
click at [763, 360] on select "Please Select I will upload files I need a design - $150" at bounding box center [798, 357] width 188 height 27
select select "upload"
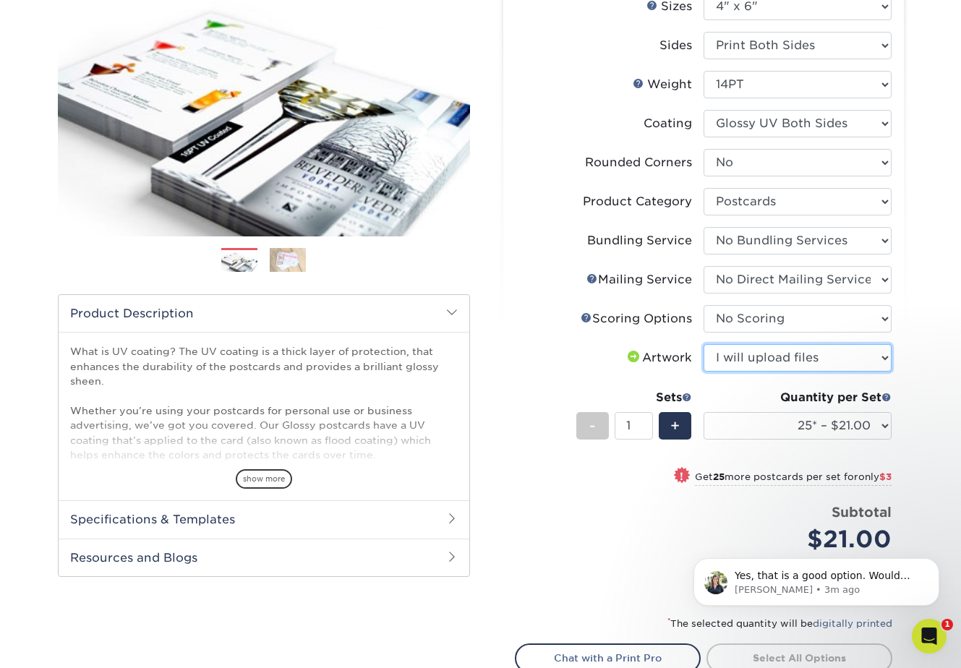
click at [704, 344] on select "Please Select I will upload files I need a design - $150" at bounding box center [798, 357] width 188 height 27
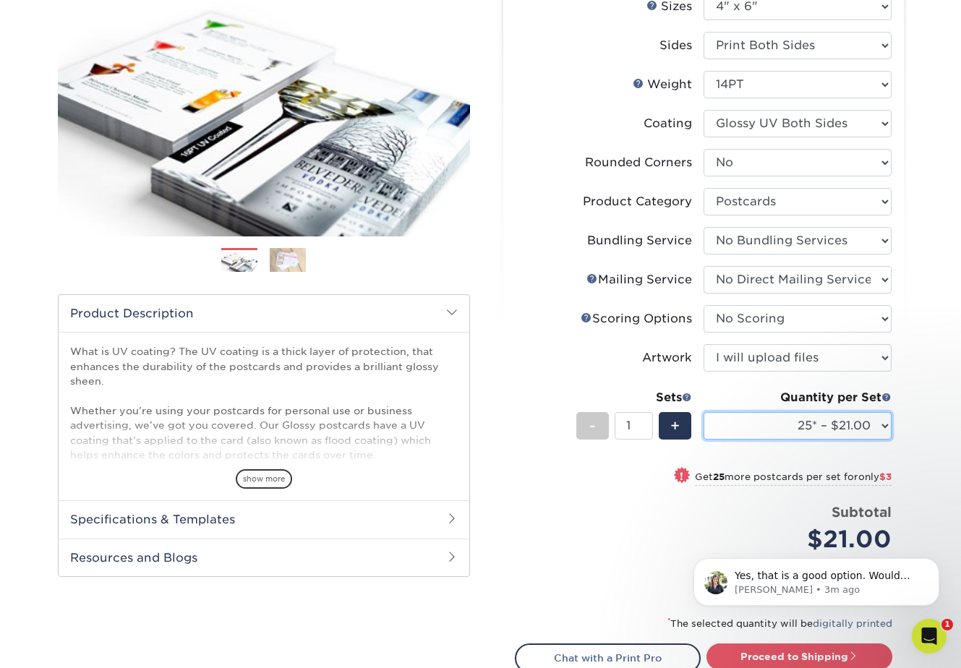
click at [770, 422] on select "25* – $21.00 50* – $24.00 75* – $30.00 100* – $39.00 250* – $62.00 500 – $85.00…" at bounding box center [798, 425] width 188 height 27
select select "10000 – $481.00"
click at [704, 412] on select "25* – $21.00 50* – $24.00 75* – $30.00 100* – $39.00 250* – $62.00 500 – $85.00…" at bounding box center [798, 425] width 188 height 27
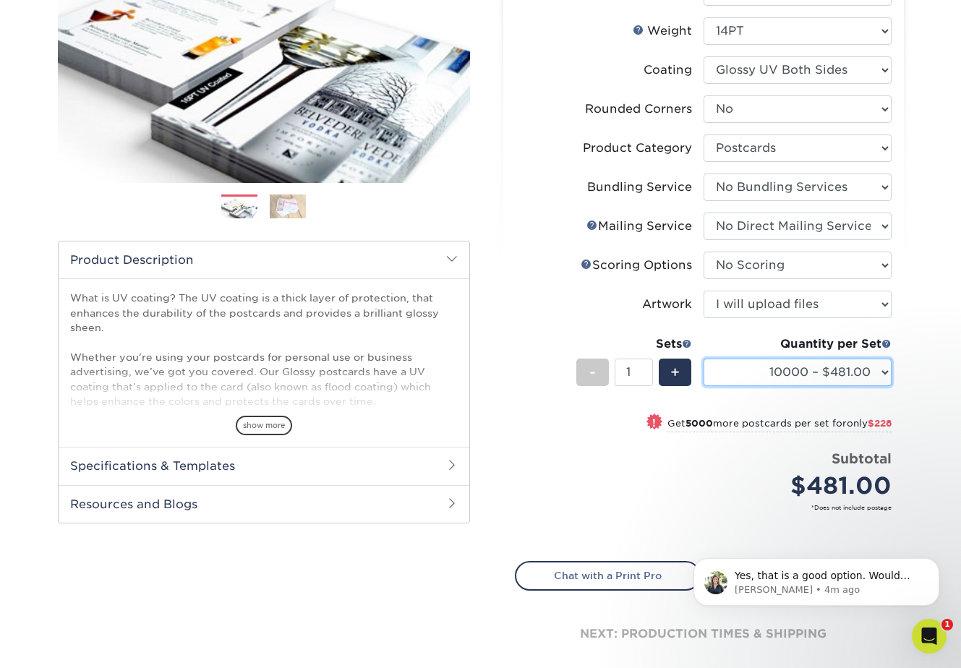
scroll to position [242, 0]
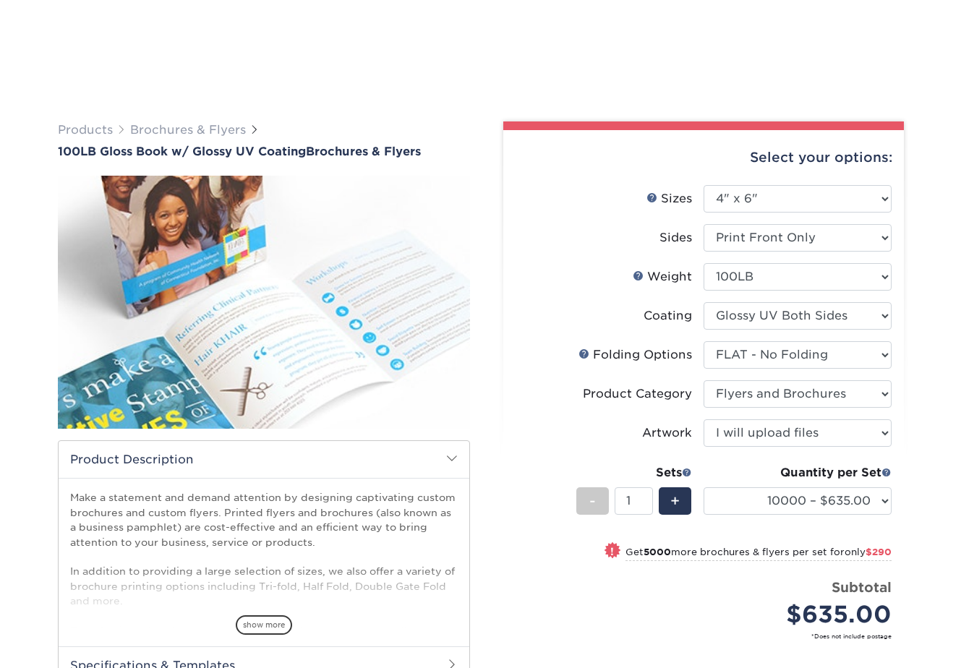
select select "4.00x6.00"
select select "9b1d5825-34d1-4721-9874-ed79abb003d7"
select select "1a668080-6b7c-4174-b399-2c3833b27ef4"
select select "upload"
select select "10000 – $635.00"
